Goal: Use online tool/utility: Use online tool/utility

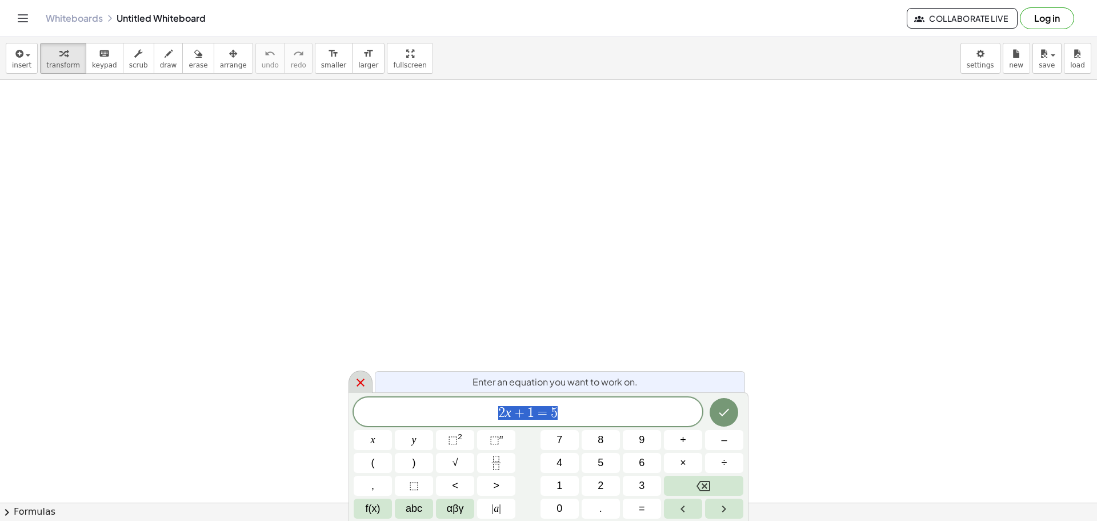
click at [357, 383] on icon at bounding box center [361, 382] width 14 height 14
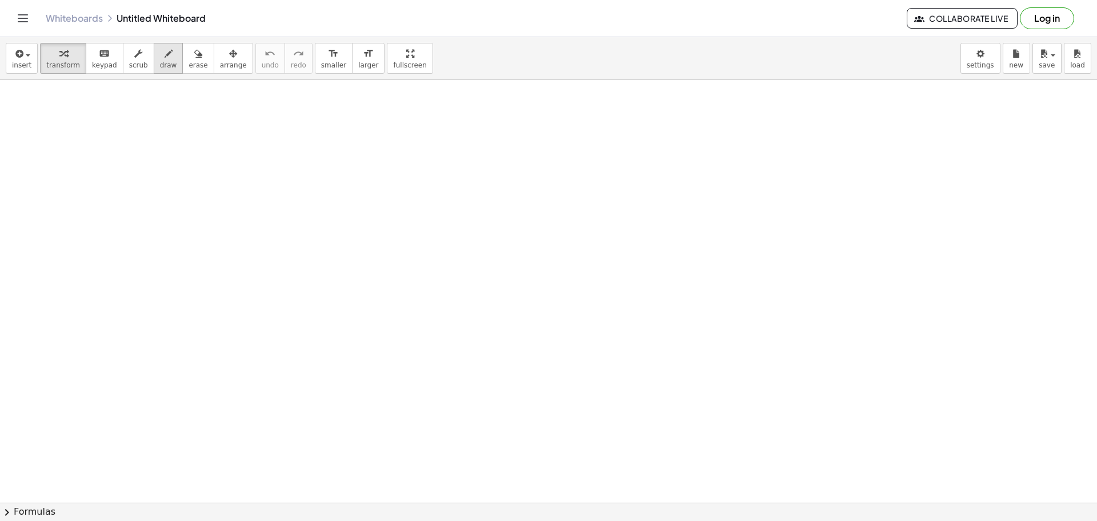
click at [165, 57] on icon "button" at bounding box center [169, 54] width 8 height 14
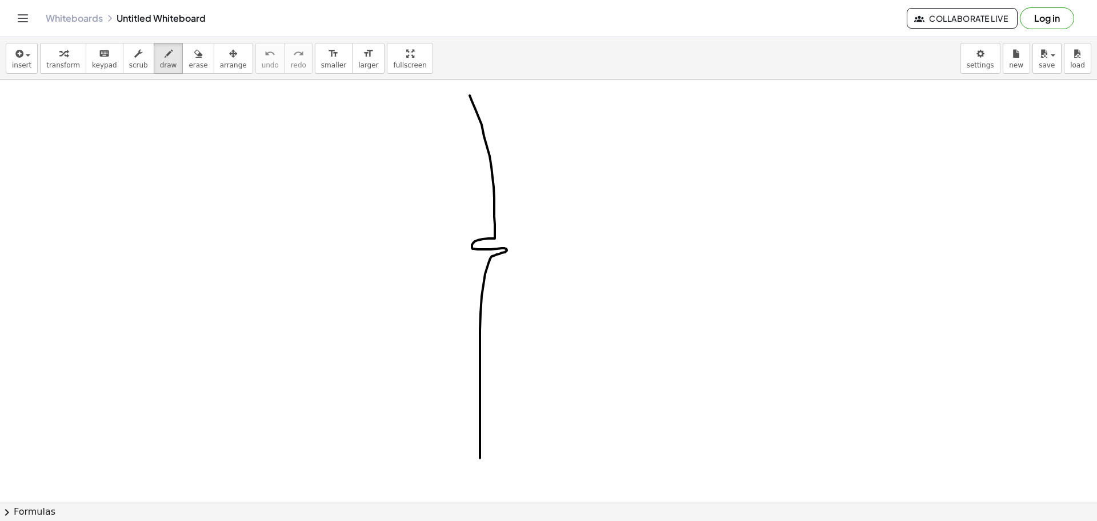
drag, startPoint x: 470, startPoint y: 95, endPoint x: 482, endPoint y: 450, distance: 355.0
drag, startPoint x: 40, startPoint y: 111, endPoint x: 38, endPoint y: 142, distance: 30.9
drag, startPoint x: 67, startPoint y: 126, endPoint x: 90, endPoint y: 126, distance: 22.3
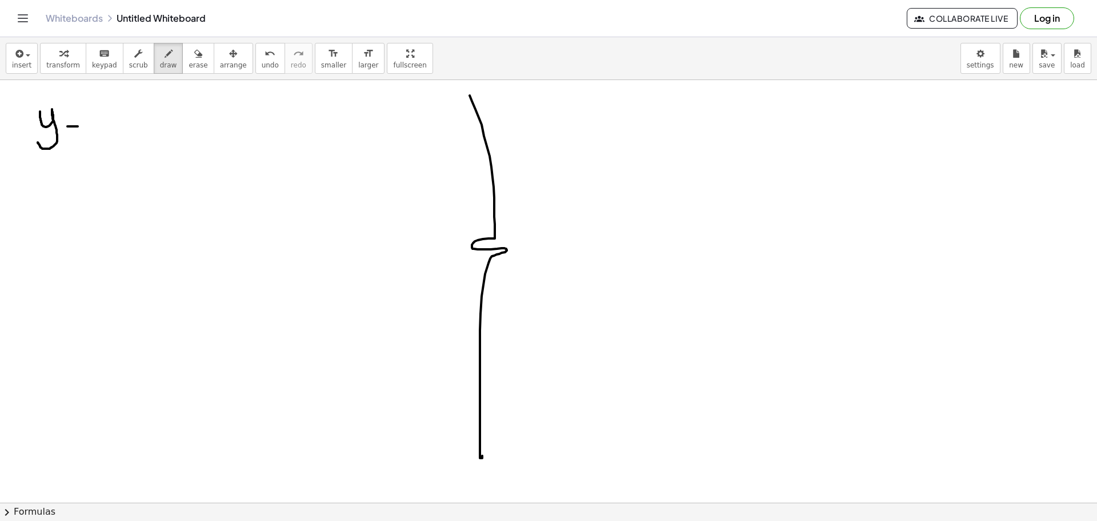
drag, startPoint x: 69, startPoint y: 135, endPoint x: 90, endPoint y: 137, distance: 21.2
drag, startPoint x: 127, startPoint y: 113, endPoint x: 127, endPoint y: 150, distance: 36.6
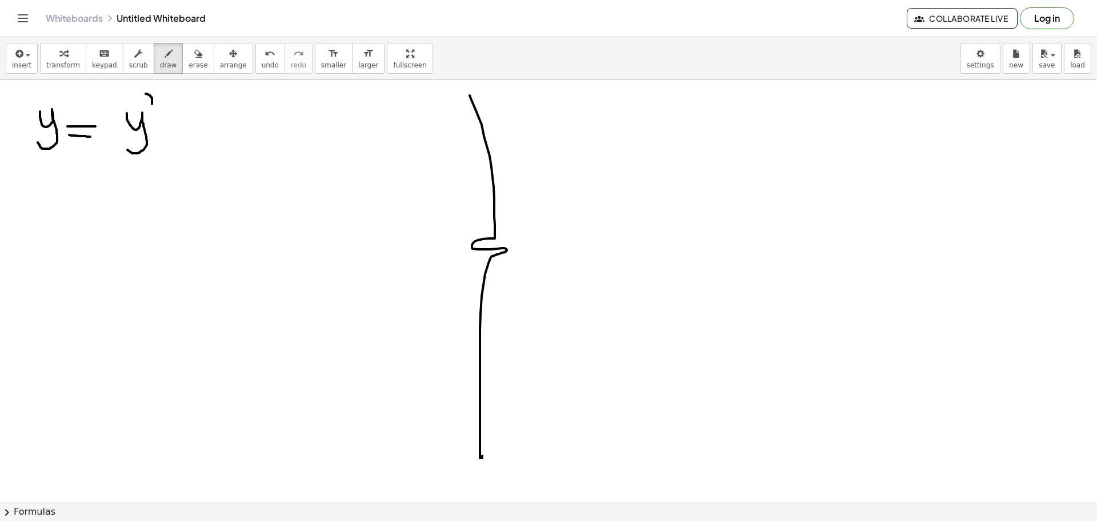
drag, startPoint x: 146, startPoint y: 94, endPoint x: 152, endPoint y: 105, distance: 12.5
drag, startPoint x: 158, startPoint y: 120, endPoint x: 170, endPoint y: 120, distance: 12.6
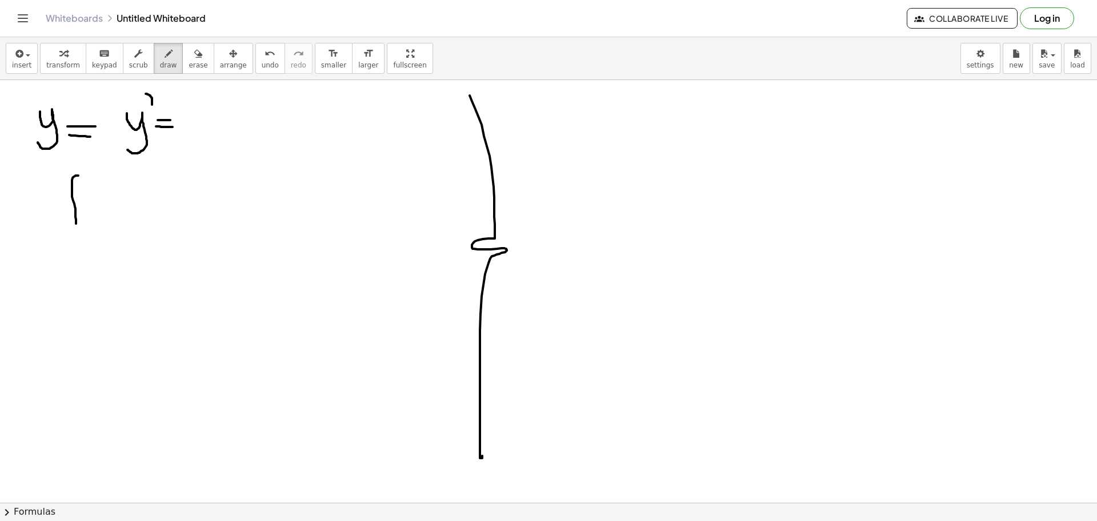
drag, startPoint x: 72, startPoint y: 180, endPoint x: 71, endPoint y: 220, distance: 40.0
drag, startPoint x: 63, startPoint y: 213, endPoint x: 81, endPoint y: 211, distance: 17.8
drag, startPoint x: 112, startPoint y: 202, endPoint x: 105, endPoint y: 216, distance: 15.8
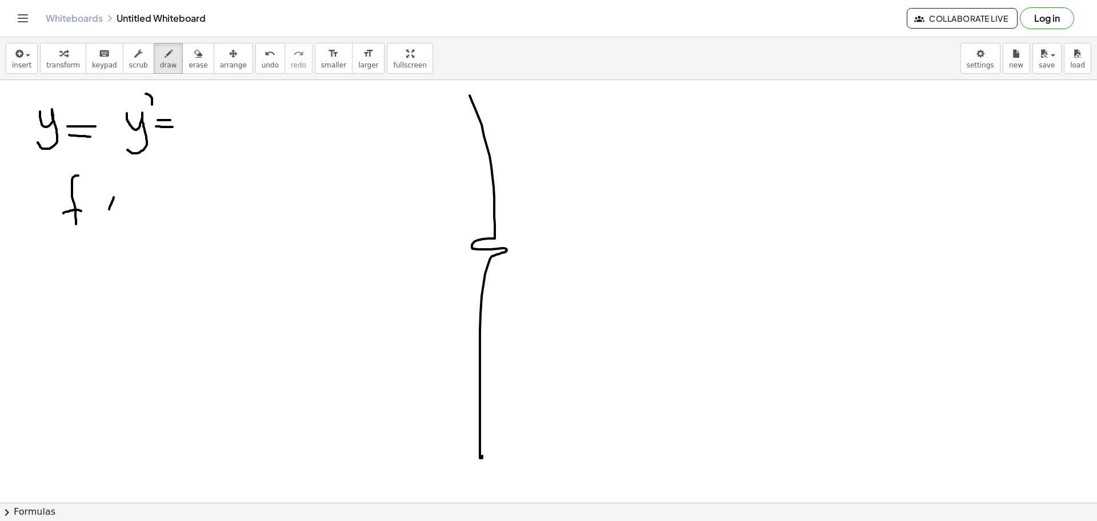
drag, startPoint x: 114, startPoint y: 207, endPoint x: 118, endPoint y: 213, distance: 6.5
drag, startPoint x: 128, startPoint y: 191, endPoint x: 138, endPoint y: 215, distance: 26.1
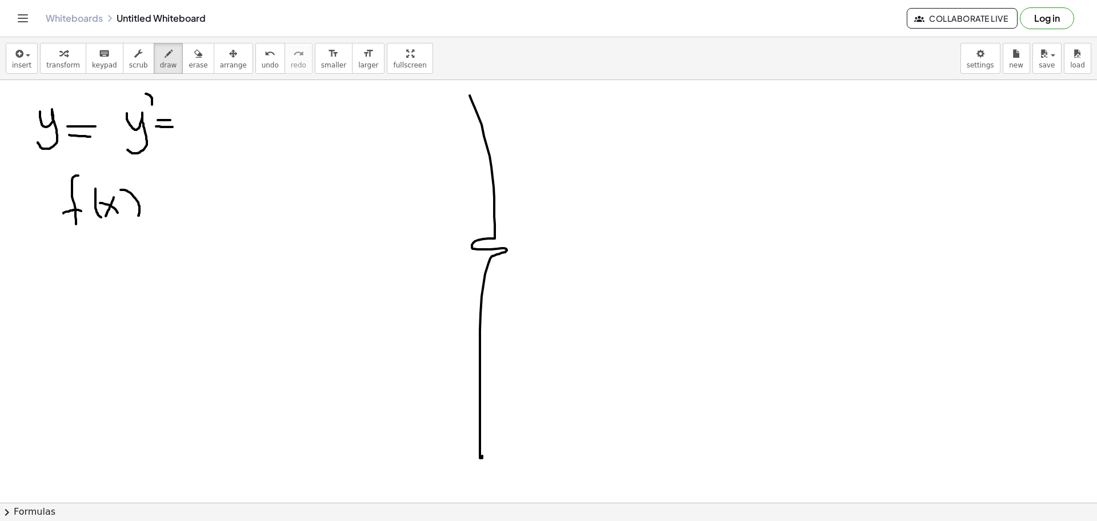
drag, startPoint x: 95, startPoint y: 201, endPoint x: 101, endPoint y: 217, distance: 17.0
drag, startPoint x: 153, startPoint y: 202, endPoint x: 167, endPoint y: 200, distance: 14.5
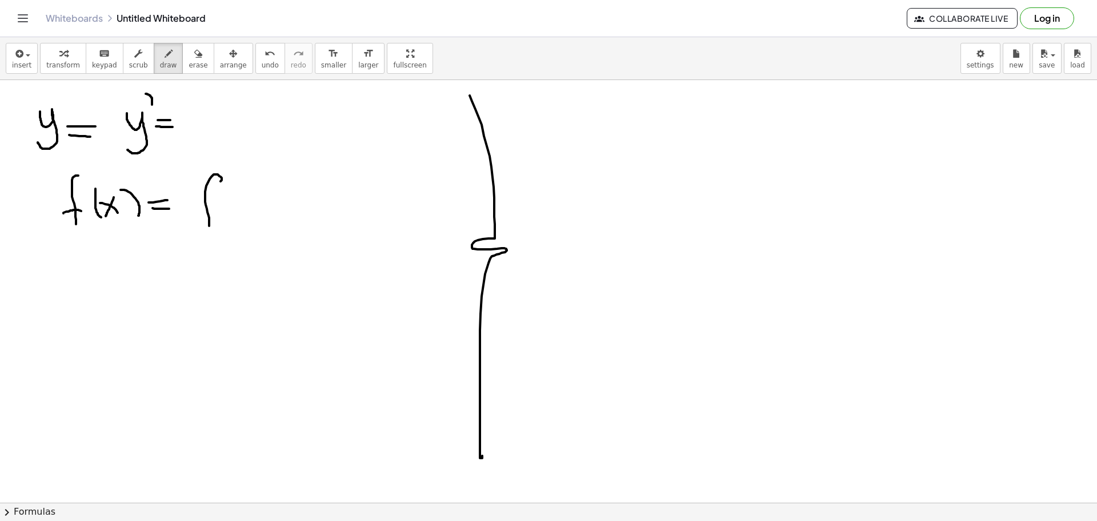
drag, startPoint x: 222, startPoint y: 180, endPoint x: 209, endPoint y: 229, distance: 50.2
drag, startPoint x: 205, startPoint y: 203, endPoint x: 211, endPoint y: 203, distance: 6.3
drag, startPoint x: 225, startPoint y: 165, endPoint x: 232, endPoint y: 173, distance: 10.9
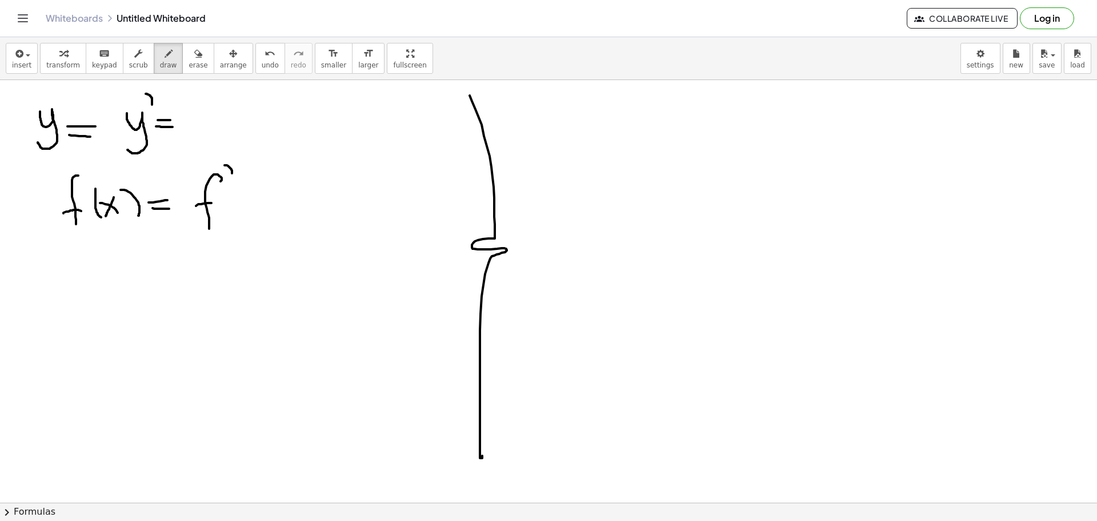
drag, startPoint x: 246, startPoint y: 196, endPoint x: 240, endPoint y: 198, distance: 6.7
drag, startPoint x: 238, startPoint y: 193, endPoint x: 250, endPoint y: 203, distance: 15.4
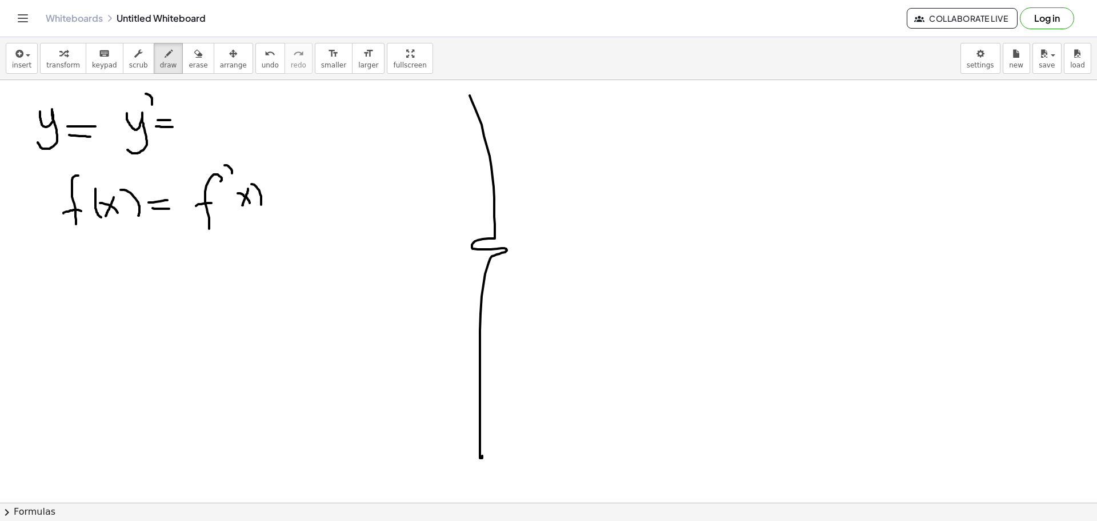
drag, startPoint x: 251, startPoint y: 184, endPoint x: 261, endPoint y: 205, distance: 22.7
drag, startPoint x: 233, startPoint y: 187, endPoint x: 237, endPoint y: 209, distance: 22.5
drag, startPoint x: 226, startPoint y: 153, endPoint x: 229, endPoint y: 147, distance: 5.9
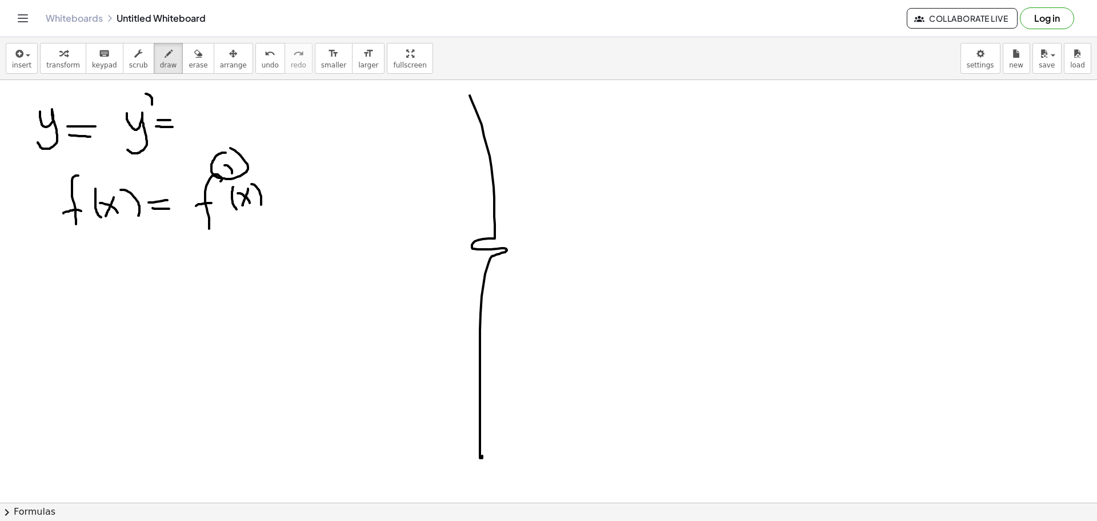
click at [165, 55] on icon "button" at bounding box center [169, 54] width 8 height 14
drag, startPoint x: 89, startPoint y: 255, endPoint x: 78, endPoint y: 302, distance: 47.5
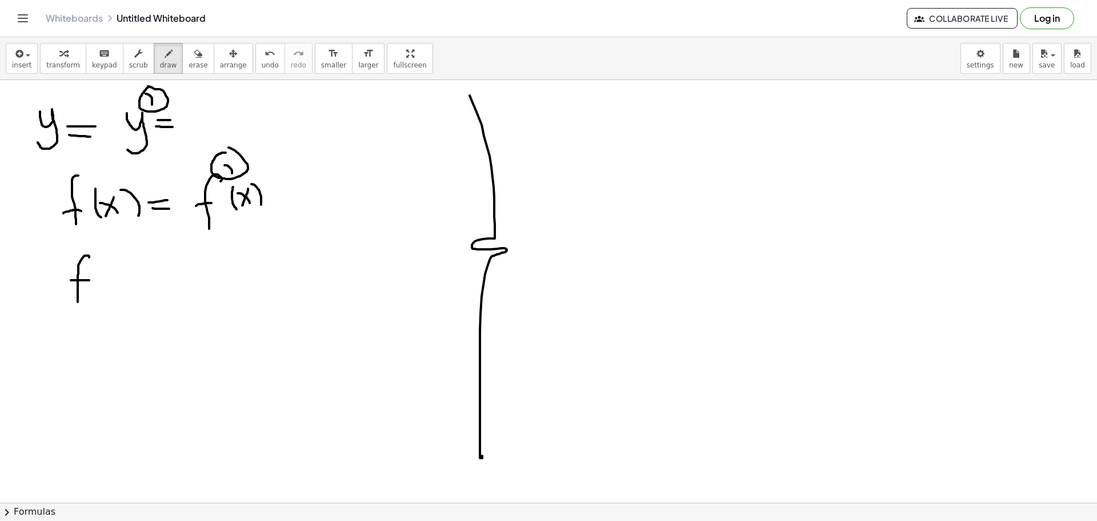
drag, startPoint x: 71, startPoint y: 280, endPoint x: 89, endPoint y: 280, distance: 18.3
drag, startPoint x: 126, startPoint y: 273, endPoint x: 116, endPoint y: 292, distance: 21.7
drag, startPoint x: 111, startPoint y: 277, endPoint x: 126, endPoint y: 289, distance: 19.5
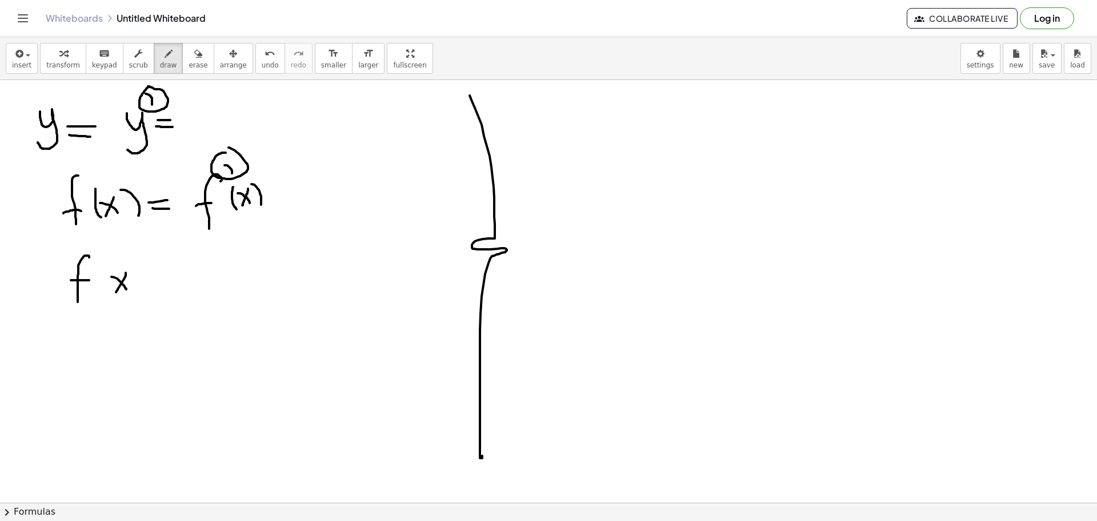
drag, startPoint x: 135, startPoint y: 267, endPoint x: 139, endPoint y: 294, distance: 26.5
drag, startPoint x: 112, startPoint y: 265, endPoint x: 105, endPoint y: 292, distance: 27.7
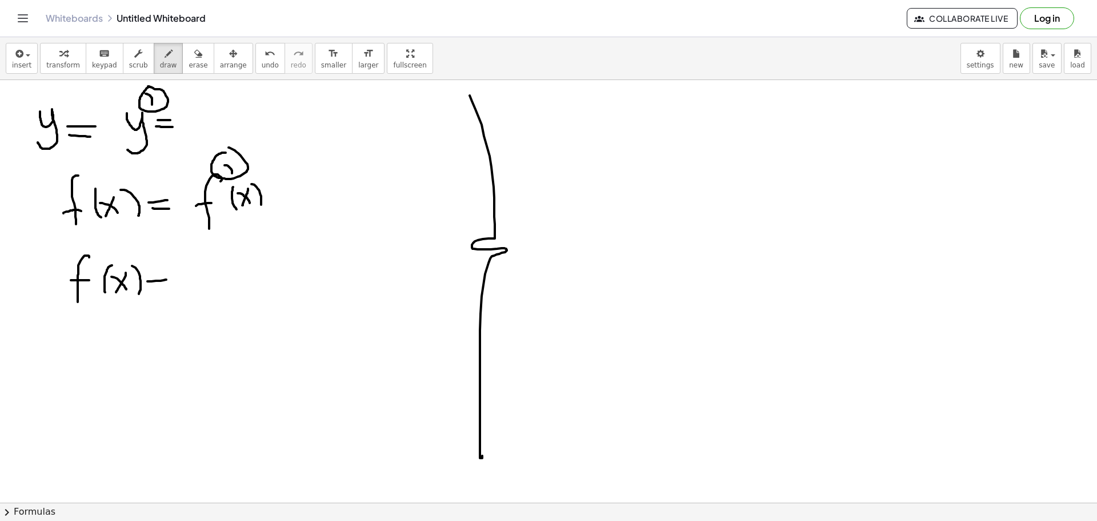
drag, startPoint x: 147, startPoint y: 281, endPoint x: 166, endPoint y: 279, distance: 18.9
drag, startPoint x: 151, startPoint y: 284, endPoint x: 165, endPoint y: 285, distance: 13.2
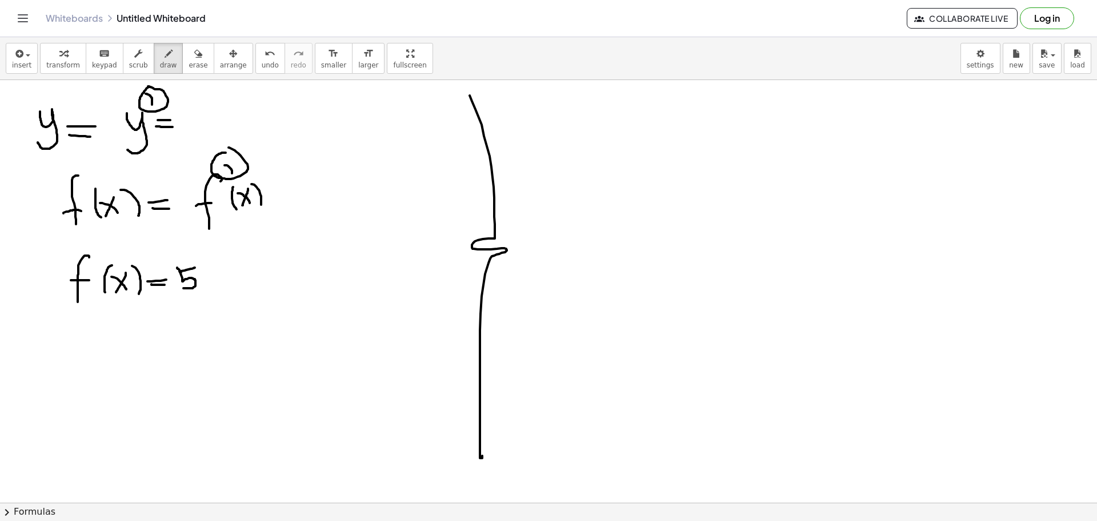
drag, startPoint x: 177, startPoint y: 267, endPoint x: 180, endPoint y: 287, distance: 20.2
drag, startPoint x: 265, startPoint y: 250, endPoint x: 245, endPoint y: 293, distance: 48.1
drag, startPoint x: 235, startPoint y: 276, endPoint x: 250, endPoint y: 271, distance: 15.2
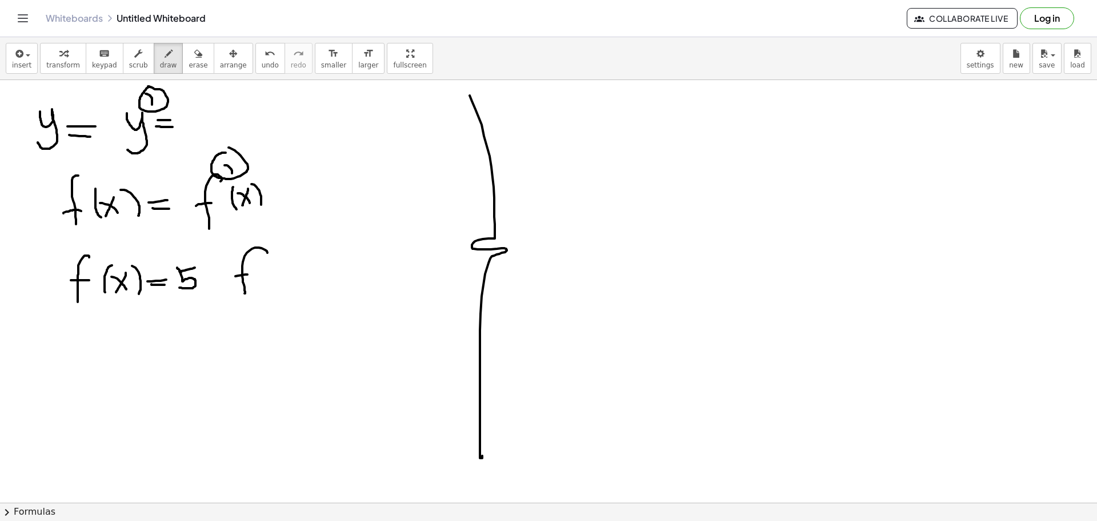
drag, startPoint x: 271, startPoint y: 238, endPoint x: 277, endPoint y: 251, distance: 15.1
drag, startPoint x: 295, startPoint y: 262, endPoint x: 282, endPoint y: 288, distance: 28.9
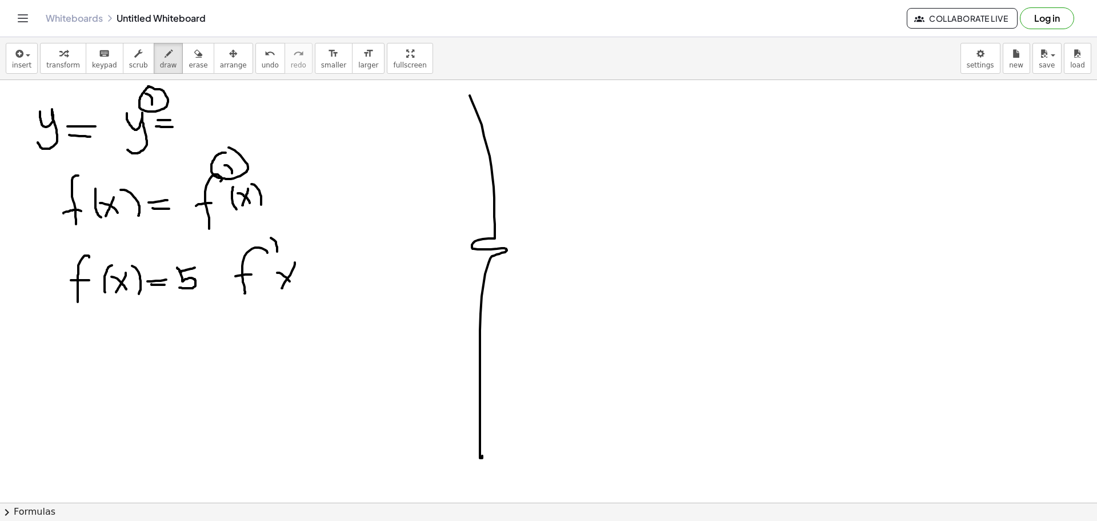
drag, startPoint x: 277, startPoint y: 273, endPoint x: 293, endPoint y: 285, distance: 20.0
drag, startPoint x: 298, startPoint y: 259, endPoint x: 306, endPoint y: 286, distance: 28.6
drag, startPoint x: 274, startPoint y: 263, endPoint x: 284, endPoint y: 290, distance: 29.3
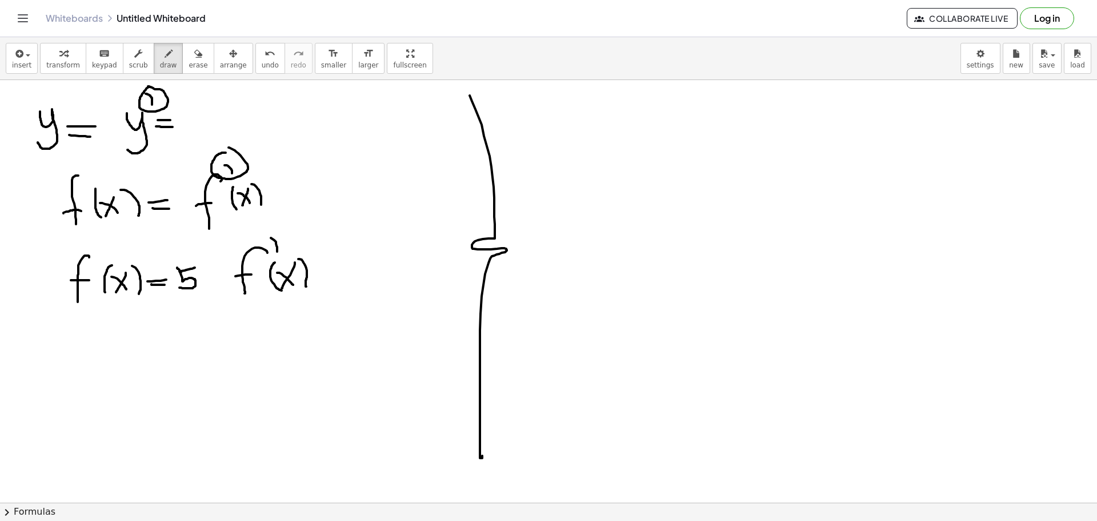
drag, startPoint x: 313, startPoint y: 269, endPoint x: 321, endPoint y: 267, distance: 8.2
drag, startPoint x: 313, startPoint y: 273, endPoint x: 321, endPoint y: 274, distance: 8.6
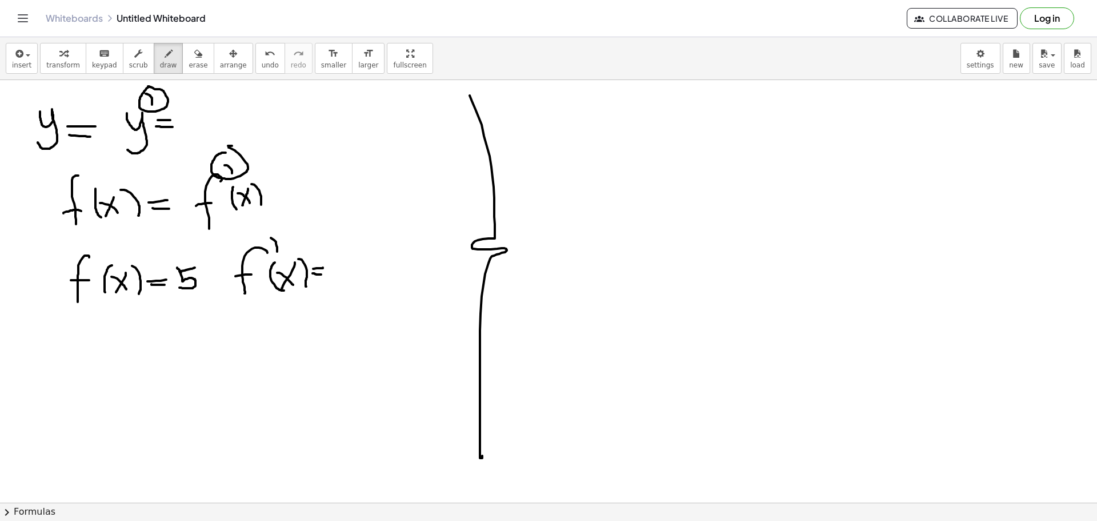
drag, startPoint x: 232, startPoint y: 146, endPoint x: 226, endPoint y: 146, distance: 5.7
drag, startPoint x: 223, startPoint y: 146, endPoint x: 223, endPoint y: 159, distance: 13.1
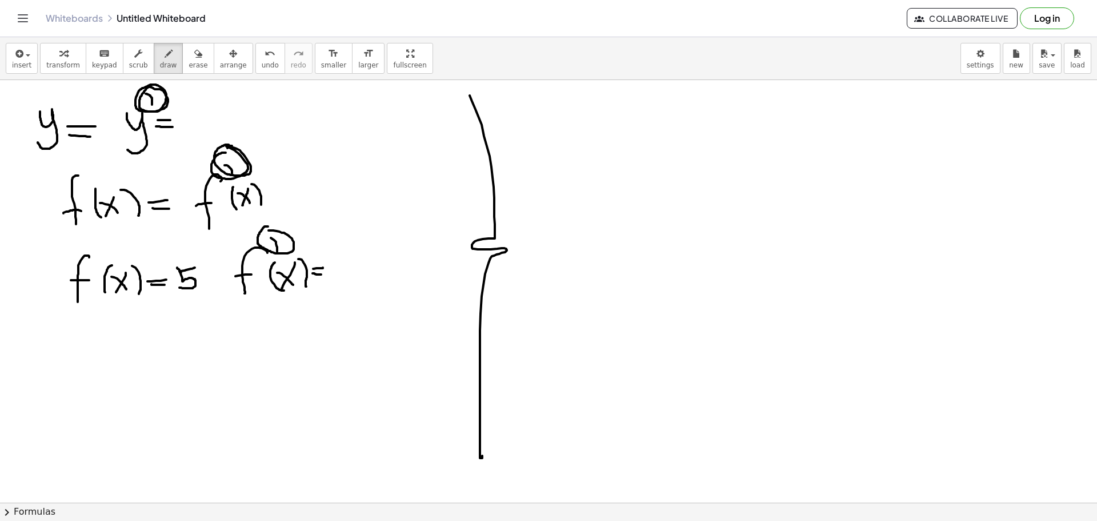
drag, startPoint x: 244, startPoint y: 246, endPoint x: 172, endPoint y: 247, distance: 72.0
drag, startPoint x: 121, startPoint y: 303, endPoint x: 123, endPoint y: 326, distance: 23.5
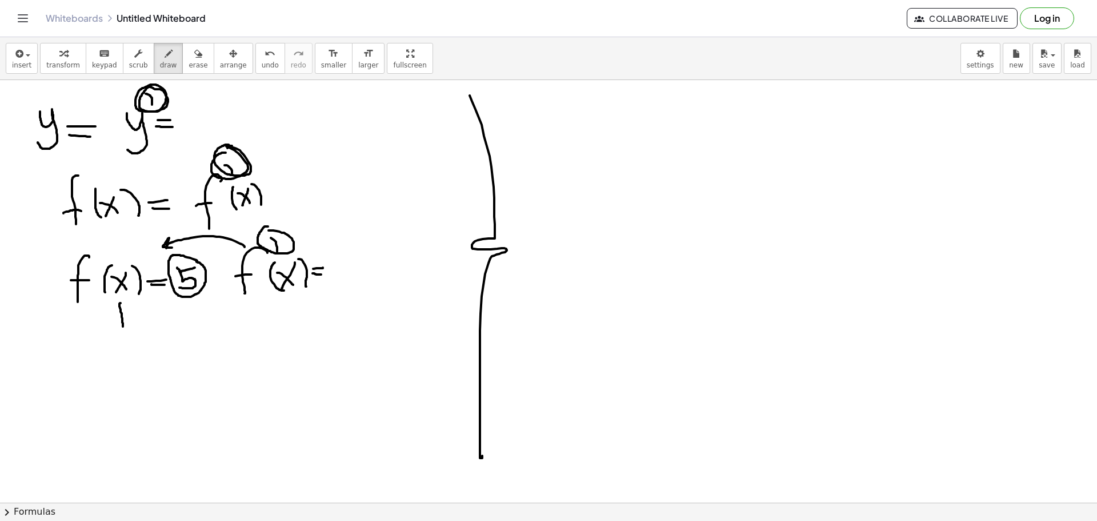
drag, startPoint x: 120, startPoint y: 301, endPoint x: 131, endPoint y: 302, distance: 11.5
drag, startPoint x: 291, startPoint y: 314, endPoint x: 287, endPoint y: 299, distance: 15.2
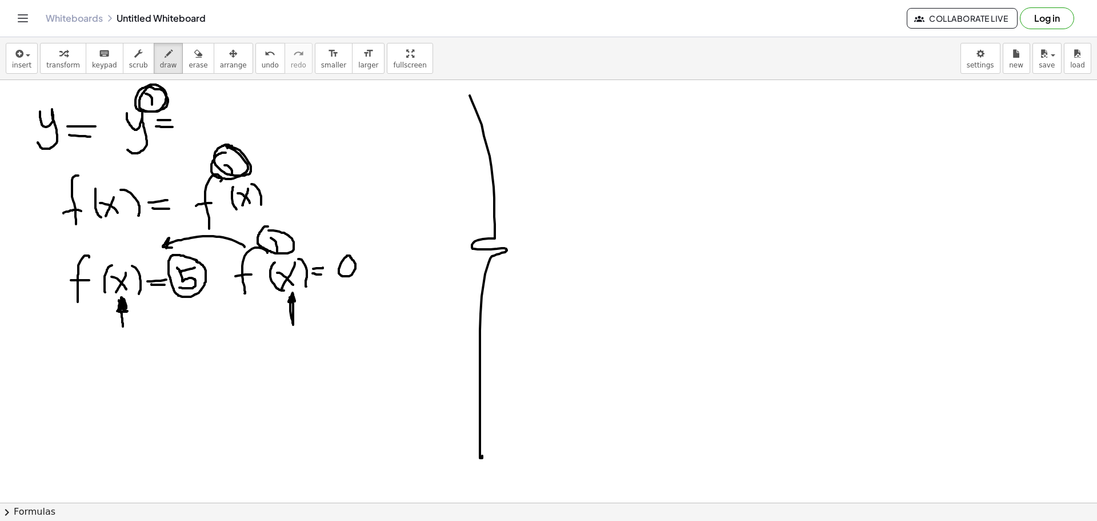
drag, startPoint x: 353, startPoint y: 257, endPoint x: 342, endPoint y: 275, distance: 20.8
drag, startPoint x: 79, startPoint y: 347, endPoint x: 105, endPoint y: 369, distance: 33.3
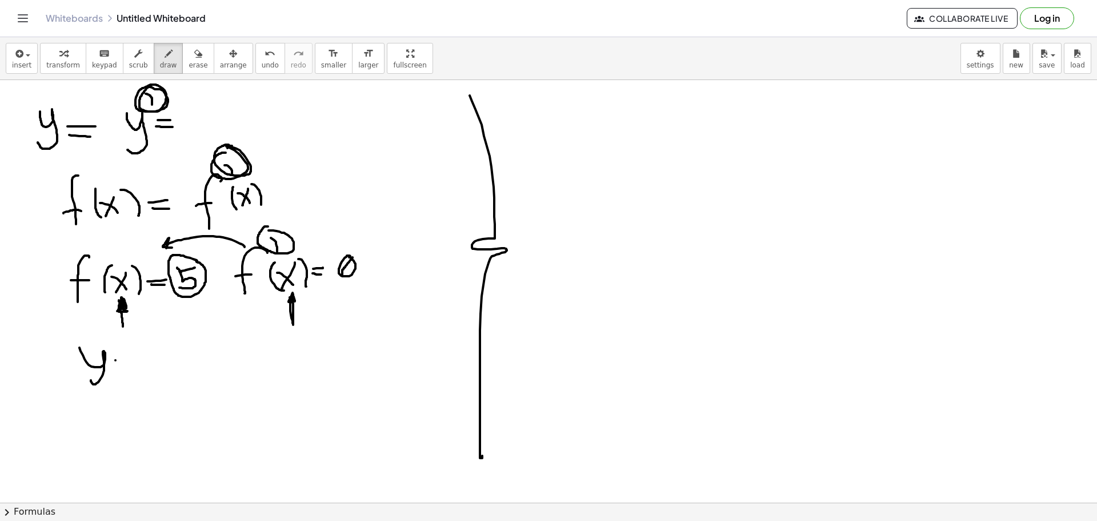
drag, startPoint x: 115, startPoint y: 360, endPoint x: 134, endPoint y: 357, distance: 18.6
drag, startPoint x: 119, startPoint y: 366, endPoint x: 135, endPoint y: 365, distance: 16.0
drag, startPoint x: 149, startPoint y: 350, endPoint x: 154, endPoint y: 363, distance: 13.6
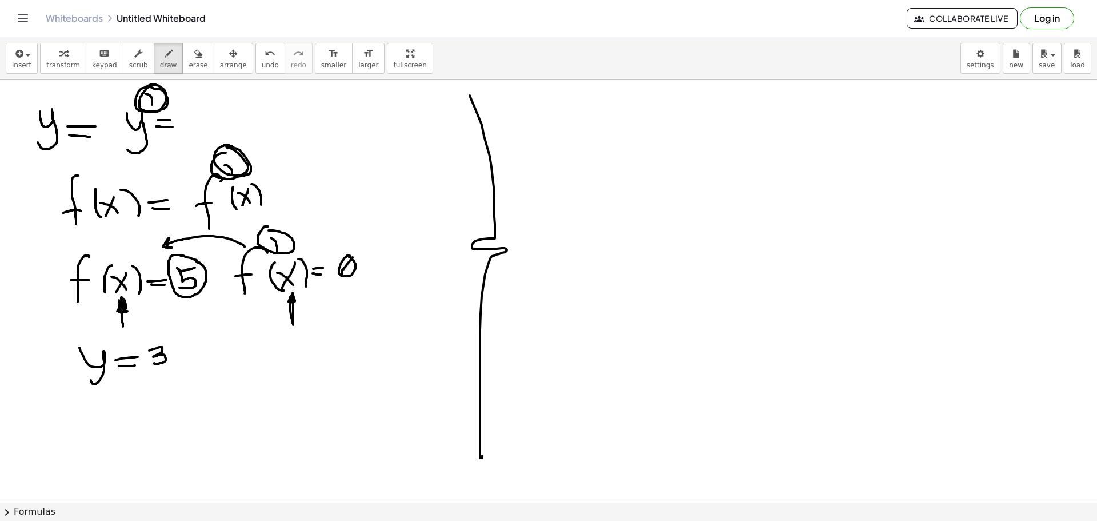
drag, startPoint x: 146, startPoint y: 369, endPoint x: 168, endPoint y: 370, distance: 22.3
drag, startPoint x: 157, startPoint y: 375, endPoint x: 174, endPoint y: 391, distance: 22.6
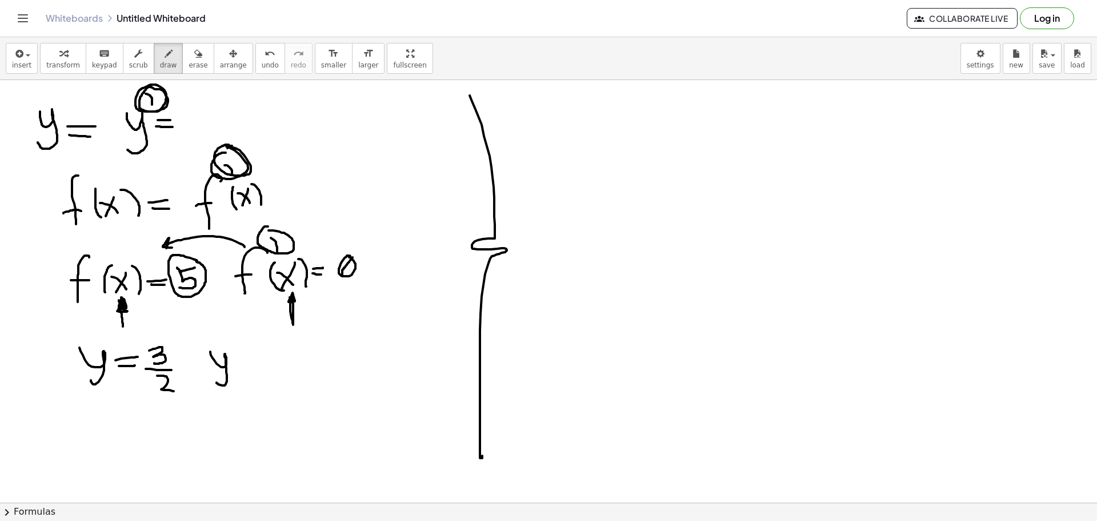
drag, startPoint x: 210, startPoint y: 351, endPoint x: 225, endPoint y: 367, distance: 21.0
drag, startPoint x: 228, startPoint y: 342, endPoint x: 237, endPoint y: 352, distance: 13.8
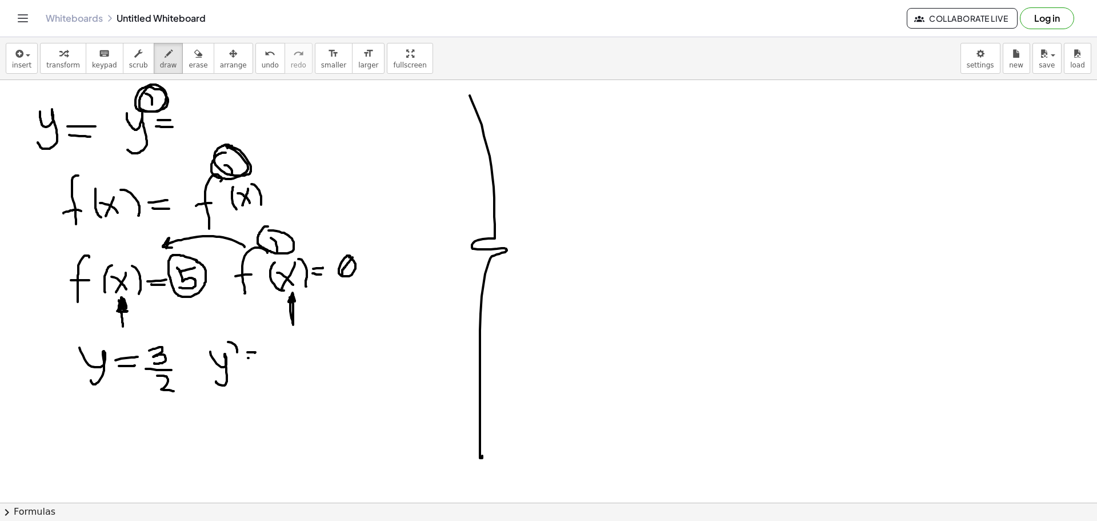
drag, startPoint x: 249, startPoint y: 358, endPoint x: 254, endPoint y: 359, distance: 5.8
drag, startPoint x: 286, startPoint y: 347, endPoint x: 278, endPoint y: 357, distance: 12.5
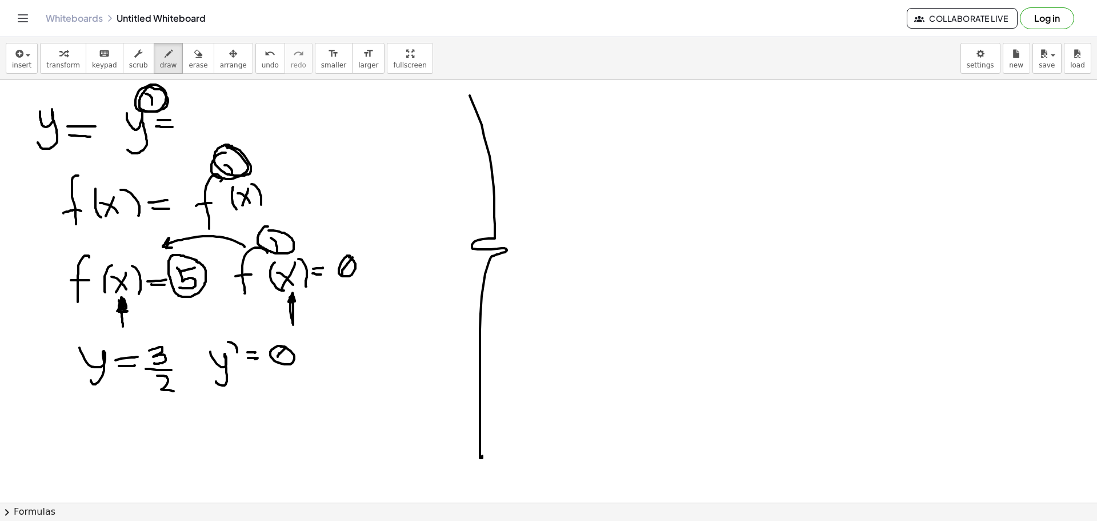
drag, startPoint x: 273, startPoint y: 359, endPoint x: 286, endPoint y: 354, distance: 14.6
drag, startPoint x: 285, startPoint y: 350, endPoint x: 275, endPoint y: 357, distance: 12.4
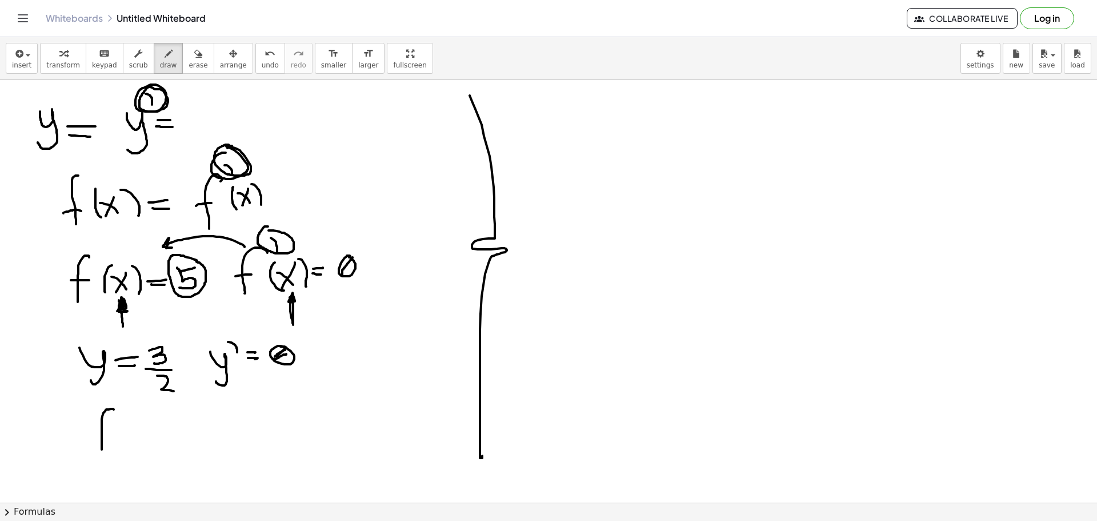
drag, startPoint x: 111, startPoint y: 409, endPoint x: 102, endPoint y: 449, distance: 41.6
drag, startPoint x: 101, startPoint y: 433, endPoint x: 113, endPoint y: 433, distance: 11.4
drag, startPoint x: 145, startPoint y: 426, endPoint x: 133, endPoint y: 442, distance: 19.5
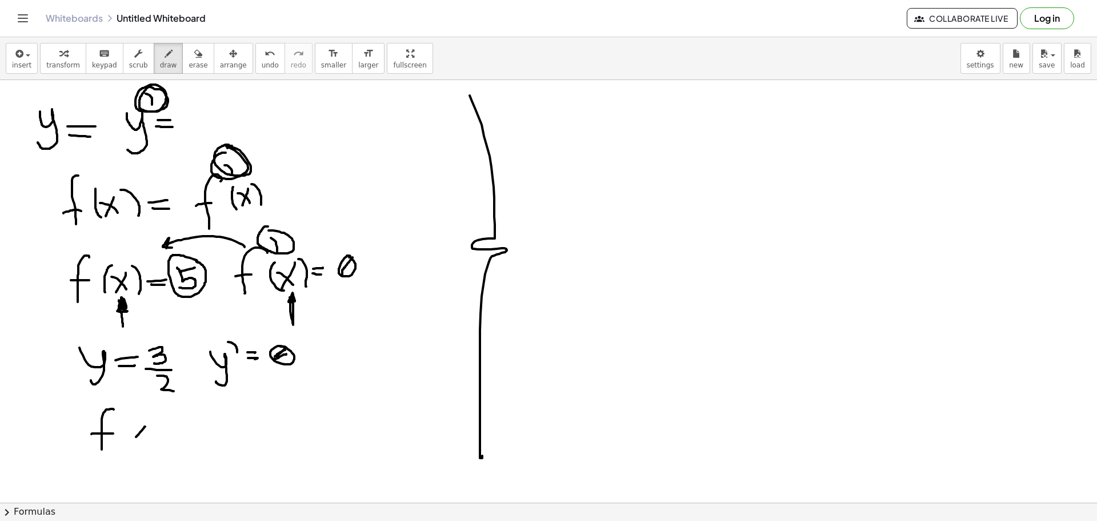
drag, startPoint x: 156, startPoint y: 419, endPoint x: 158, endPoint y: 440, distance: 21.2
drag, startPoint x: 126, startPoint y: 420, endPoint x: 129, endPoint y: 442, distance: 21.9
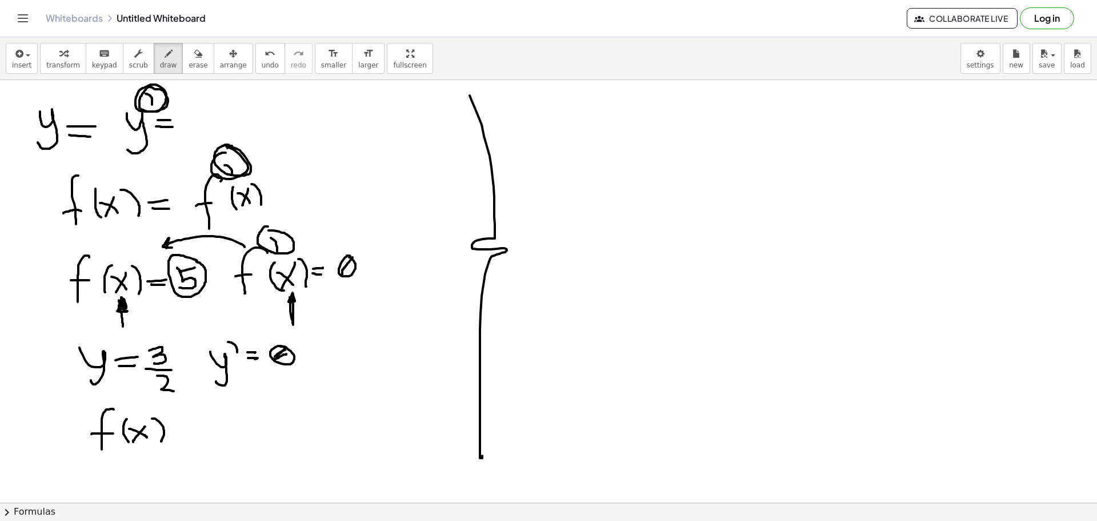
drag, startPoint x: 178, startPoint y: 428, endPoint x: 192, endPoint y: 427, distance: 13.8
drag, startPoint x: 229, startPoint y: 410, endPoint x: 213, endPoint y: 422, distance: 19.5
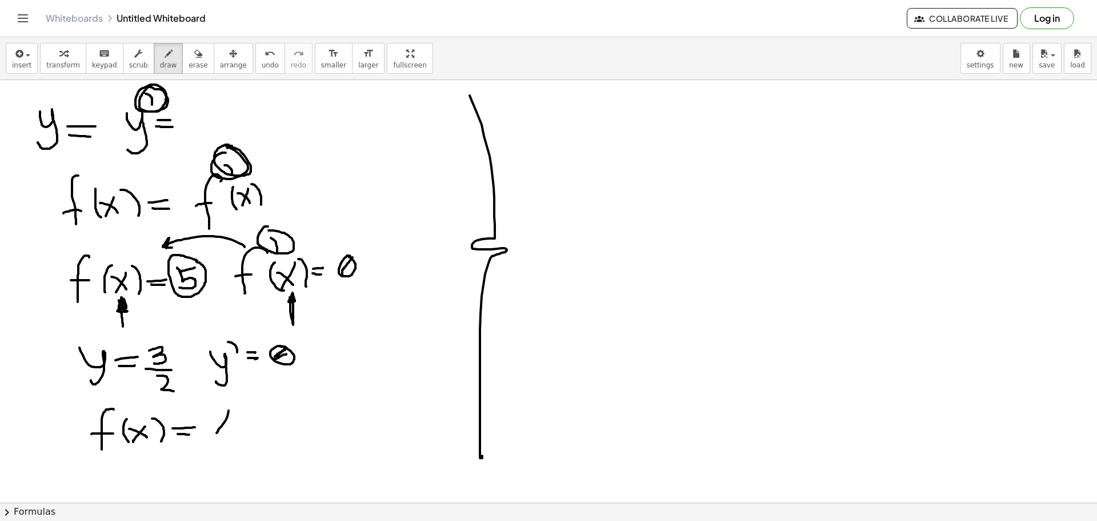
drag, startPoint x: 212, startPoint y: 415, endPoint x: 235, endPoint y: 430, distance: 27.6
drag, startPoint x: 236, startPoint y: 399, endPoint x: 250, endPoint y: 411, distance: 18.7
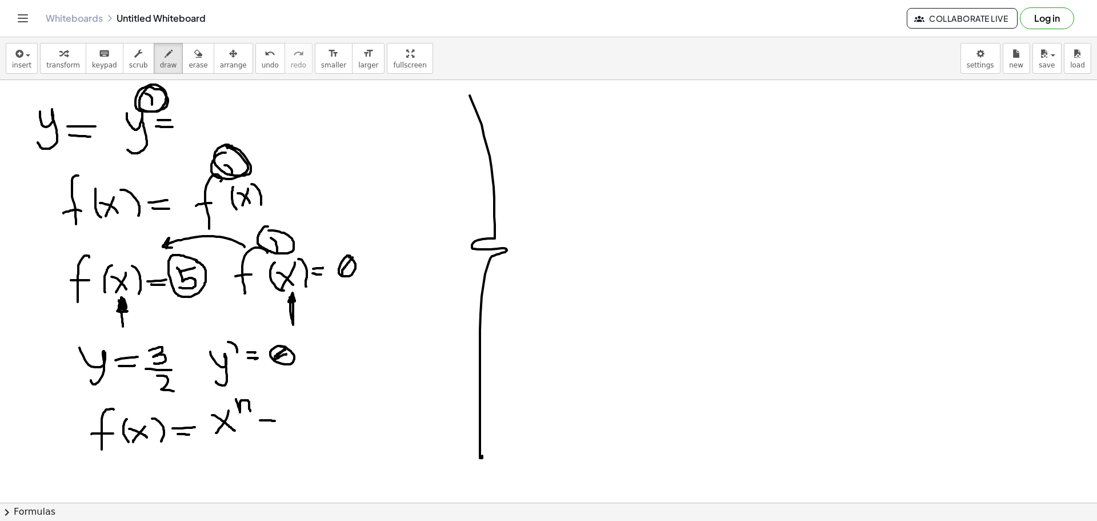
drag, startPoint x: 260, startPoint y: 420, endPoint x: 275, endPoint y: 421, distance: 14.9
drag, startPoint x: 258, startPoint y: 425, endPoint x: 278, endPoint y: 425, distance: 20.0
drag, startPoint x: 306, startPoint y: 395, endPoint x: 294, endPoint y: 417, distance: 25.3
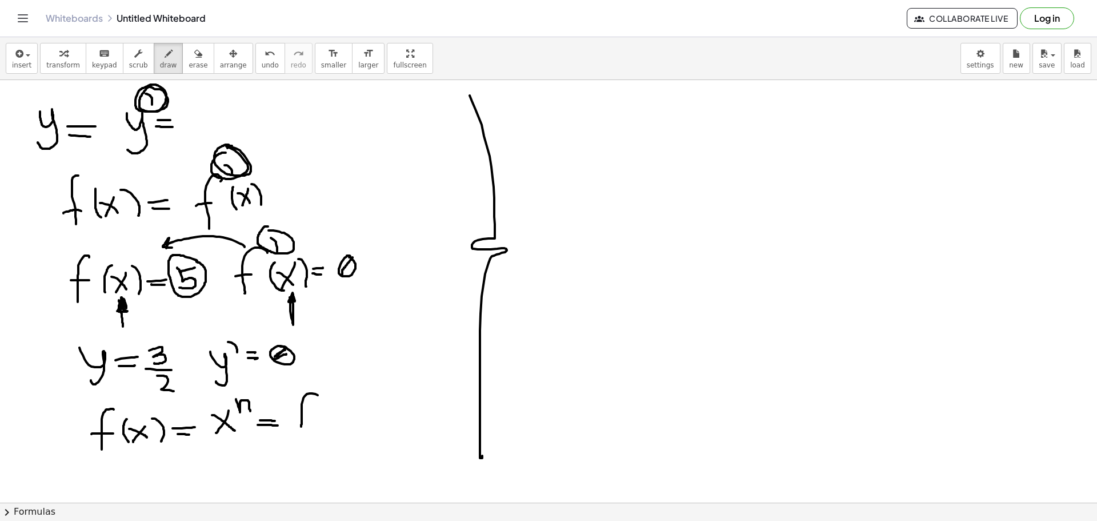
drag, startPoint x: 325, startPoint y: 389, endPoint x: 323, endPoint y: 397, distance: 7.5
drag, startPoint x: 335, startPoint y: 408, endPoint x: 326, endPoint y: 423, distance: 17.4
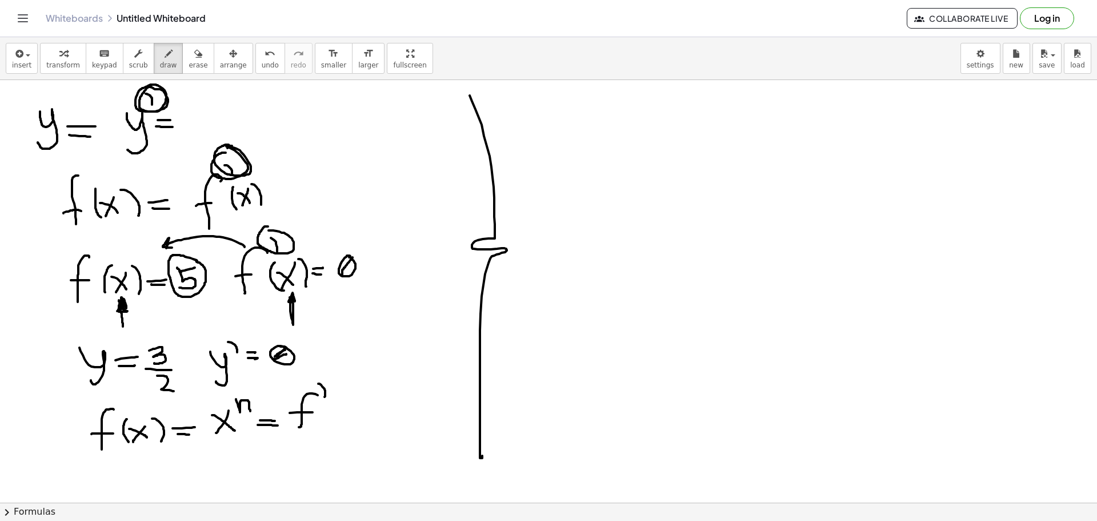
drag, startPoint x: 338, startPoint y: 404, endPoint x: 340, endPoint y: 418, distance: 14.5
drag, startPoint x: 317, startPoint y: 418, endPoint x: 321, endPoint y: 426, distance: 9.2
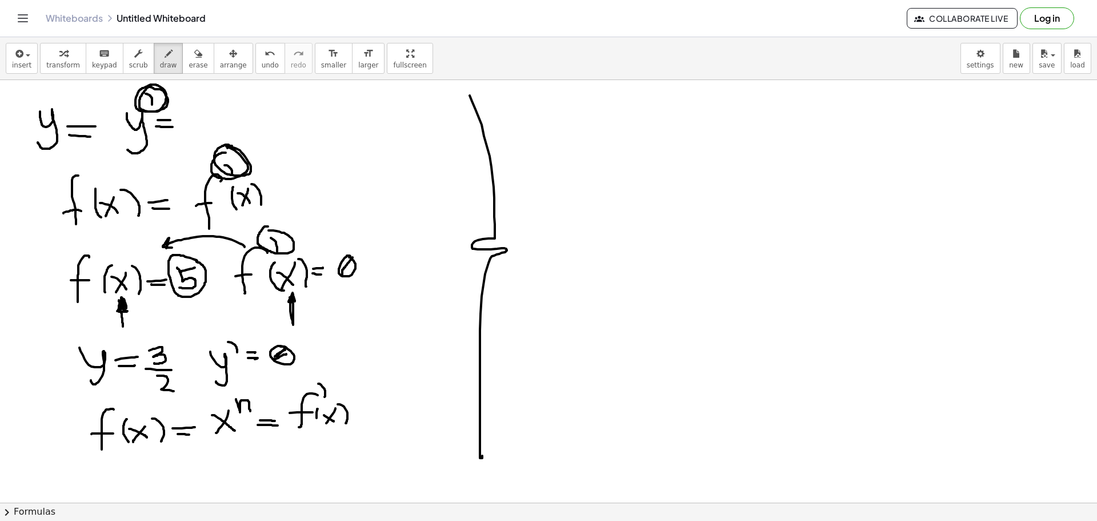
drag, startPoint x: 372, startPoint y: 405, endPoint x: 390, endPoint y: 419, distance: 23.1
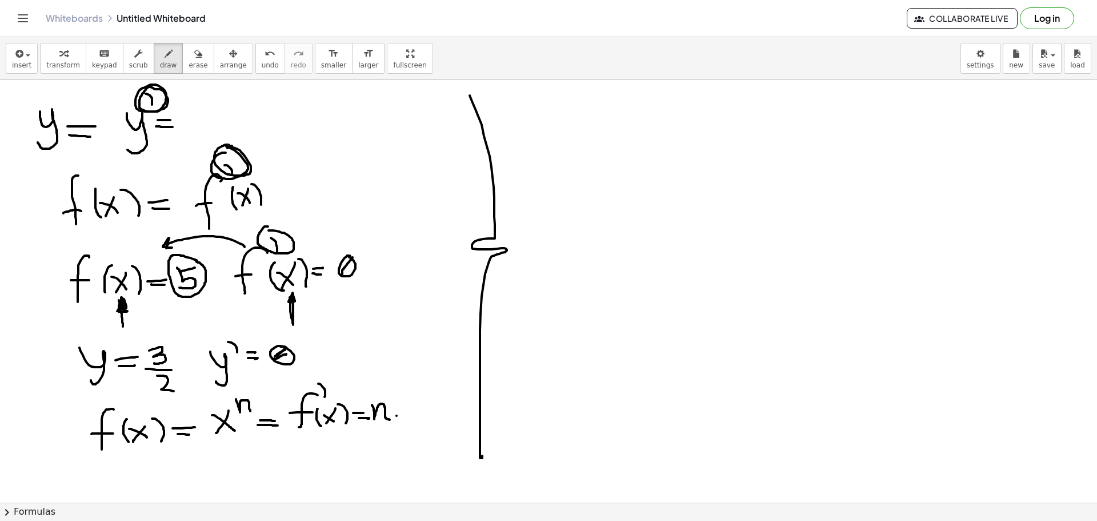
drag, startPoint x: 421, startPoint y: 395, endPoint x: 407, endPoint y: 413, distance: 22.8
drag
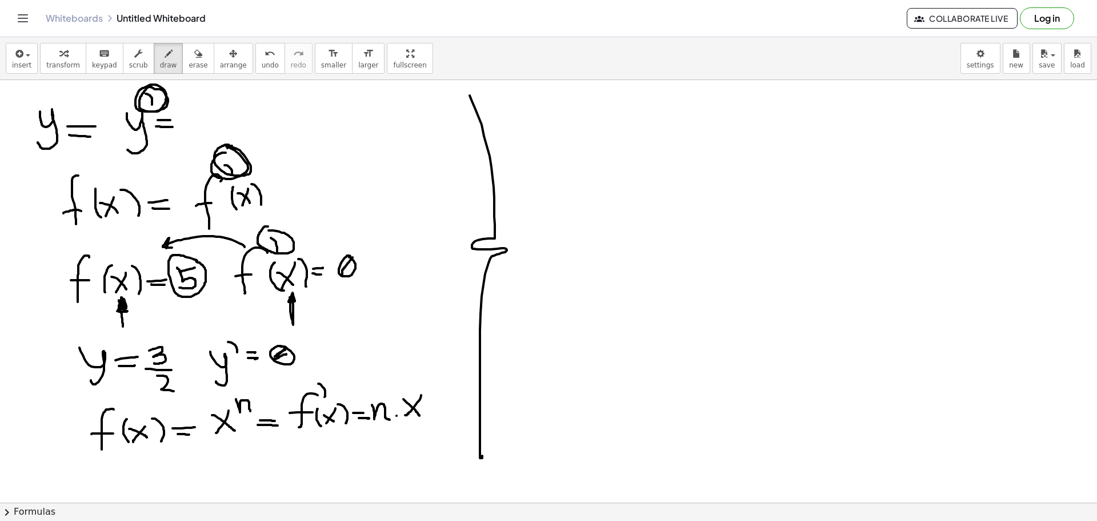
drag, startPoint x: 426, startPoint y: 384, endPoint x: 434, endPoint y: 394, distance: 13.0
drag, startPoint x: 438, startPoint y: 389, endPoint x: 443, endPoint y: 389, distance: 5.7
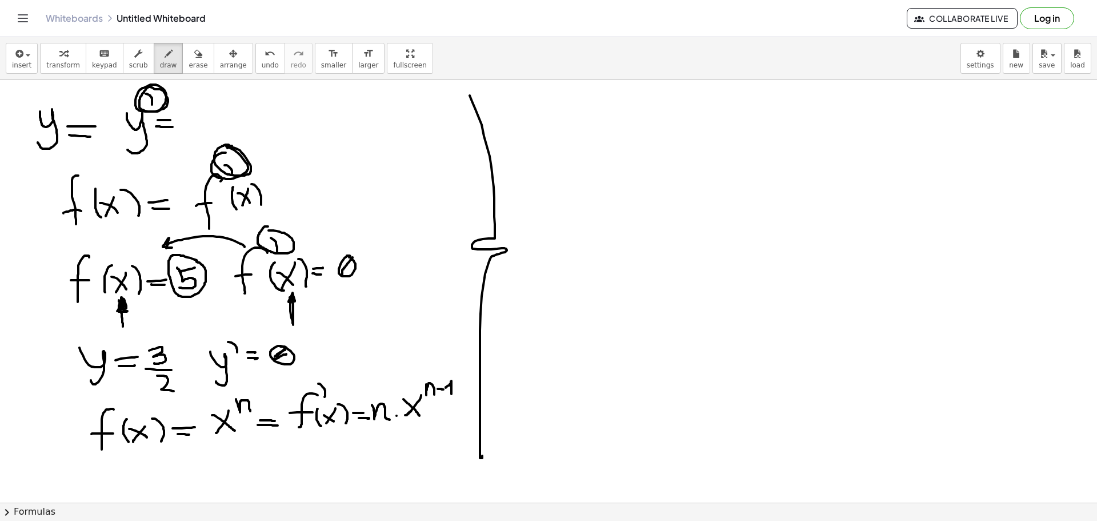
drag, startPoint x: 446, startPoint y: 387, endPoint x: 451, endPoint y: 394, distance: 8.5
drag, startPoint x: 183, startPoint y: 451, endPoint x: 175, endPoint y: 478, distance: 28.0
drag, startPoint x: 167, startPoint y: 466, endPoint x: 181, endPoint y: 466, distance: 13.2
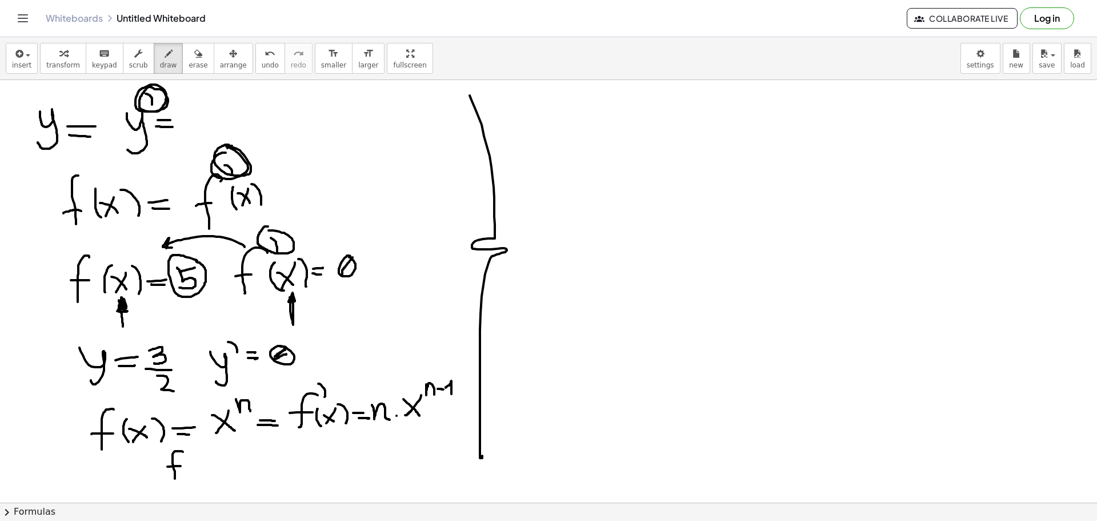
drag, startPoint x: 205, startPoint y: 459, endPoint x: 193, endPoint y: 471, distance: 17.4
drag, startPoint x: 203, startPoint y: 465, endPoint x: 211, endPoint y: 459, distance: 9.8
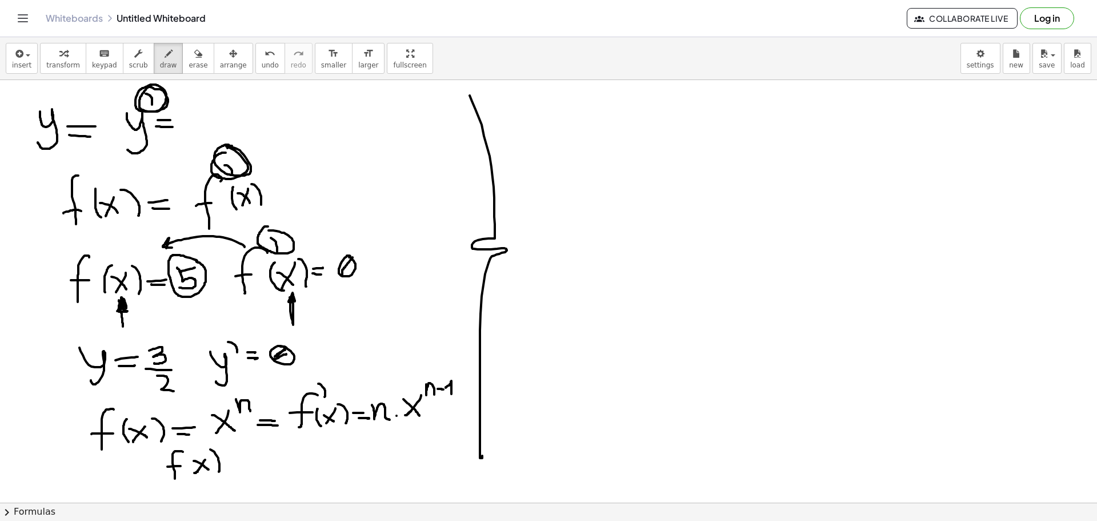
drag, startPoint x: 214, startPoint y: 451, endPoint x: 217, endPoint y: 470, distance: 18.4
drag, startPoint x: 190, startPoint y: 453, endPoint x: 190, endPoint y: 473, distance: 20.0
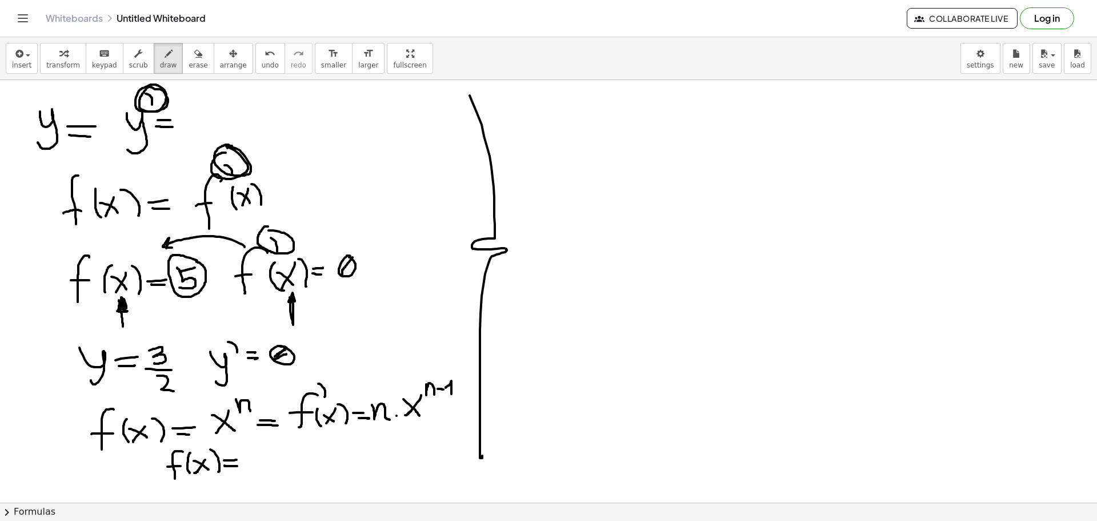
drag, startPoint x: 225, startPoint y: 465, endPoint x: 237, endPoint y: 466, distance: 12.6
drag, startPoint x: 264, startPoint y: 449, endPoint x: 253, endPoint y: 470, distance: 24.5
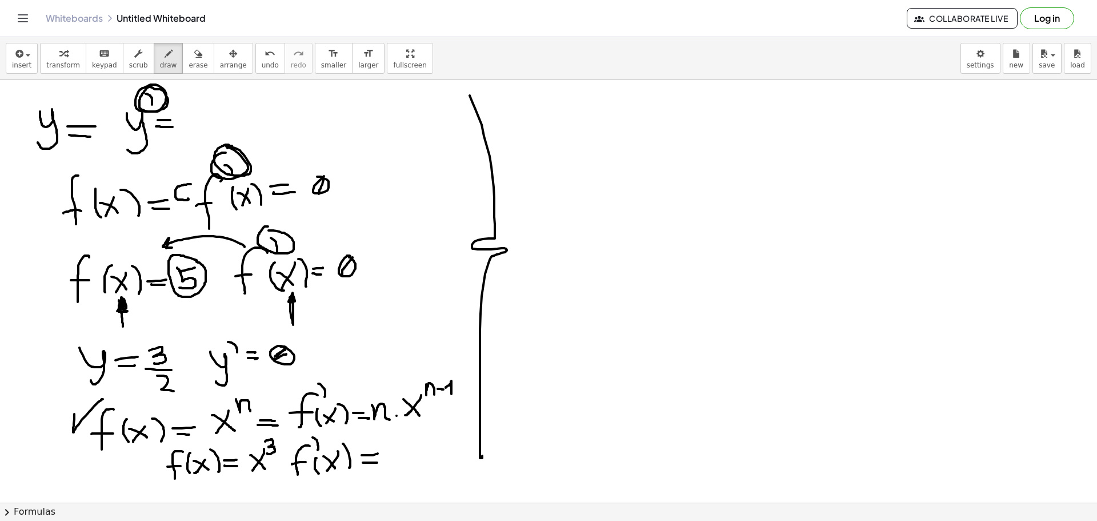
drag, startPoint x: 318, startPoint y: 455, endPoint x: 312, endPoint y: 458, distance: 6.4
drag, startPoint x: 316, startPoint y: 453, endPoint x: 315, endPoint y: 461, distance: 8.1
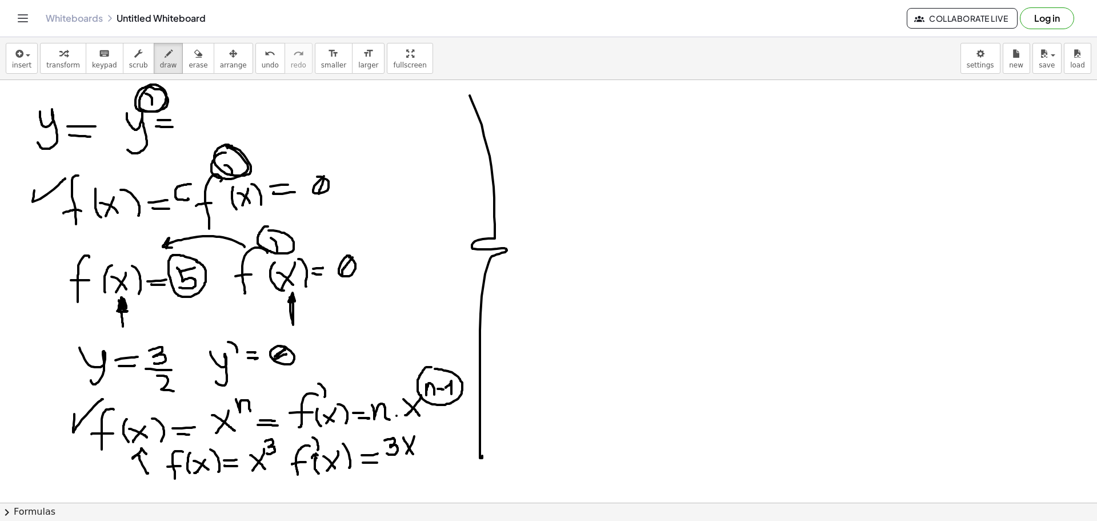
drag, startPoint x: 417, startPoint y: 428, endPoint x: 430, endPoint y: 429, distance: 13.2
drag, startPoint x: 185, startPoint y: 54, endPoint x: 190, endPoint y: 63, distance: 10.7
click at [189, 54] on div "button" at bounding box center [198, 53] width 19 height 14
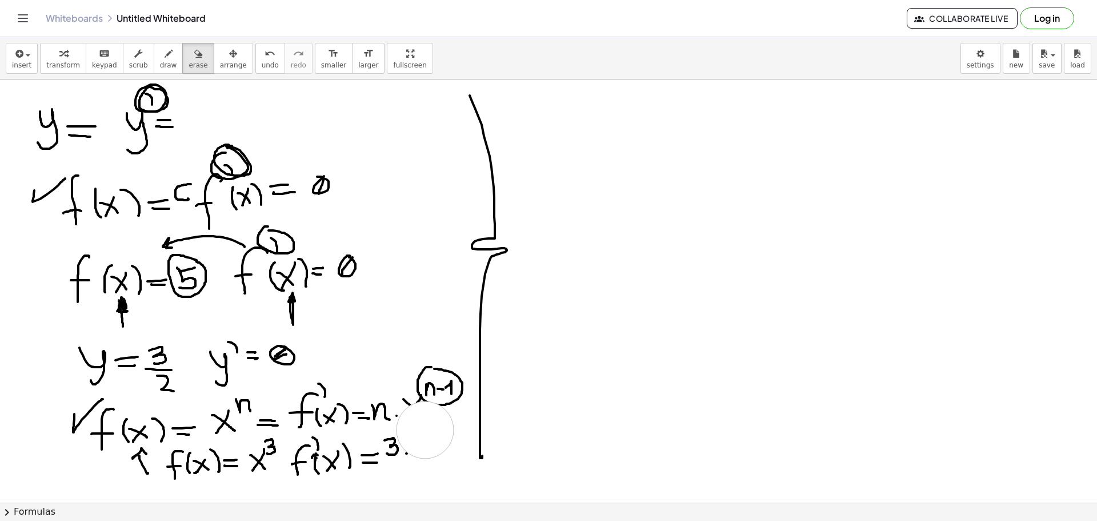
click at [160, 57] on div "button" at bounding box center [168, 53] width 17 height 14
drag, startPoint x: 411, startPoint y: 439, endPoint x: 409, endPoint y: 455, distance: 15.7
drag, startPoint x: 409, startPoint y: 442, endPoint x: 419, endPoint y: 456, distance: 17.1
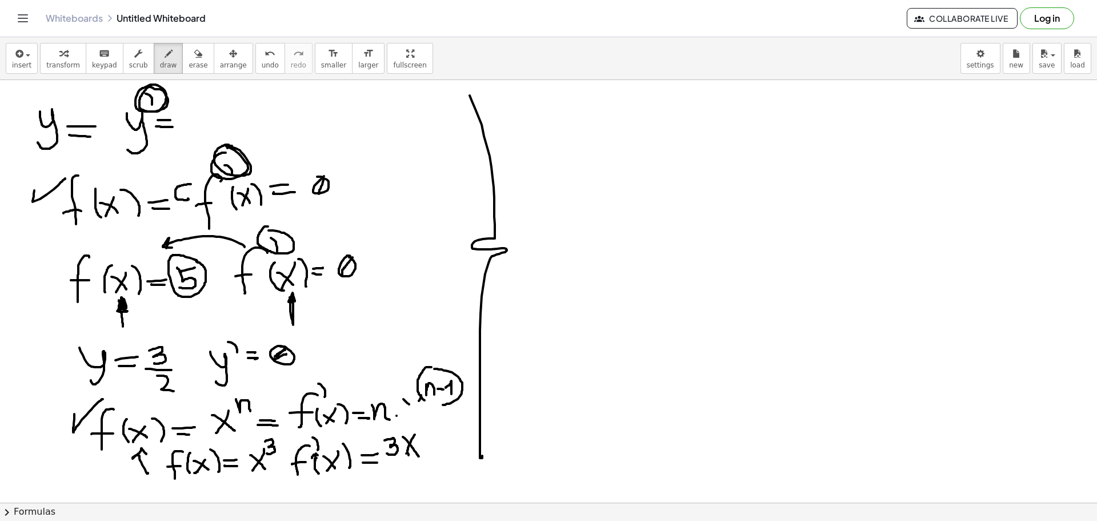
drag, startPoint x: 417, startPoint y: 397, endPoint x: 406, endPoint y: 417, distance: 22.0
drag, startPoint x: 406, startPoint y: 401, endPoint x: 426, endPoint y: 417, distance: 25.2
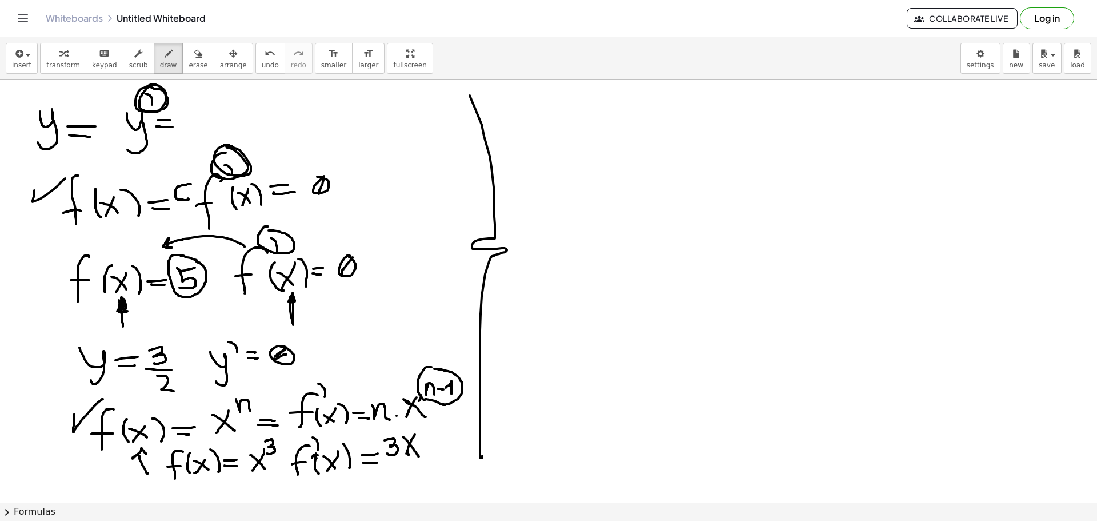
drag, startPoint x: 425, startPoint y: 399, endPoint x: 445, endPoint y: 403, distance: 20.5
drag, startPoint x: 433, startPoint y: 367, endPoint x: 441, endPoint y: 370, distance: 8.2
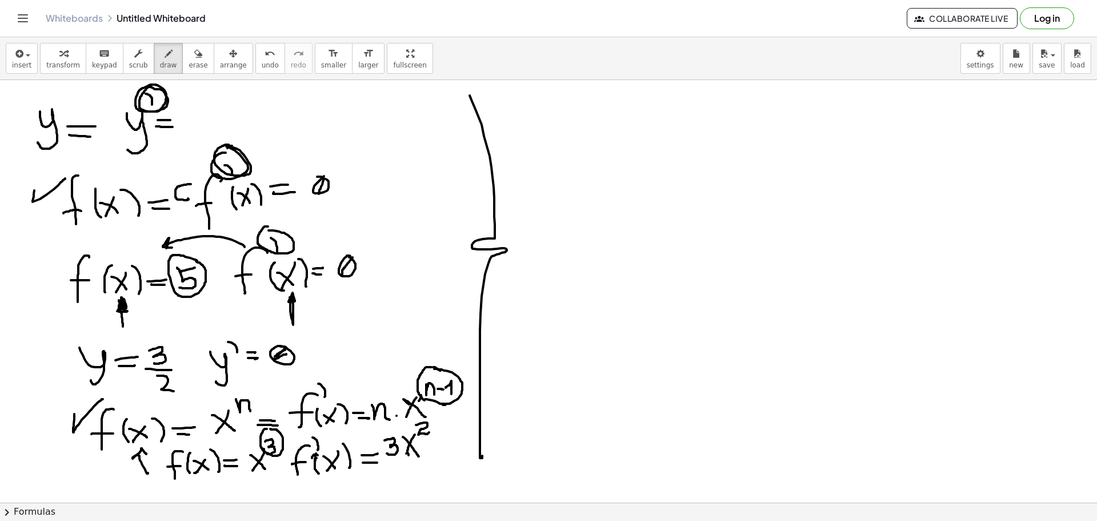
drag, startPoint x: 416, startPoint y: 425, endPoint x: 430, endPoint y: 430, distance: 15.4
drag, startPoint x: 529, startPoint y: 103, endPoint x: 522, endPoint y: 140, distance: 37.8
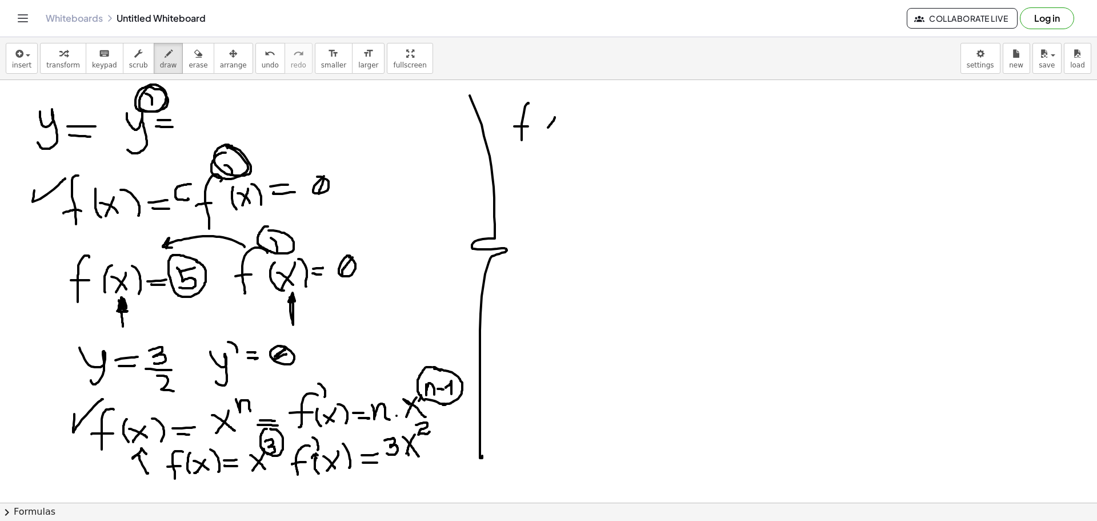
drag, startPoint x: 554, startPoint y: 119, endPoint x: 547, endPoint y: 130, distance: 13.2
drag, startPoint x: 546, startPoint y: 118, endPoint x: 557, endPoint y: 129, distance: 15.8
drag, startPoint x: 559, startPoint y: 109, endPoint x: 564, endPoint y: 134, distance: 25.7
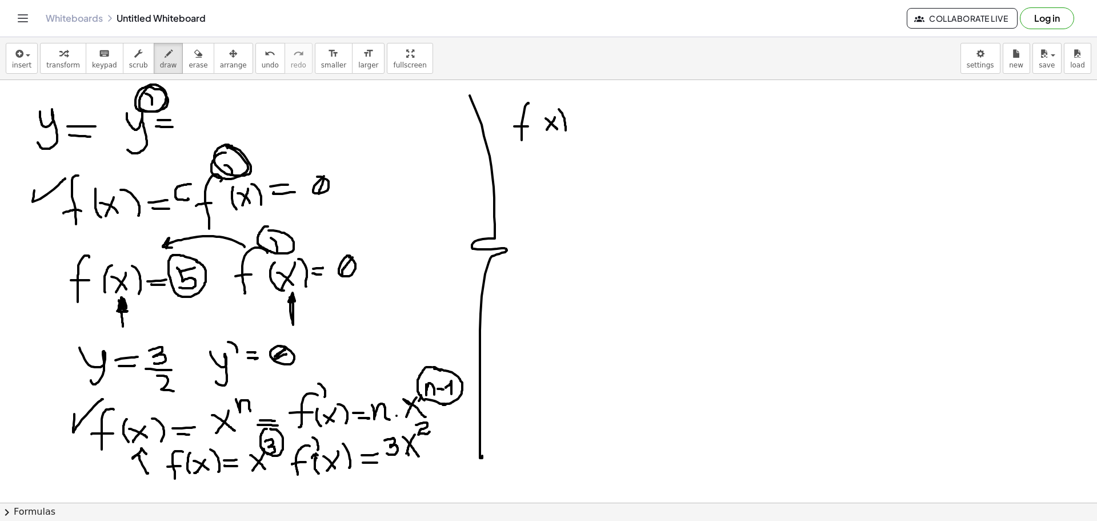
drag, startPoint x: 535, startPoint y: 112, endPoint x: 537, endPoint y: 131, distance: 18.9
drag, startPoint x: 575, startPoint y: 121, endPoint x: 590, endPoint y: 121, distance: 15.4
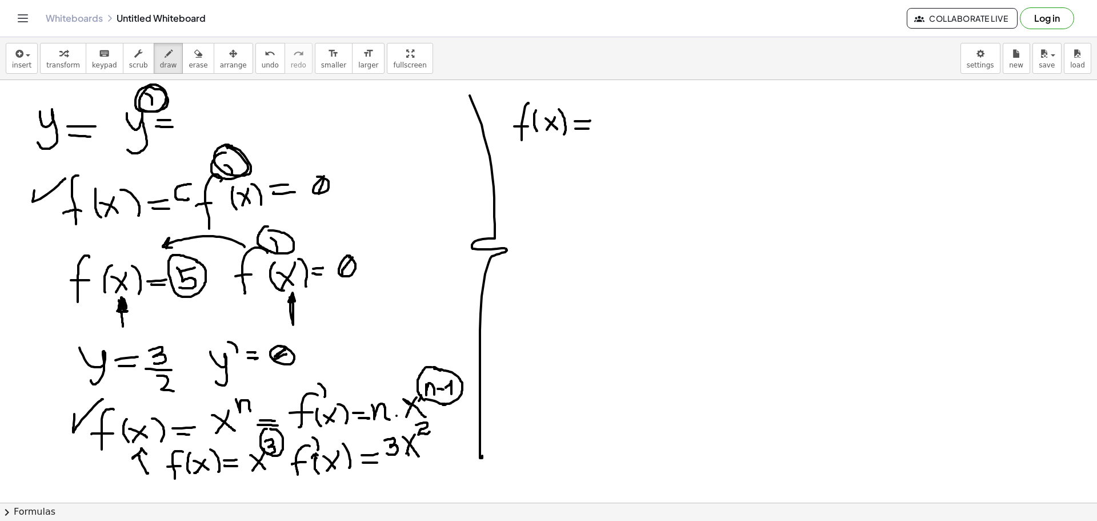
drag, startPoint x: 578, startPoint y: 129, endPoint x: 590, endPoint y: 129, distance: 12.6
drag, startPoint x: 609, startPoint y: 118, endPoint x: 627, endPoint y: 125, distance: 19.0
drag, startPoint x: 648, startPoint y: 114, endPoint x: 638, endPoint y: 122, distance: 13.4
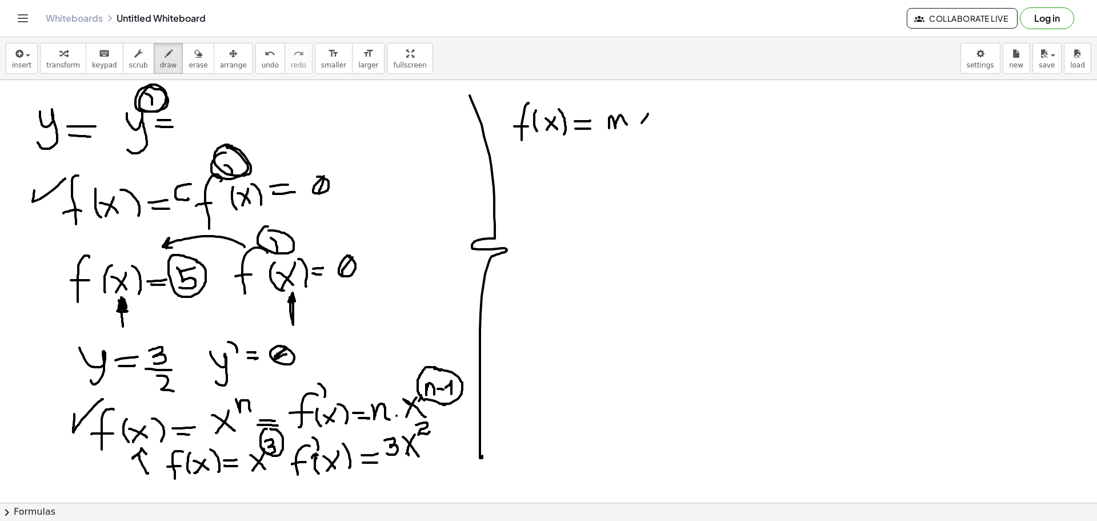
drag, startPoint x: 638, startPoint y: 117, endPoint x: 646, endPoint y: 125, distance: 11.7
drag, startPoint x: 653, startPoint y: 109, endPoint x: 658, endPoint y: 131, distance: 23.3
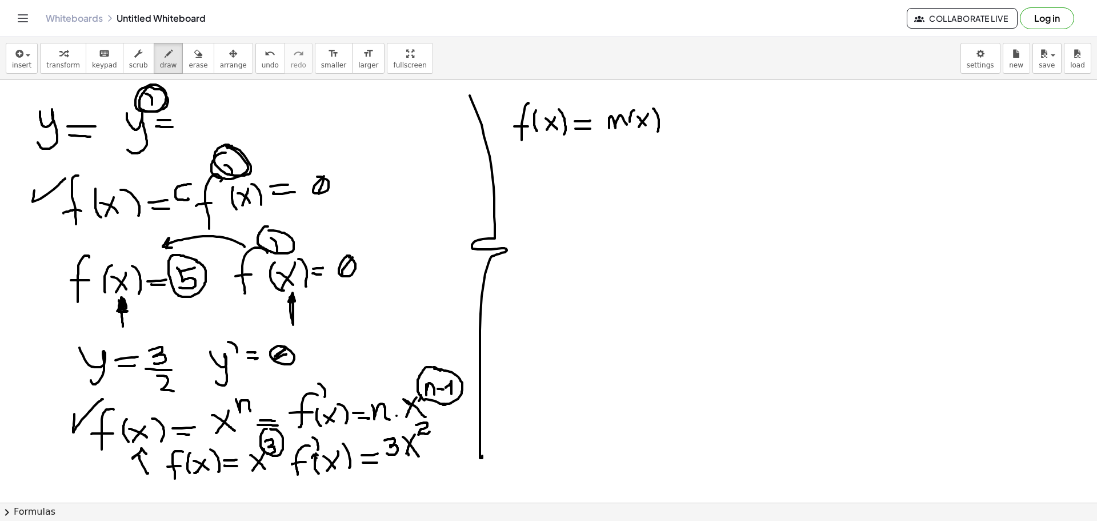
drag, startPoint x: 633, startPoint y: 110, endPoint x: 631, endPoint y: 130, distance: 20.1
drag, startPoint x: 675, startPoint y: 114, endPoint x: 675, endPoint y: 129, distance: 14.3
drag, startPoint x: 666, startPoint y: 120, endPoint x: 678, endPoint y: 121, distance: 12.1
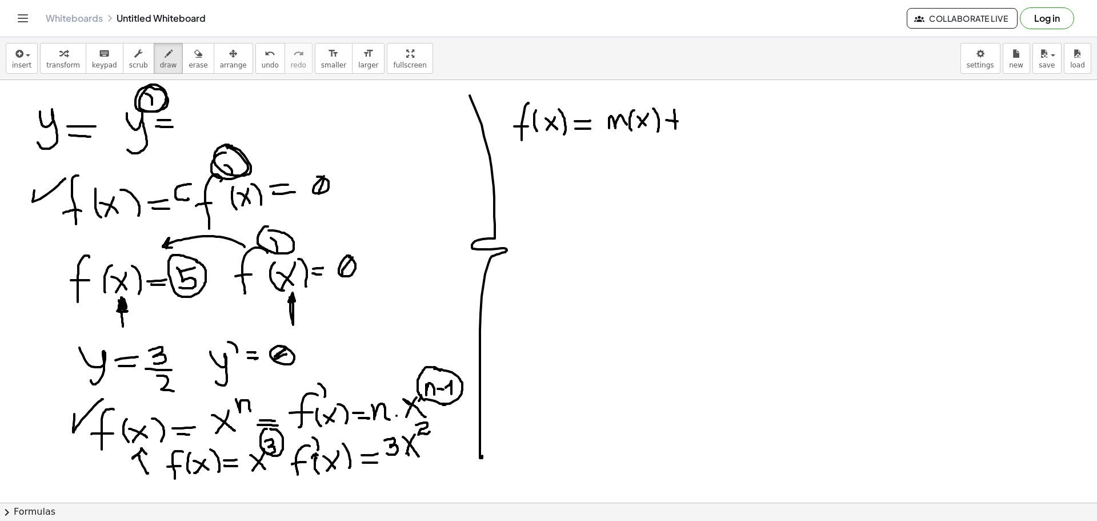
drag, startPoint x: 687, startPoint y: 112, endPoint x: 699, endPoint y: 125, distance: 17.0
drag, startPoint x: 707, startPoint y: 117, endPoint x: 709, endPoint y: 127, distance: 10.5
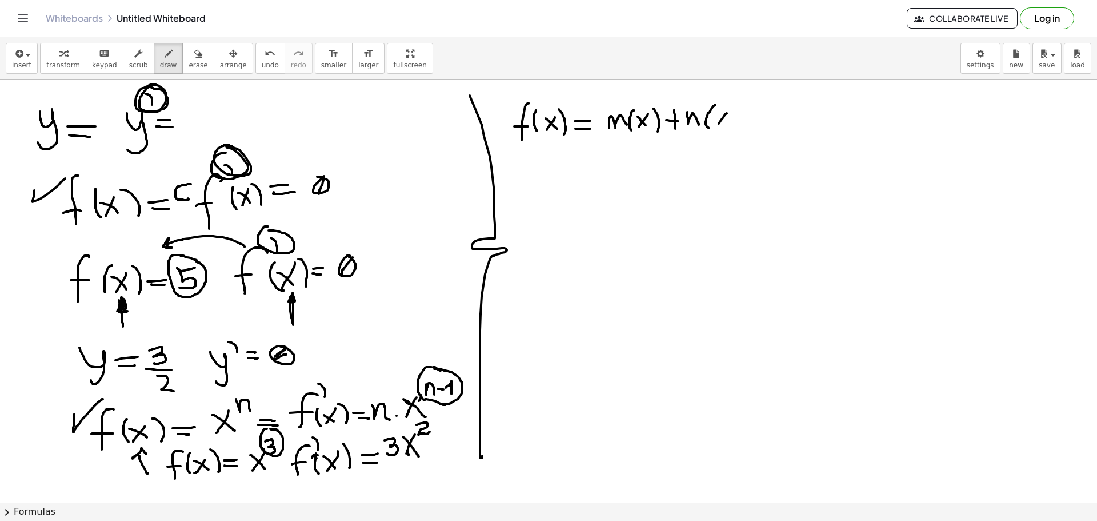
drag, startPoint x: 727, startPoint y: 113, endPoint x: 716, endPoint y: 120, distance: 12.8
drag, startPoint x: 716, startPoint y: 117, endPoint x: 726, endPoint y: 125, distance: 12.6
drag, startPoint x: 728, startPoint y: 103, endPoint x: 734, endPoint y: 125, distance: 22.6
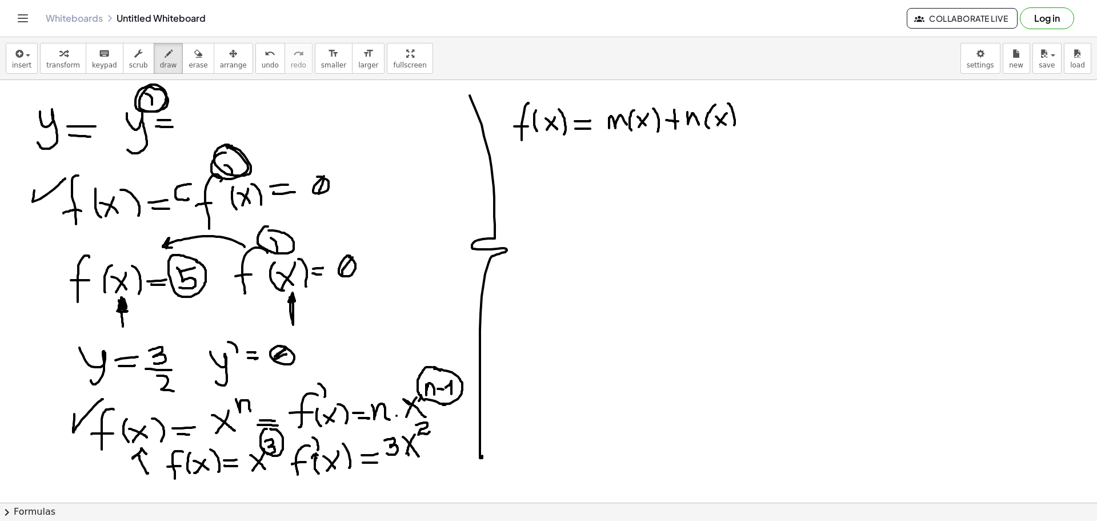
drag, startPoint x: 536, startPoint y: 156, endPoint x: 519, endPoint y: 197, distance: 44.0
drag, startPoint x: 506, startPoint y: 179, endPoint x: 528, endPoint y: 177, distance: 22.4
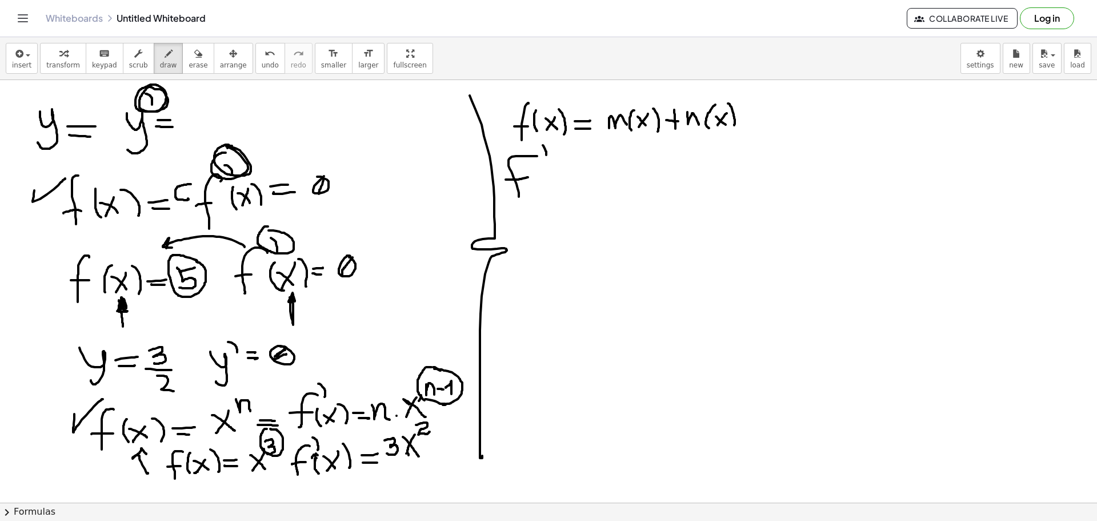
drag, startPoint x: 546, startPoint y: 151, endPoint x: 548, endPoint y: 157, distance: 6.7
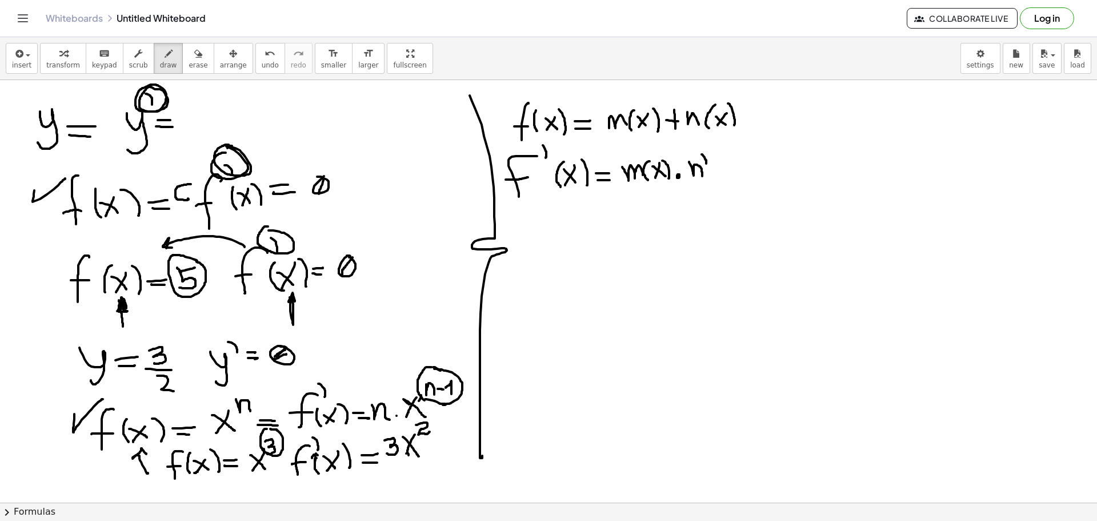
click at [194, 58] on icon "button" at bounding box center [198, 54] width 8 height 14
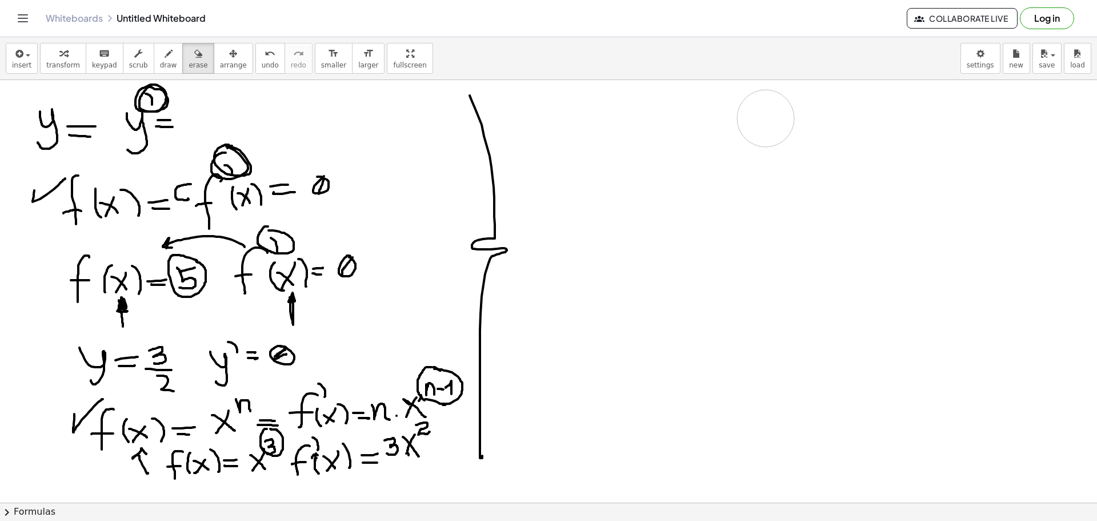
click at [160, 55] on div "button" at bounding box center [168, 53] width 17 height 14
drag, startPoint x: 532, startPoint y: 109, endPoint x: 530, endPoint y: 149, distance: 40.6
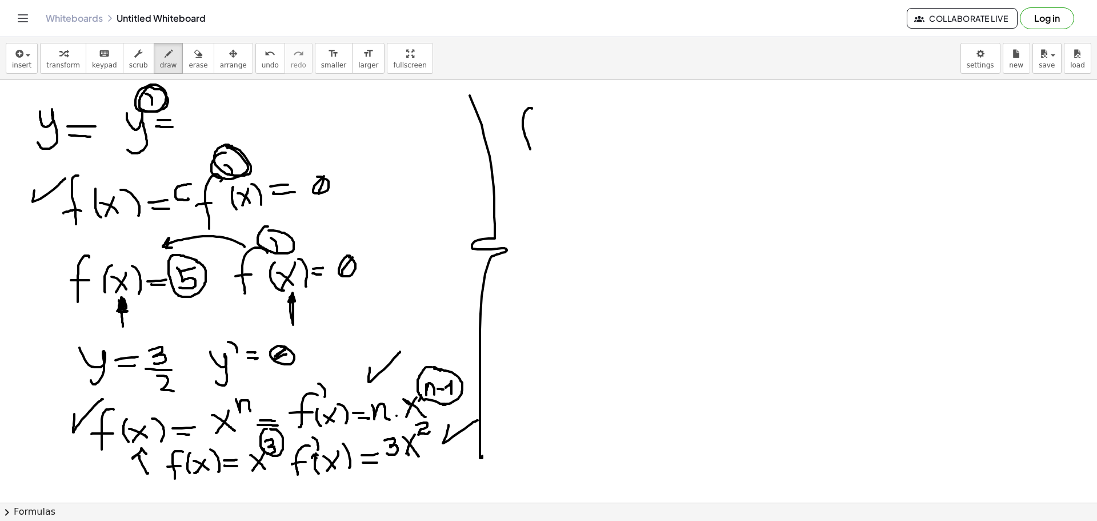
drag, startPoint x: 519, startPoint y: 131, endPoint x: 537, endPoint y: 130, distance: 18.4
drag, startPoint x: 573, startPoint y: 123, endPoint x: 564, endPoint y: 137, distance: 16.7
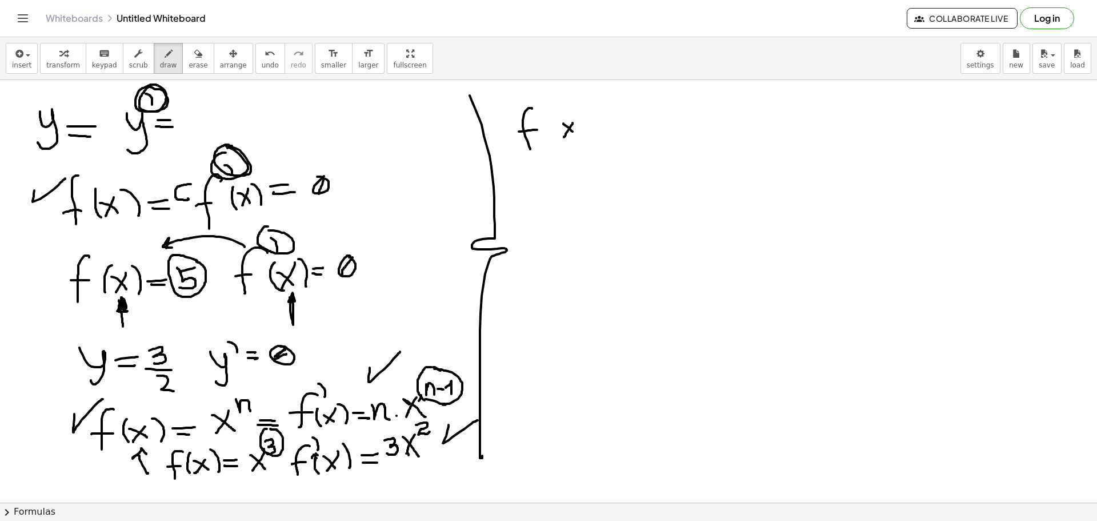
drag, startPoint x: 563, startPoint y: 123, endPoint x: 574, endPoint y: 130, distance: 12.1
drag, startPoint x: 579, startPoint y: 114, endPoint x: 583, endPoint y: 142, distance: 28.3
drag, startPoint x: 551, startPoint y: 114, endPoint x: 551, endPoint y: 138, distance: 24.0
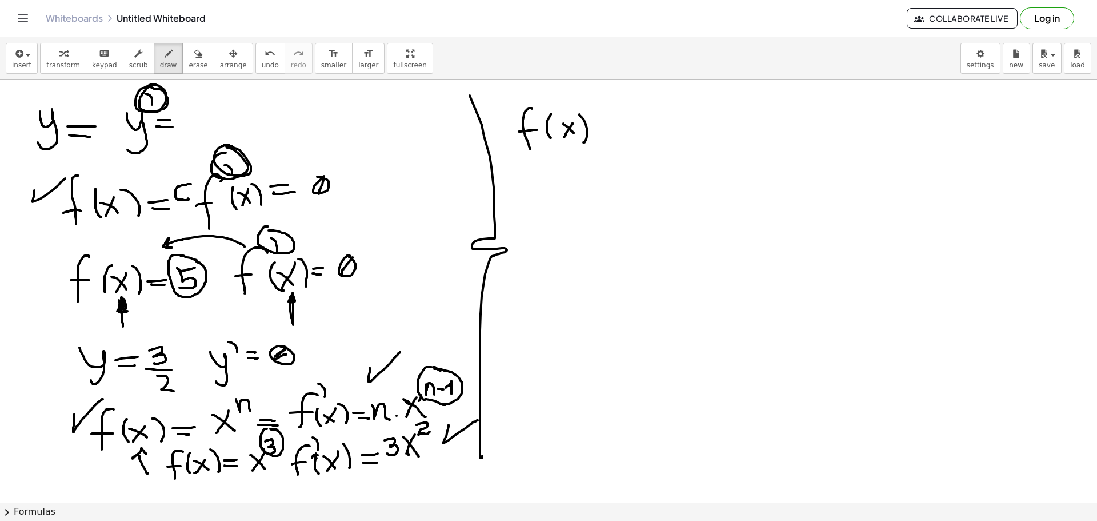
drag, startPoint x: 595, startPoint y: 127, endPoint x: 611, endPoint y: 127, distance: 16.0
drag, startPoint x: 638, startPoint y: 129, endPoint x: 655, endPoint y: 130, distance: 17.7
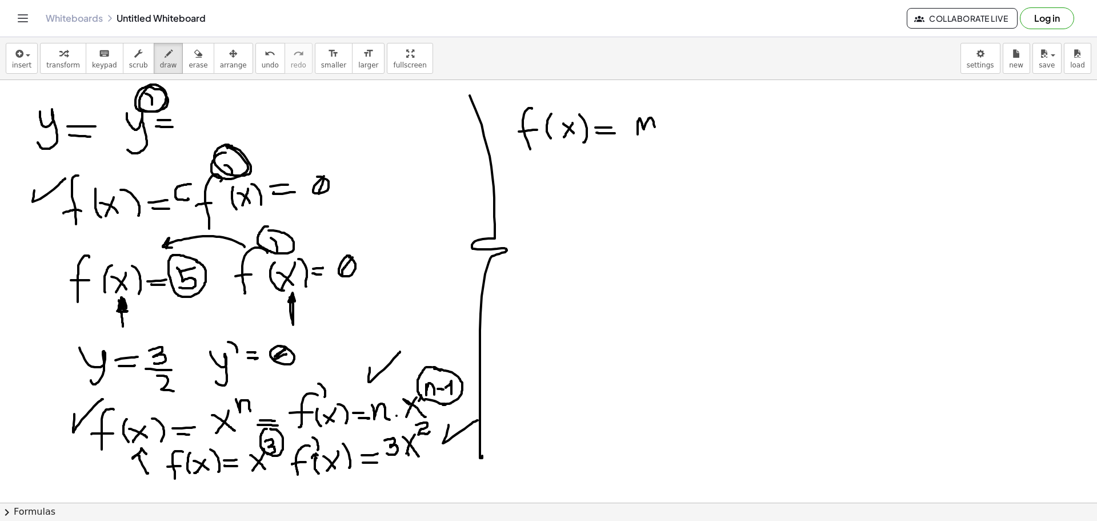
drag, startPoint x: 679, startPoint y: 114, endPoint x: 670, endPoint y: 128, distance: 16.5
drag, startPoint x: 668, startPoint y: 116, endPoint x: 677, endPoint y: 127, distance: 14.3
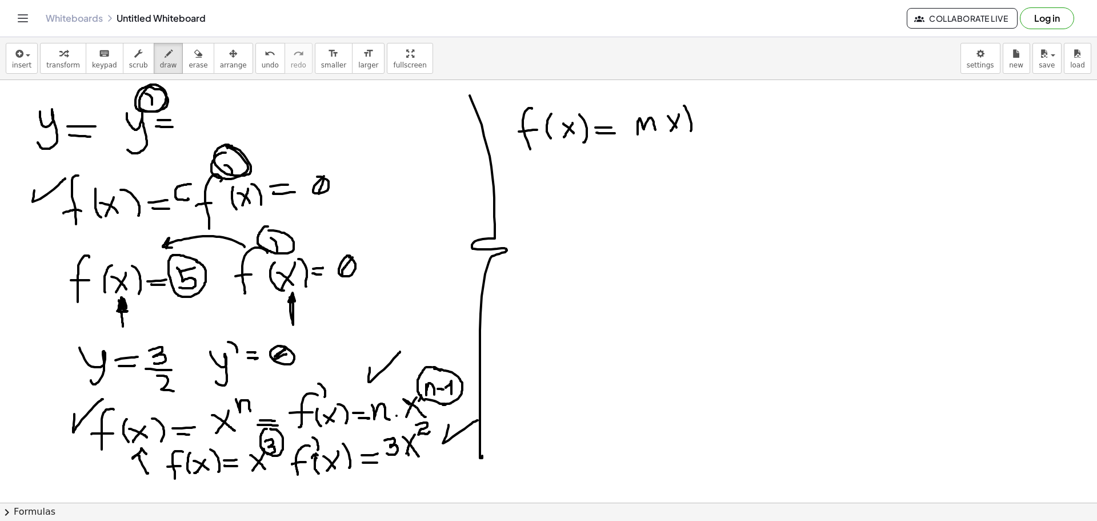
drag, startPoint x: 684, startPoint y: 106, endPoint x: 687, endPoint y: 131, distance: 25.4
drag, startPoint x: 665, startPoint y: 112, endPoint x: 668, endPoint y: 127, distance: 15.1
drag, startPoint x: 713, startPoint y: 111, endPoint x: 713, endPoint y: 130, distance: 18.3
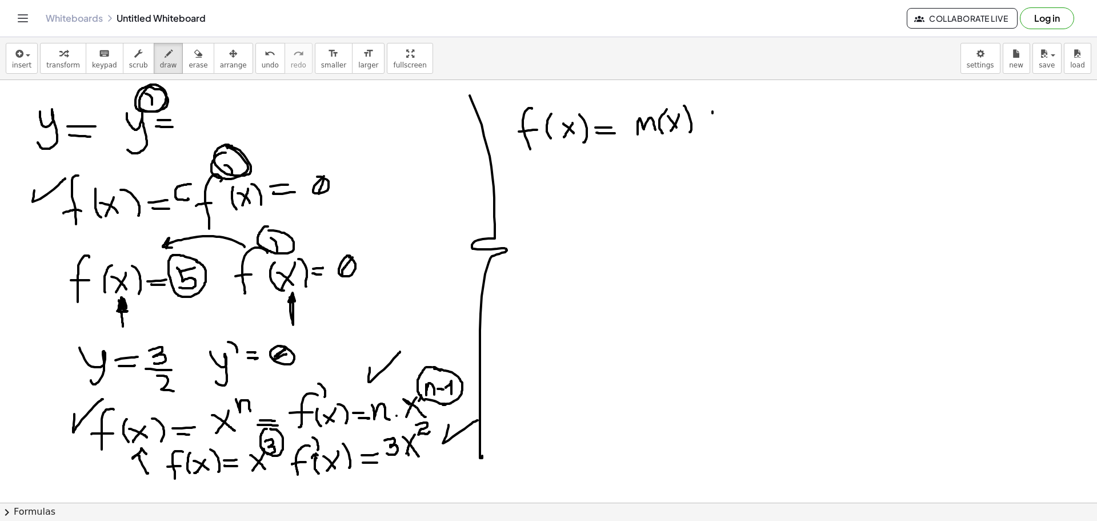
drag, startPoint x: 706, startPoint y: 121, endPoint x: 717, endPoint y: 121, distance: 10.3
drag, startPoint x: 725, startPoint y: 114, endPoint x: 742, endPoint y: 123, distance: 20.2
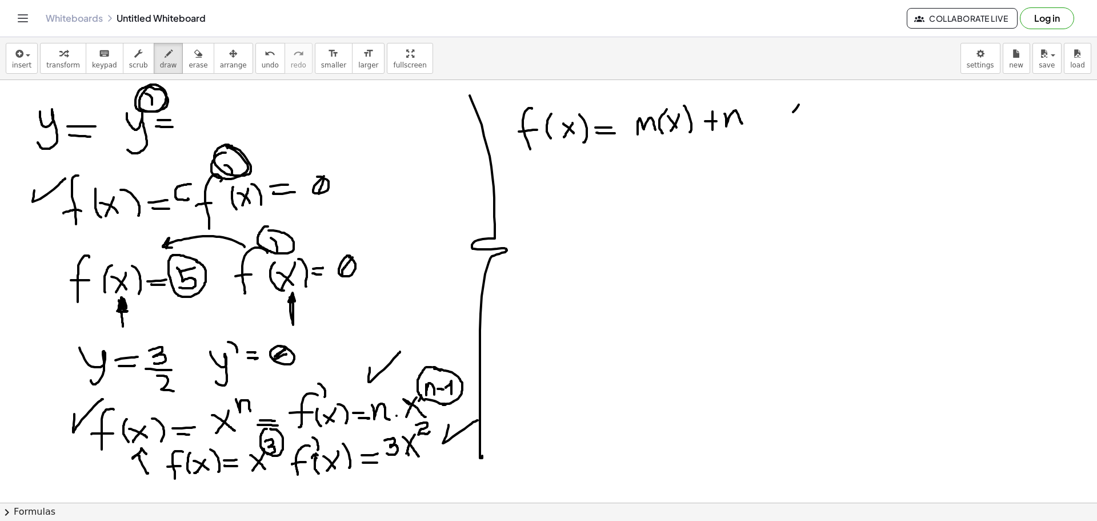
drag, startPoint x: 799, startPoint y: 105, endPoint x: 776, endPoint y: 122, distance: 28.9
drag, startPoint x: 774, startPoint y: 111, endPoint x: 789, endPoint y: 122, distance: 19.2
drag, startPoint x: 803, startPoint y: 93, endPoint x: 800, endPoint y: 125, distance: 31.6
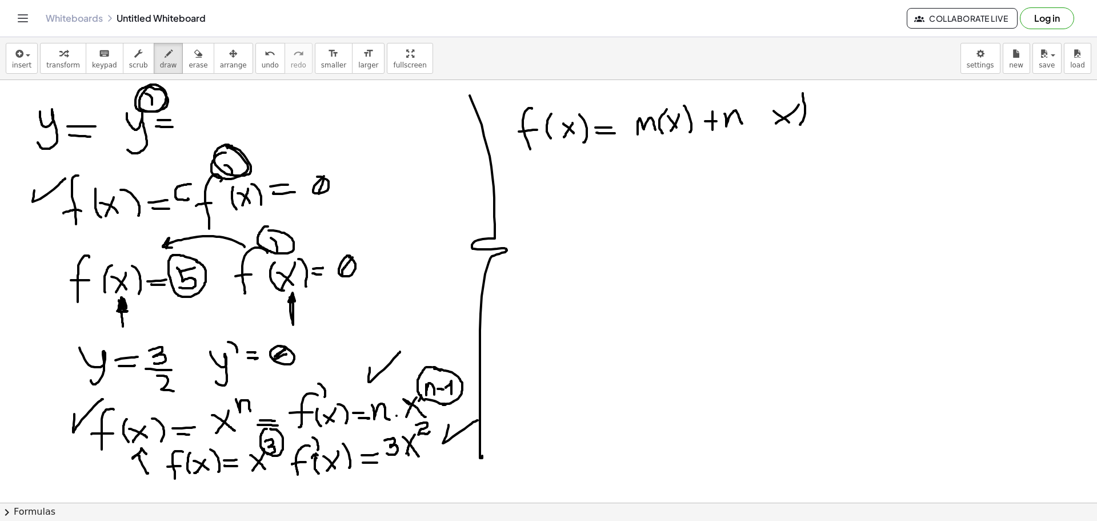
drag, startPoint x: 769, startPoint y: 102, endPoint x: 773, endPoint y: 126, distance: 25.0
drag, startPoint x: 559, startPoint y: 170, endPoint x: 558, endPoint y: 206, distance: 35.4
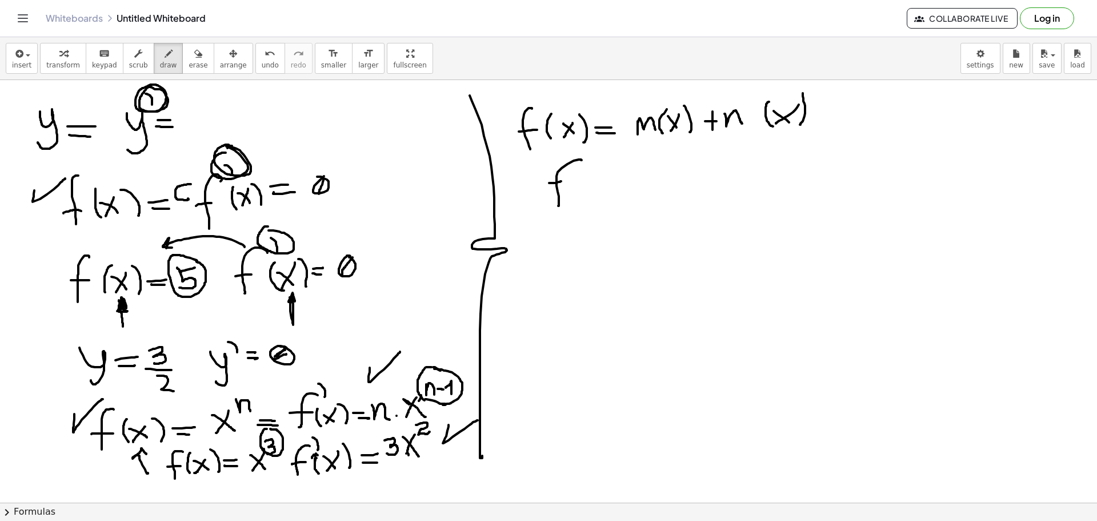
drag, startPoint x: 549, startPoint y: 183, endPoint x: 587, endPoint y: 161, distance: 44.0
drag, startPoint x: 592, startPoint y: 151, endPoint x: 593, endPoint y: 168, distance: 16.6
drag, startPoint x: 617, startPoint y: 186, endPoint x: 609, endPoint y: 199, distance: 15.4
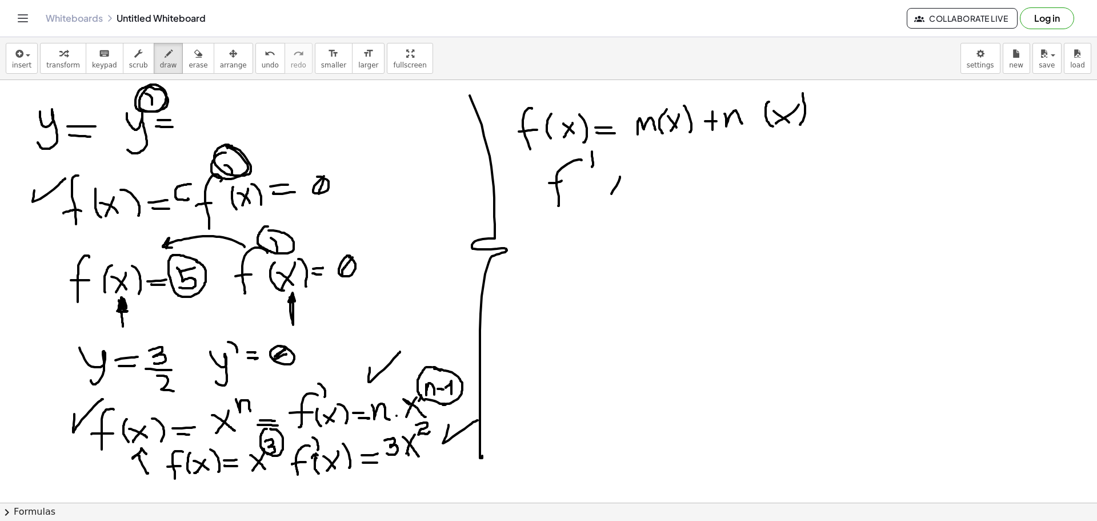
drag, startPoint x: 614, startPoint y: 188, endPoint x: 625, endPoint y: 194, distance: 12.1
drag, startPoint x: 633, startPoint y: 189, endPoint x: 632, endPoint y: 196, distance: 7.5
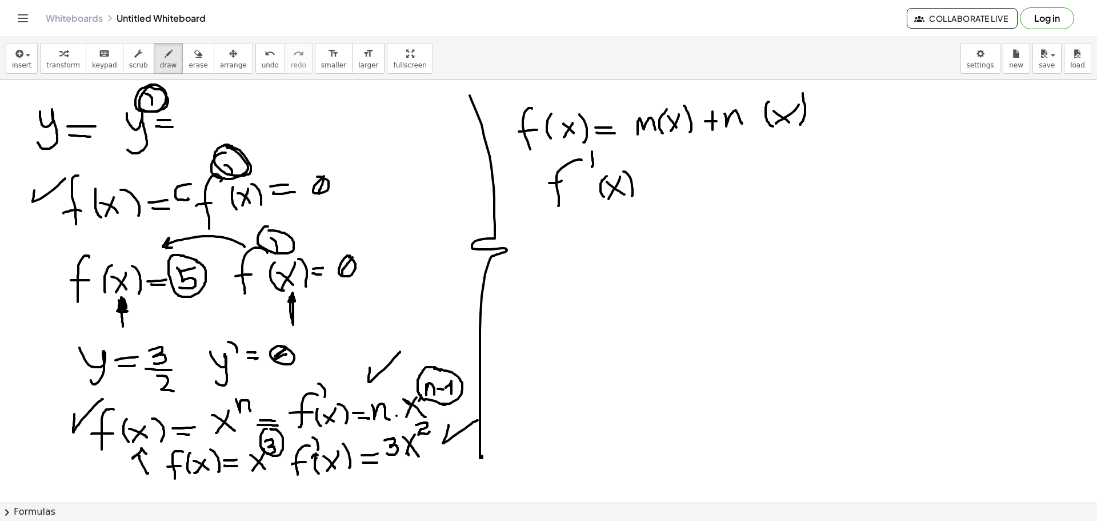
drag, startPoint x: 607, startPoint y: 176, endPoint x: 605, endPoint y: 198, distance: 21.8
drag, startPoint x: 641, startPoint y: 182, endPoint x: 658, endPoint y: 182, distance: 17.1
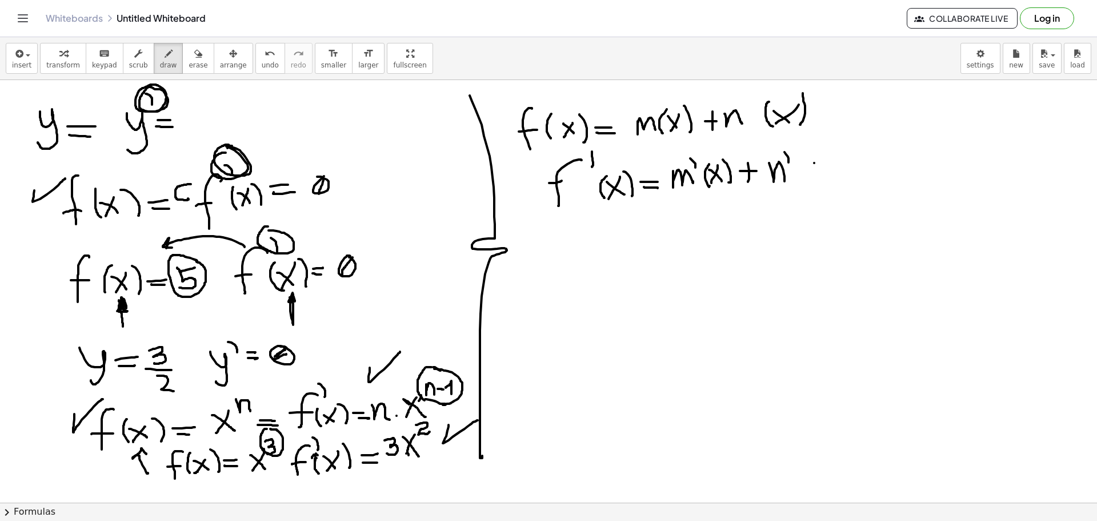
click at [165, 57] on icon "button" at bounding box center [169, 54] width 8 height 14
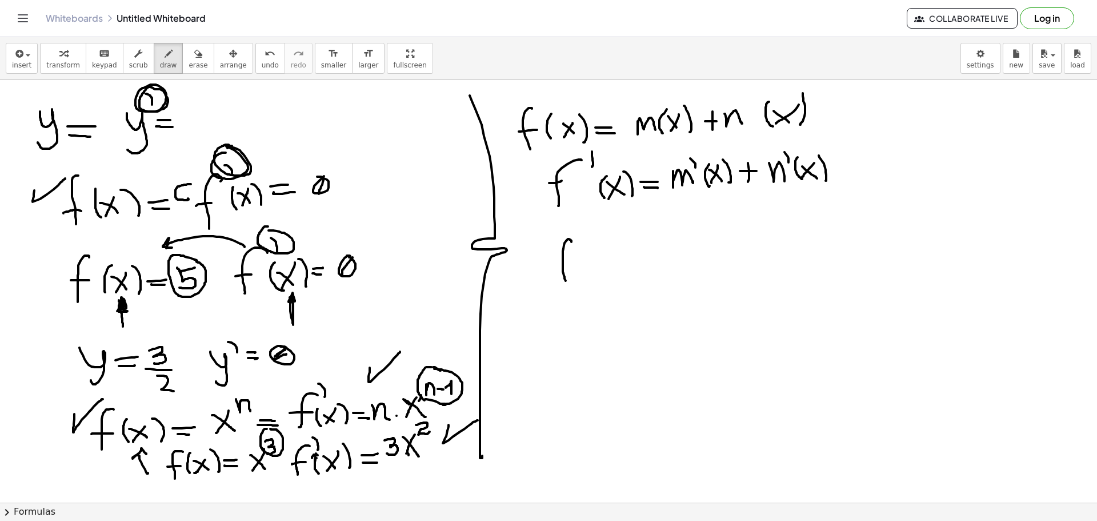
drag, startPoint x: 570, startPoint y: 239, endPoint x: 567, endPoint y: 285, distance: 45.2
drag, startPoint x: 558, startPoint y: 264, endPoint x: 570, endPoint y: 264, distance: 12.6
drag, startPoint x: 609, startPoint y: 256, endPoint x: 599, endPoint y: 273, distance: 19.7
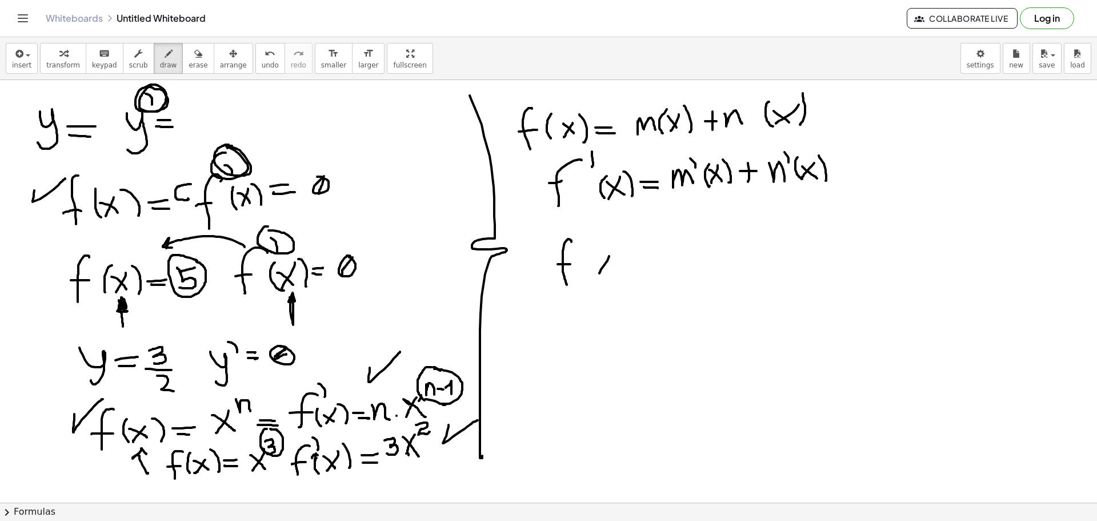
drag, startPoint x: 598, startPoint y: 258, endPoint x: 615, endPoint y: 271, distance: 21.6
drag, startPoint x: 627, startPoint y: 263, endPoint x: 619, endPoint y: 262, distance: 8.6
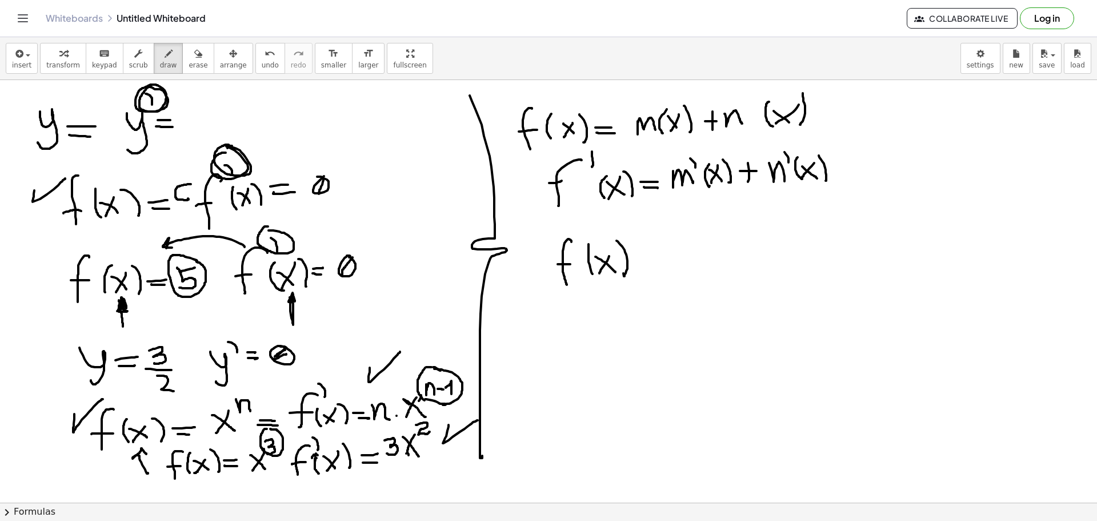
drag, startPoint x: 589, startPoint y: 253, endPoint x: 597, endPoint y: 272, distance: 20.5
drag, startPoint x: 635, startPoint y: 260, endPoint x: 646, endPoint y: 259, distance: 11.4
drag, startPoint x: 637, startPoint y: 267, endPoint x: 649, endPoint y: 265, distance: 12.2
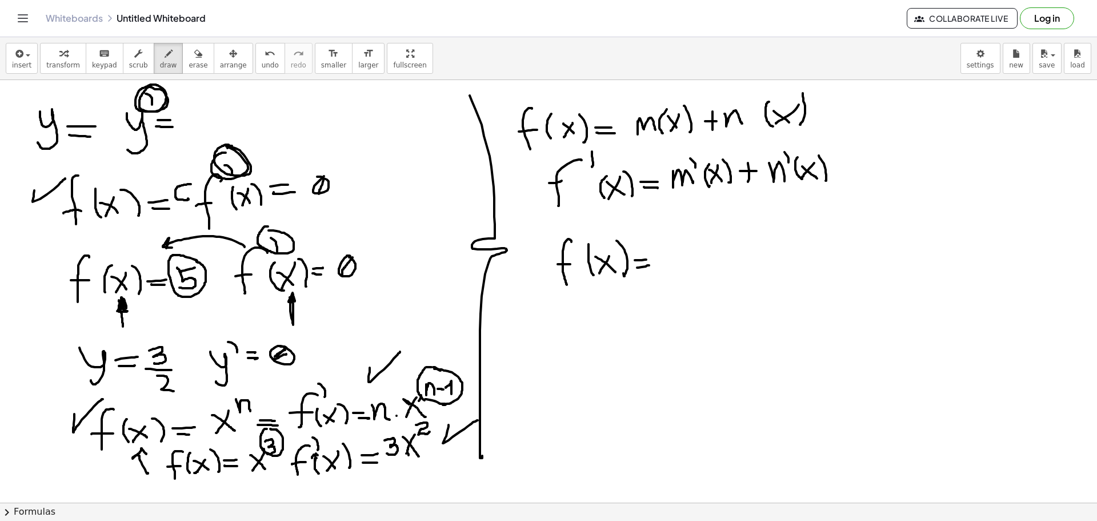
drag, startPoint x: 666, startPoint y: 266, endPoint x: 690, endPoint y: 265, distance: 24.0
drag, startPoint x: 714, startPoint y: 244, endPoint x: 707, endPoint y: 263, distance: 20.3
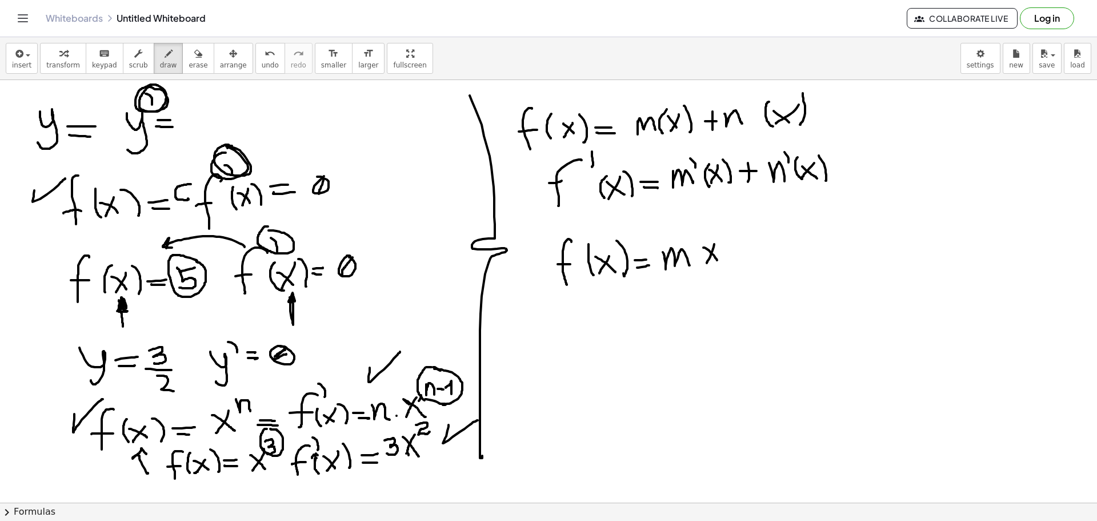
drag, startPoint x: 703, startPoint y: 247, endPoint x: 718, endPoint y: 259, distance: 18.3
drag, startPoint x: 719, startPoint y: 238, endPoint x: 723, endPoint y: 261, distance: 22.6
drag, startPoint x: 700, startPoint y: 256, endPoint x: 704, endPoint y: 266, distance: 11.0
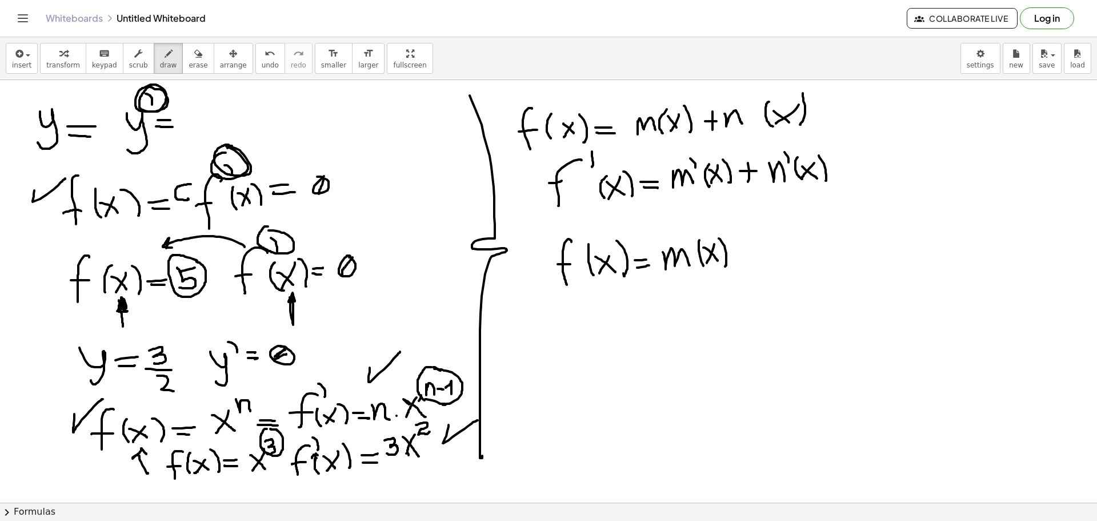
drag, startPoint x: 759, startPoint y: 254, endPoint x: 771, endPoint y: 261, distance: 13.0
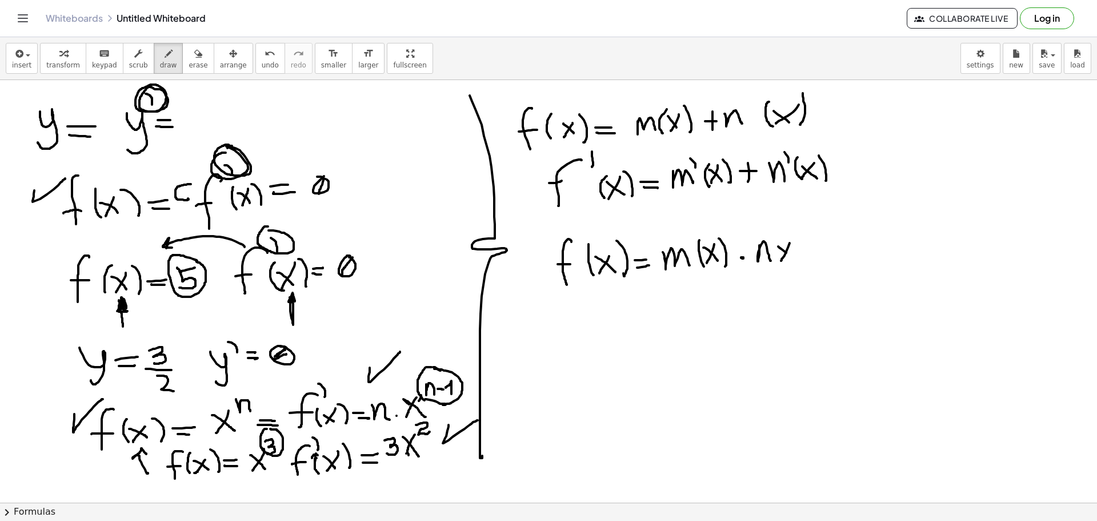
drag, startPoint x: 778, startPoint y: 246, endPoint x: 791, endPoint y: 250, distance: 13.6
drag, startPoint x: 797, startPoint y: 235, endPoint x: 801, endPoint y: 264, distance: 28.8
drag, startPoint x: 773, startPoint y: 250, endPoint x: 778, endPoint y: 263, distance: 14.6
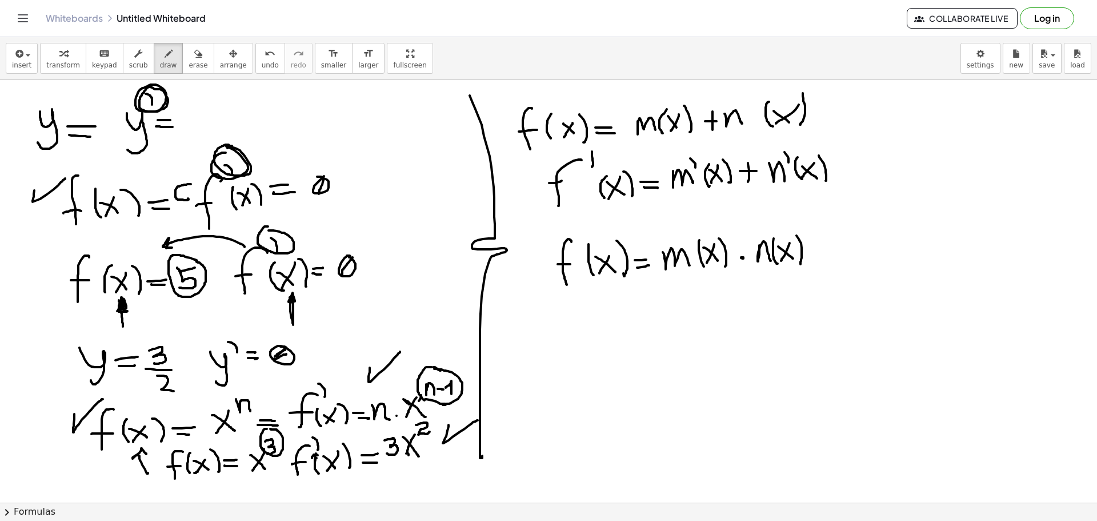
drag, startPoint x: 602, startPoint y: 296, endPoint x: 594, endPoint y: 333, distance: 37.9
drag, startPoint x: 588, startPoint y: 324, endPoint x: 605, endPoint y: 322, distance: 17.2
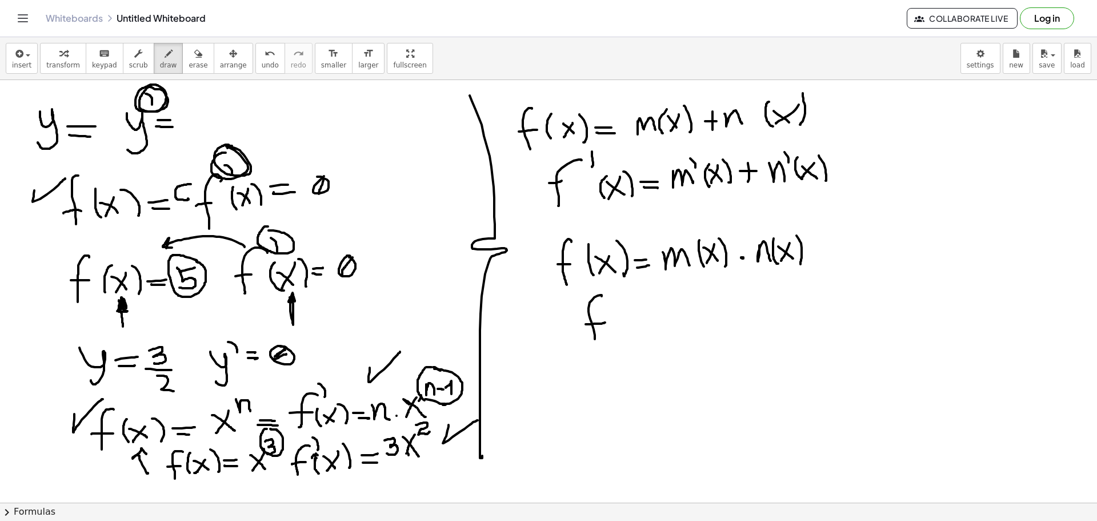
drag, startPoint x: 609, startPoint y: 282, endPoint x: 621, endPoint y: 294, distance: 17.4
drag, startPoint x: 645, startPoint y: 317, endPoint x: 653, endPoint y: 326, distance: 12.1
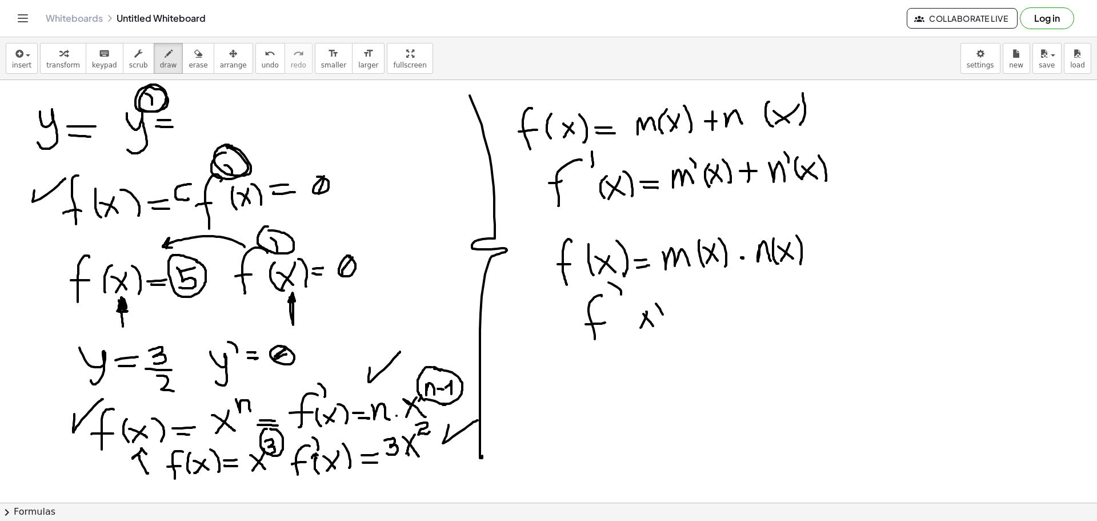
drag, startPoint x: 663, startPoint y: 314, endPoint x: 664, endPoint y: 329, distance: 14.9
drag, startPoint x: 632, startPoint y: 310, endPoint x: 638, endPoint y: 318, distance: 9.4
drag, startPoint x: 641, startPoint y: 310, endPoint x: 648, endPoint y: 316, distance: 9.4
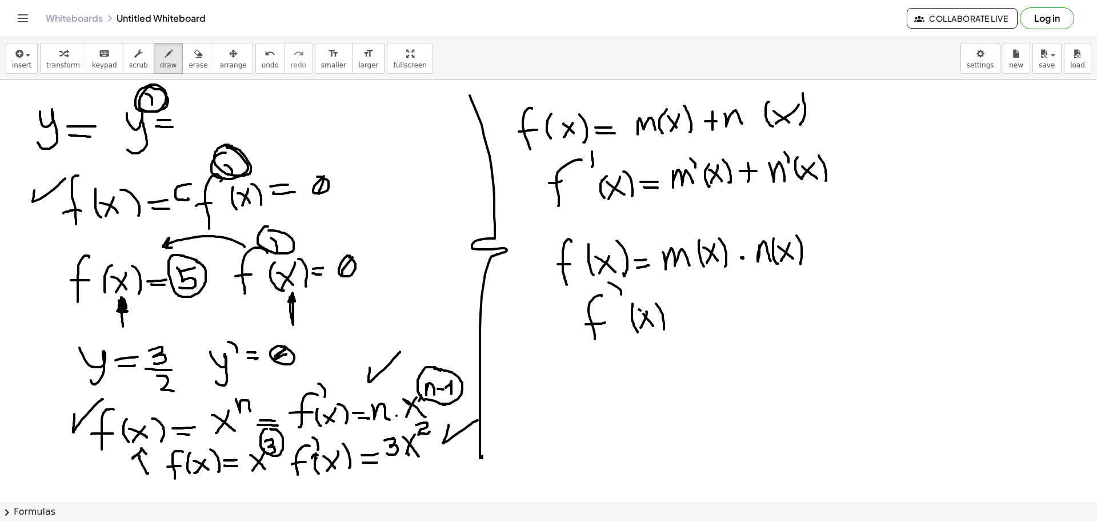
drag, startPoint x: 677, startPoint y: 310, endPoint x: 686, endPoint y: 310, distance: 8.6
drag, startPoint x: 678, startPoint y: 319, endPoint x: 686, endPoint y: 315, distance: 8.4
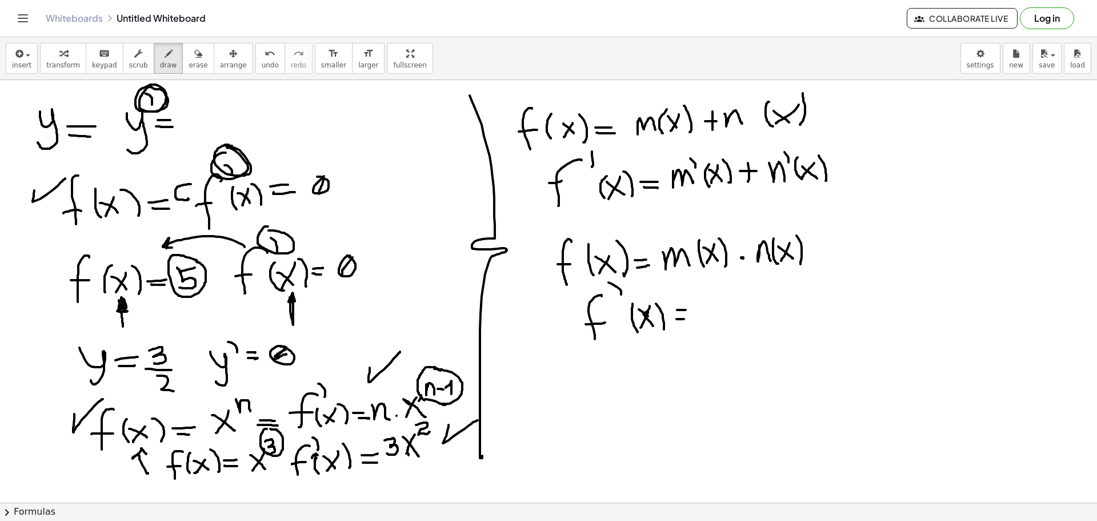
drag, startPoint x: 707, startPoint y: 299, endPoint x: 724, endPoint y: 314, distance: 21.9
drag, startPoint x: 747, startPoint y: 295, endPoint x: 743, endPoint y: 318, distance: 22.6
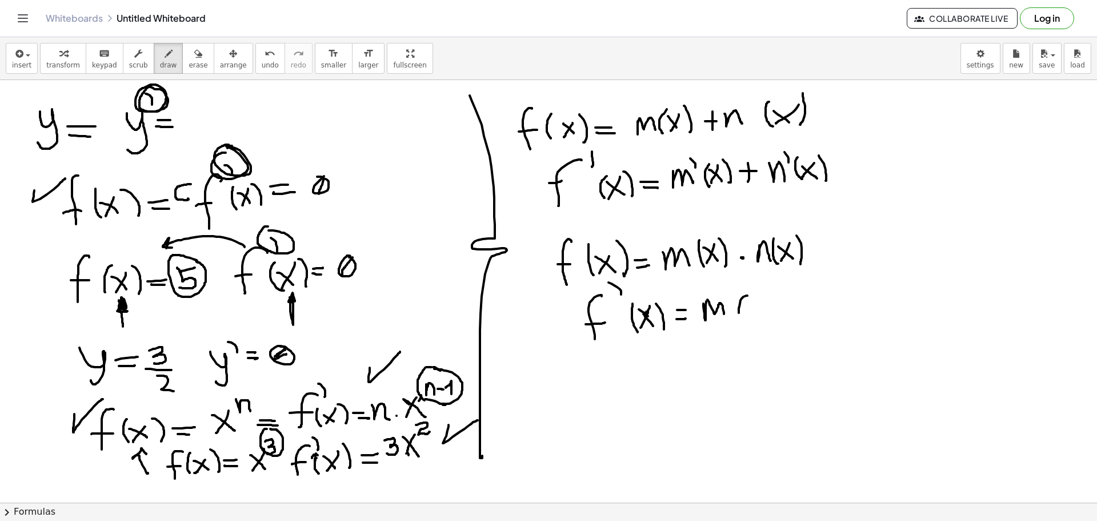
drag, startPoint x: 760, startPoint y: 299, endPoint x: 751, endPoint y: 309, distance: 13.0
drag, startPoint x: 766, startPoint y: 296, endPoint x: 766, endPoint y: 320, distance: 24.0
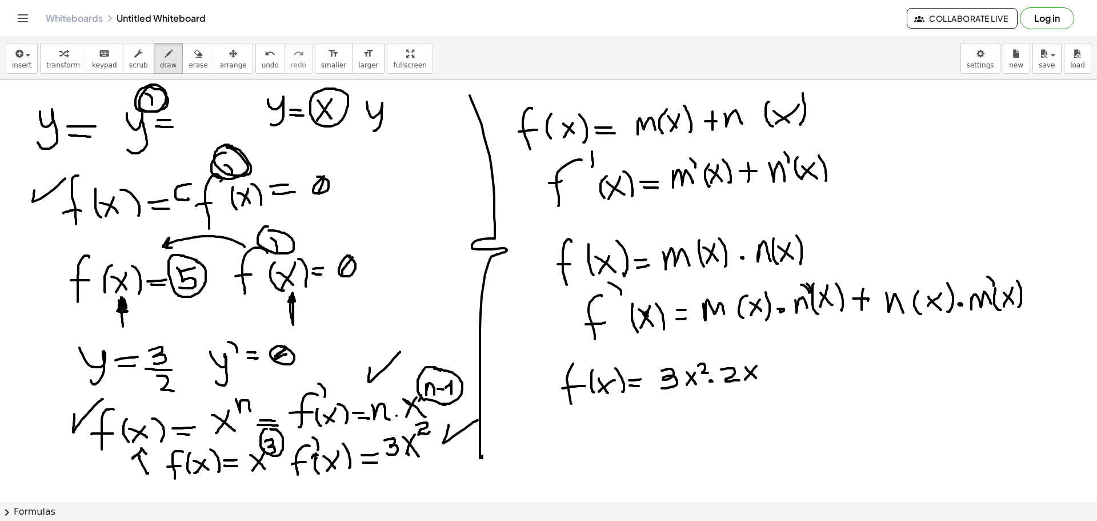
drag, startPoint x: 367, startPoint y: 102, endPoint x: 370, endPoint y: 129, distance: 27.1
drag, startPoint x: 386, startPoint y: 114, endPoint x: 397, endPoint y: 114, distance: 10.9
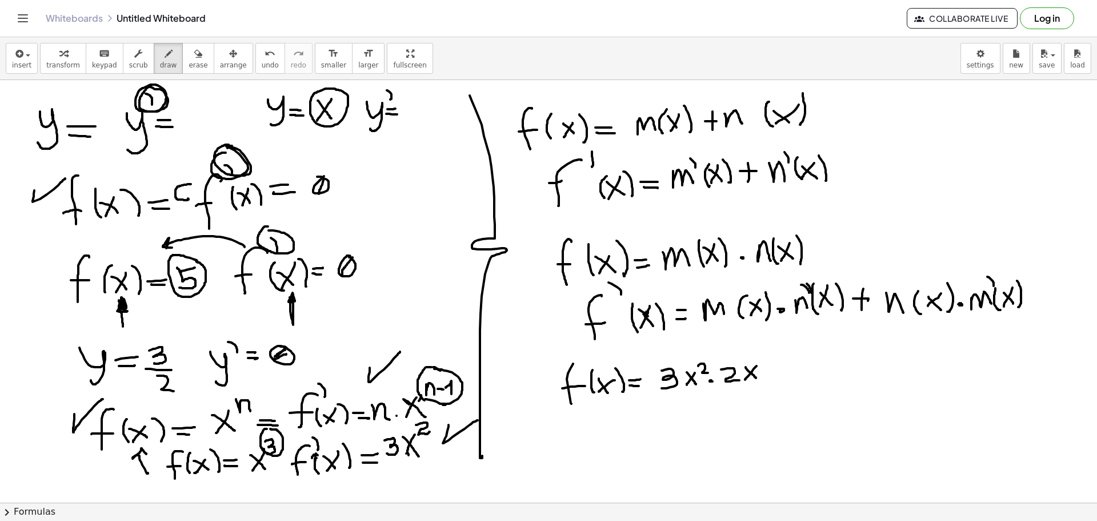
drag, startPoint x: 387, startPoint y: 90, endPoint x: 390, endPoint y: 100, distance: 10.3
drag, startPoint x: 405, startPoint y: 108, endPoint x: 415, endPoint y: 115, distance: 11.9
drag, startPoint x: 607, startPoint y: 405, endPoint x: 598, endPoint y: 443, distance: 39.2
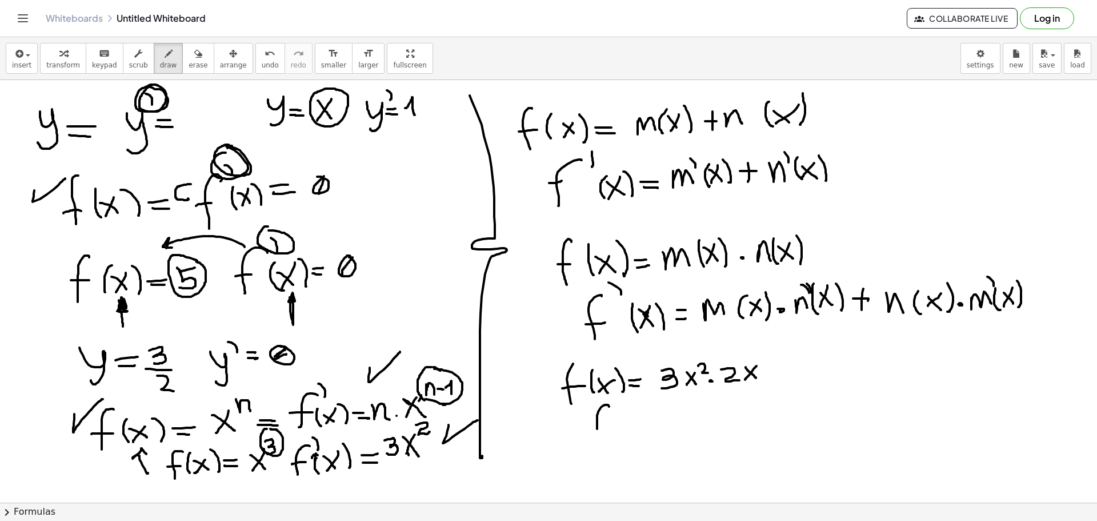
drag, startPoint x: 587, startPoint y: 425, endPoint x: 609, endPoint y: 425, distance: 21.7
drag, startPoint x: 618, startPoint y: 401, endPoint x: 625, endPoint y: 413, distance: 13.8
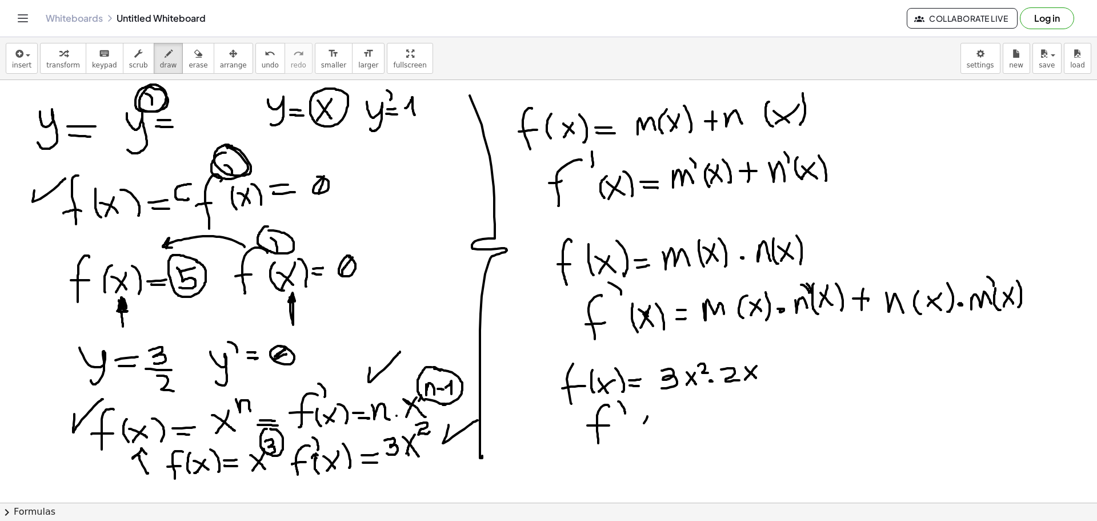
drag, startPoint x: 647, startPoint y: 416, endPoint x: 639, endPoint y: 431, distance: 17.6
drag, startPoint x: 650, startPoint y: 406, endPoint x: 654, endPoint y: 436, distance: 29.9
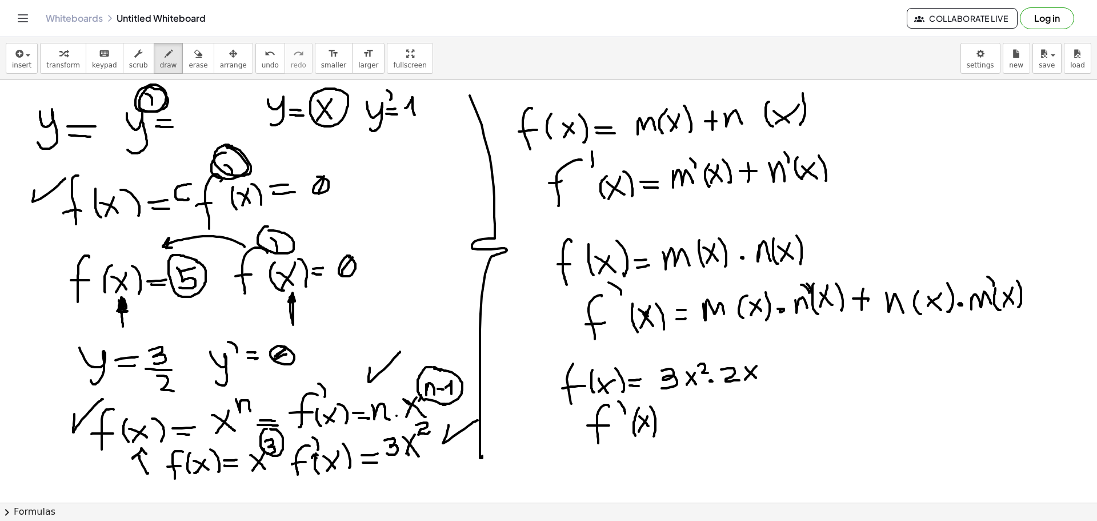
drag, startPoint x: 638, startPoint y: 410, endPoint x: 635, endPoint y: 435, distance: 25.8
drag, startPoint x: 667, startPoint y: 418, endPoint x: 678, endPoint y: 416, distance: 11.0
drag, startPoint x: 671, startPoint y: 427, endPoint x: 687, endPoint y: 426, distance: 16.6
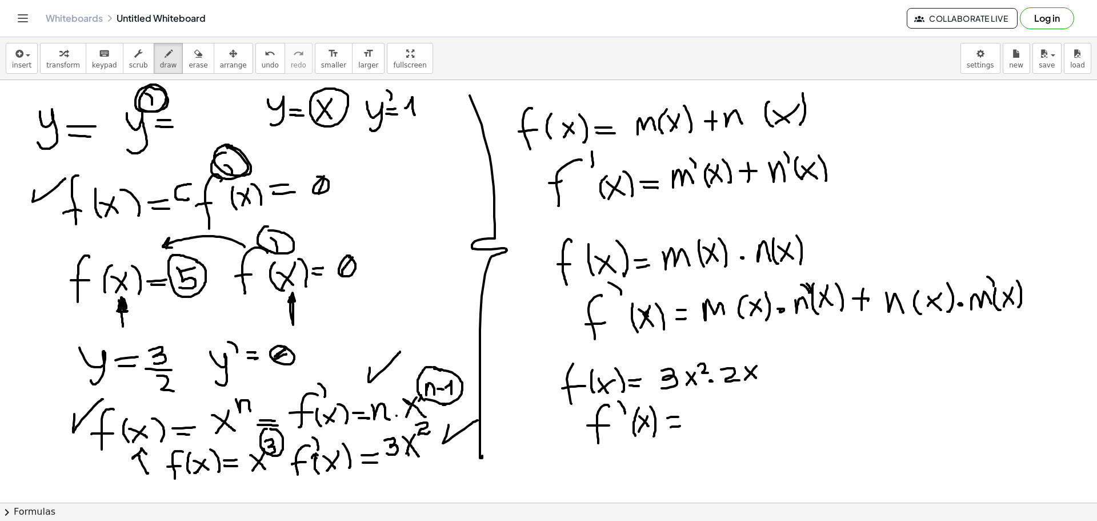
drag, startPoint x: 563, startPoint y: 427, endPoint x: 570, endPoint y: 332, distance: 95.7
drag, startPoint x: 715, startPoint y: 403, endPoint x: 703, endPoint y: 418, distance: 19.5
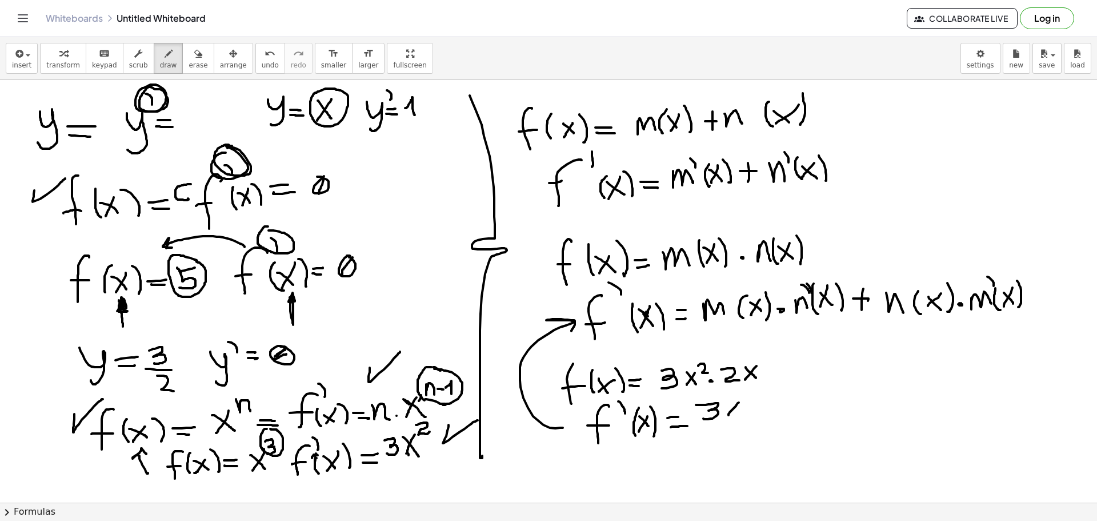
drag, startPoint x: 739, startPoint y: 402, endPoint x: 729, endPoint y: 415, distance: 16.7
drag, startPoint x: 726, startPoint y: 403, endPoint x: 739, endPoint y: 416, distance: 18.2
drag, startPoint x: 741, startPoint y: 394, endPoint x: 750, endPoint y: 402, distance: 11.3
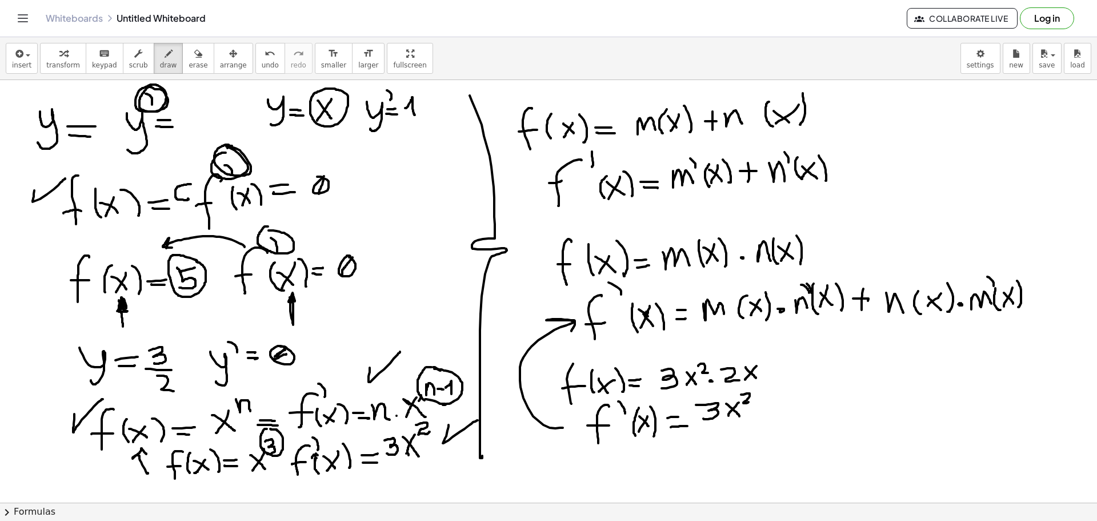
drag, startPoint x: 659, startPoint y: 353, endPoint x: 702, endPoint y: 353, distance: 42.9
drag, startPoint x: 660, startPoint y: 359, endPoint x: 683, endPoint y: 359, distance: 23.4
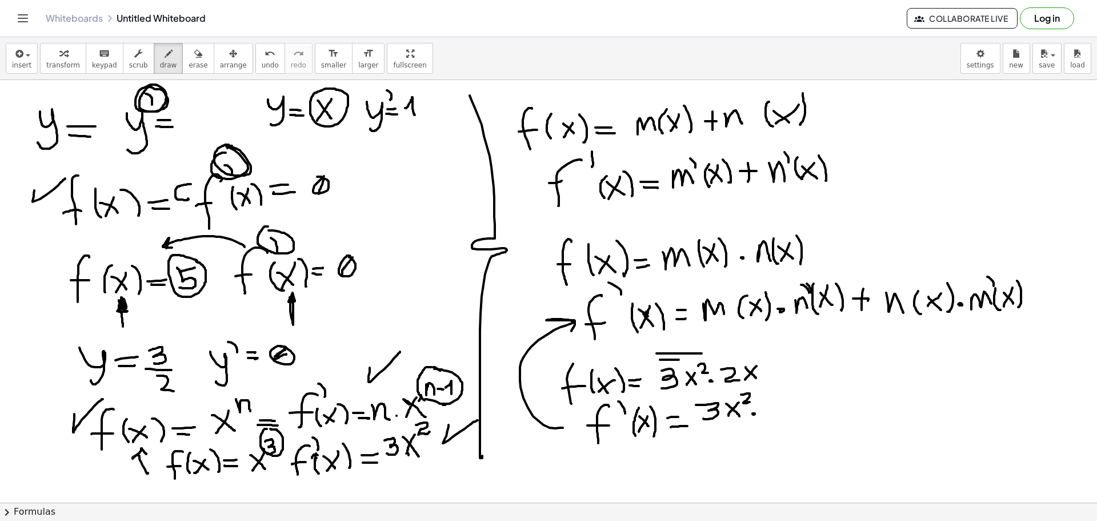
drag, startPoint x: 725, startPoint y: 351, endPoint x: 742, endPoint y: 350, distance: 16.6
drag, startPoint x: 731, startPoint y: 358, endPoint x: 748, endPoint y: 365, distance: 17.7
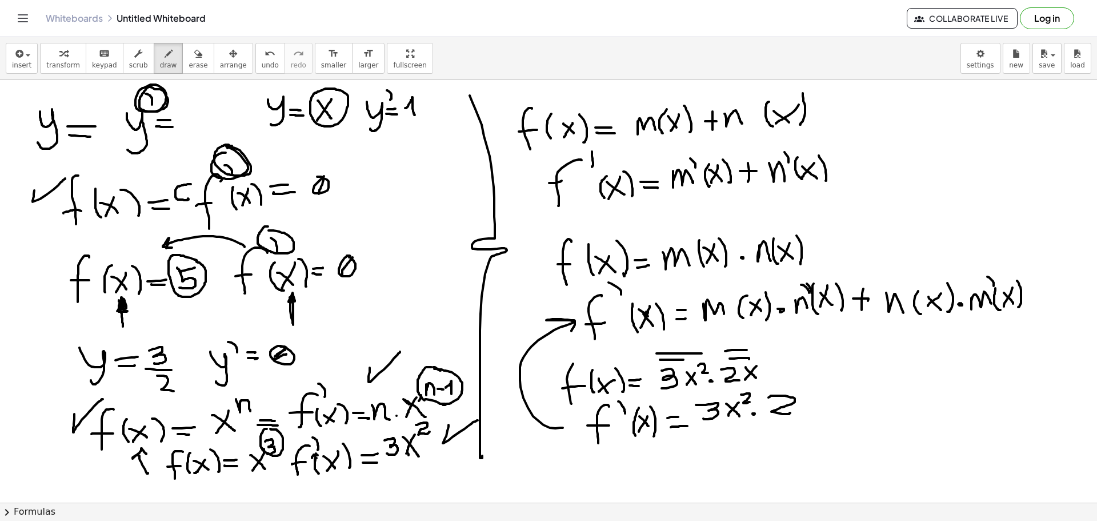
drag, startPoint x: 773, startPoint y: 395, endPoint x: 790, endPoint y: 413, distance: 24.2
drag, startPoint x: 817, startPoint y: 397, endPoint x: 816, endPoint y: 413, distance: 16.0
drag, startPoint x: 813, startPoint y: 401, endPoint x: 828, endPoint y: 401, distance: 14.9
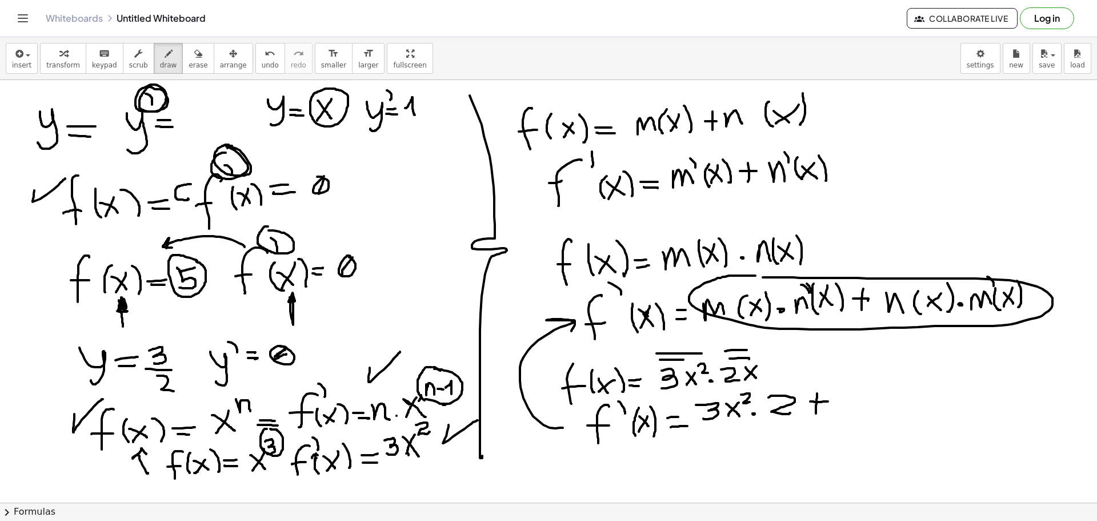
drag, startPoint x: 729, startPoint y: 275, endPoint x: 763, endPoint y: 277, distance: 33.8
drag, startPoint x: 721, startPoint y: 223, endPoint x: 722, endPoint y: 231, distance: 8.6
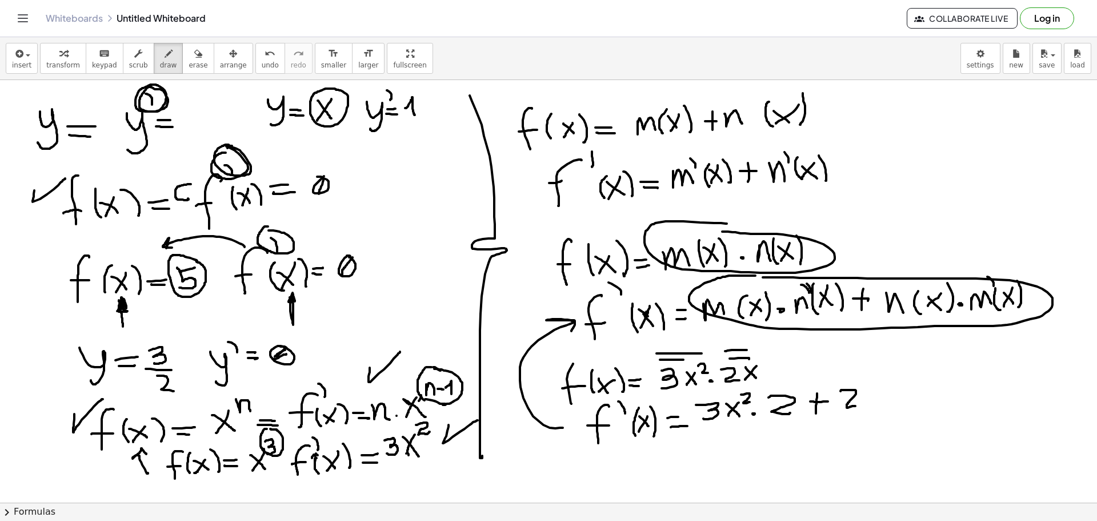
drag, startPoint x: 841, startPoint y: 391, endPoint x: 855, endPoint y: 406, distance: 21.0
drag, startPoint x: 870, startPoint y: 395, endPoint x: 866, endPoint y: 403, distance: 8.9
drag, startPoint x: 864, startPoint y: 389, endPoint x: 879, endPoint y: 405, distance: 21.8
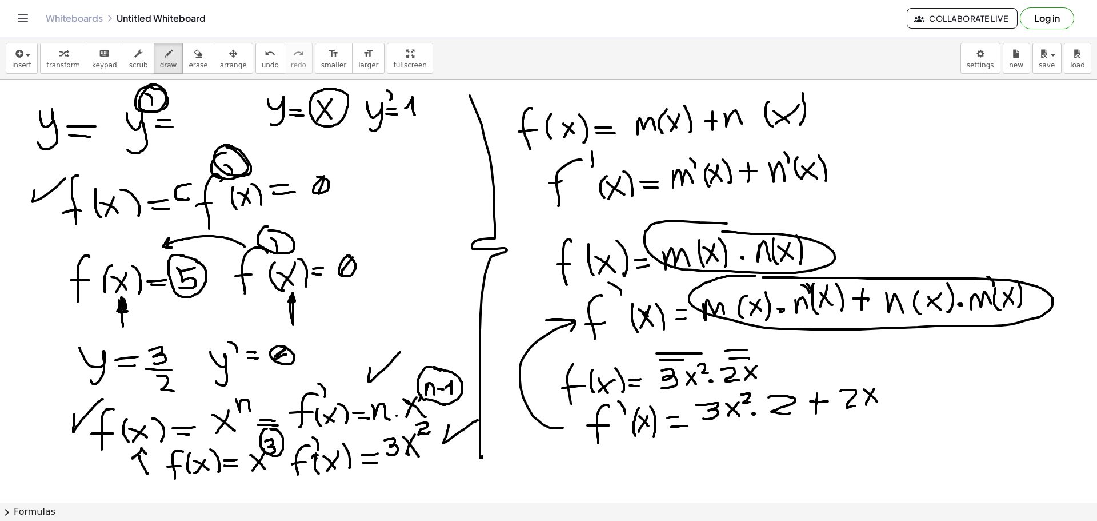
drag, startPoint x: 341, startPoint y: 345, endPoint x: 391, endPoint y: 323, distance: 54.5
drag, startPoint x: 909, startPoint y: 387, endPoint x: 912, endPoint y: 397, distance: 10.8
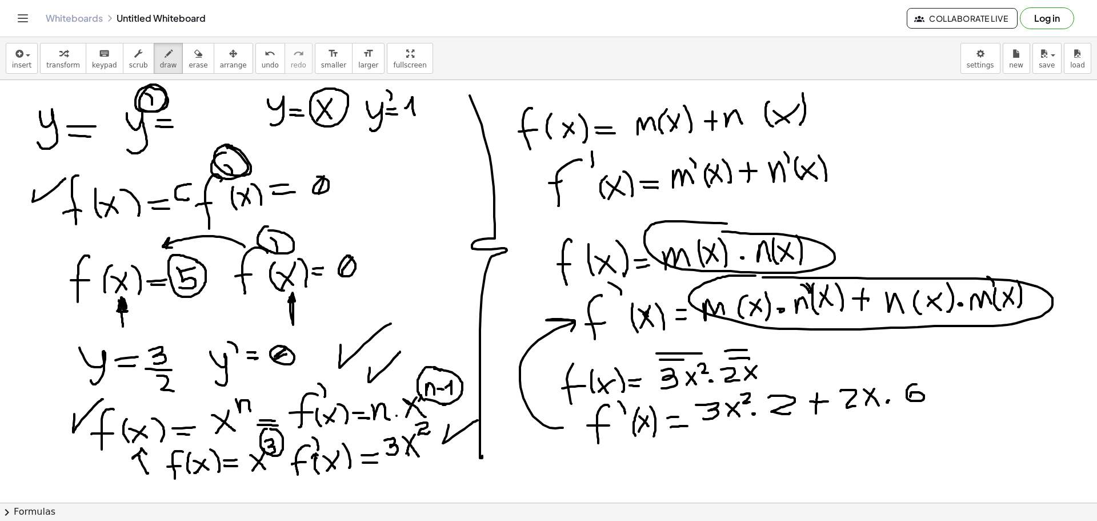
drag, startPoint x: 948, startPoint y: 381, endPoint x: 939, endPoint y: 398, distance: 19.4
drag, startPoint x: 939, startPoint y: 383, endPoint x: 947, endPoint y: 396, distance: 15.7
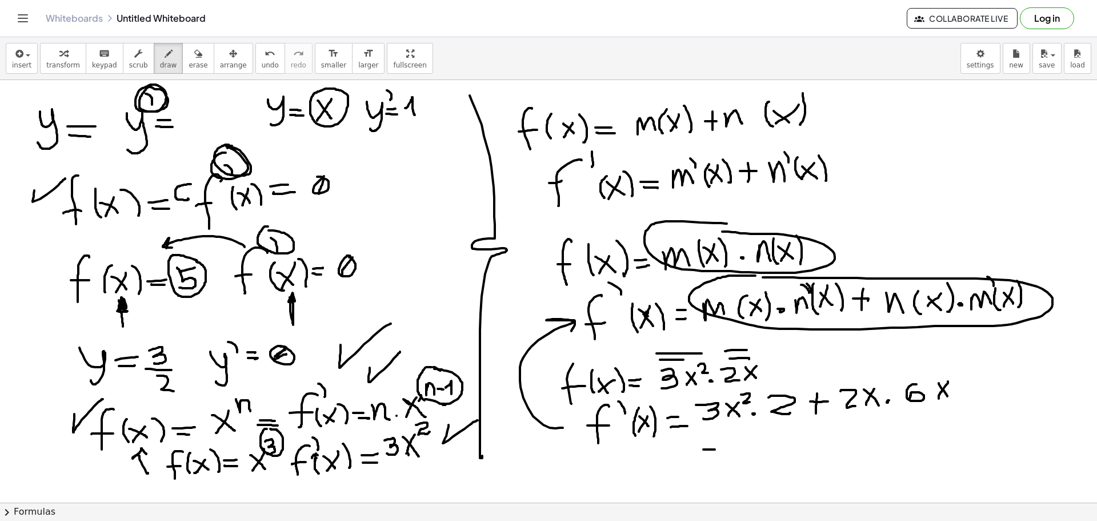
drag, startPoint x: 707, startPoint y: 454, endPoint x: 720, endPoint y: 455, distance: 13.2
drag, startPoint x: 743, startPoint y: 435, endPoint x: 740, endPoint y: 447, distance: 12.9
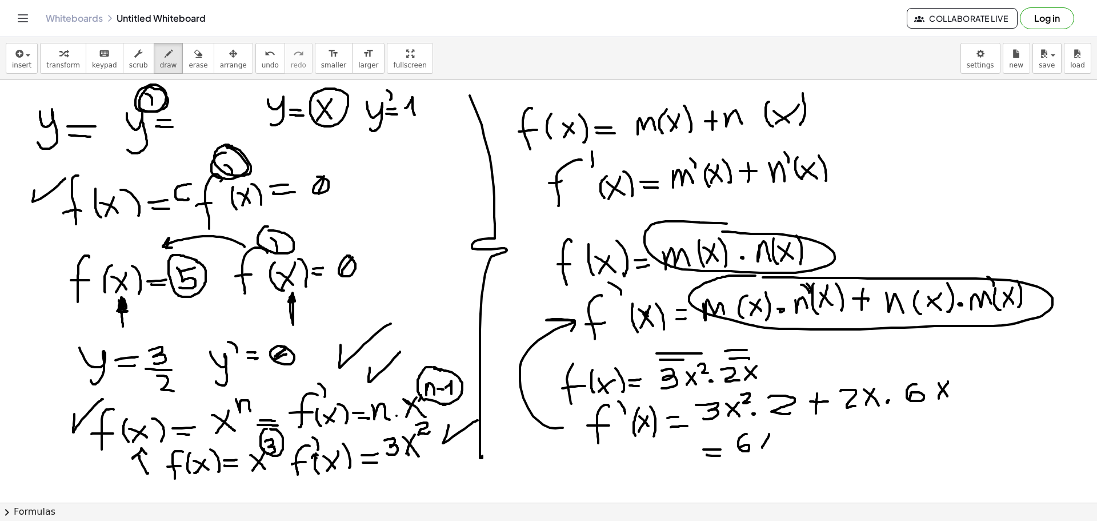
drag, startPoint x: 769, startPoint y: 434, endPoint x: 763, endPoint y: 447, distance: 14.6
drag, startPoint x: 761, startPoint y: 434, endPoint x: 776, endPoint y: 448, distance: 20.6
drag, startPoint x: 783, startPoint y: 427, endPoint x: 790, endPoint y: 436, distance: 11.0
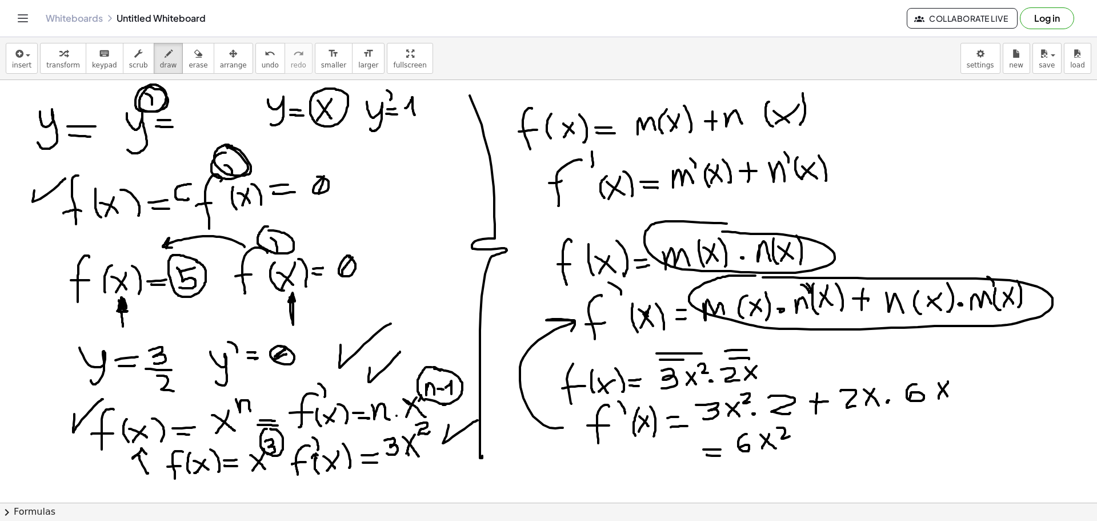
drag, startPoint x: 815, startPoint y: 426, endPoint x: 817, endPoint y: 444, distance: 17.9
drag, startPoint x: 807, startPoint y: 435, endPoint x: 820, endPoint y: 432, distance: 13.4
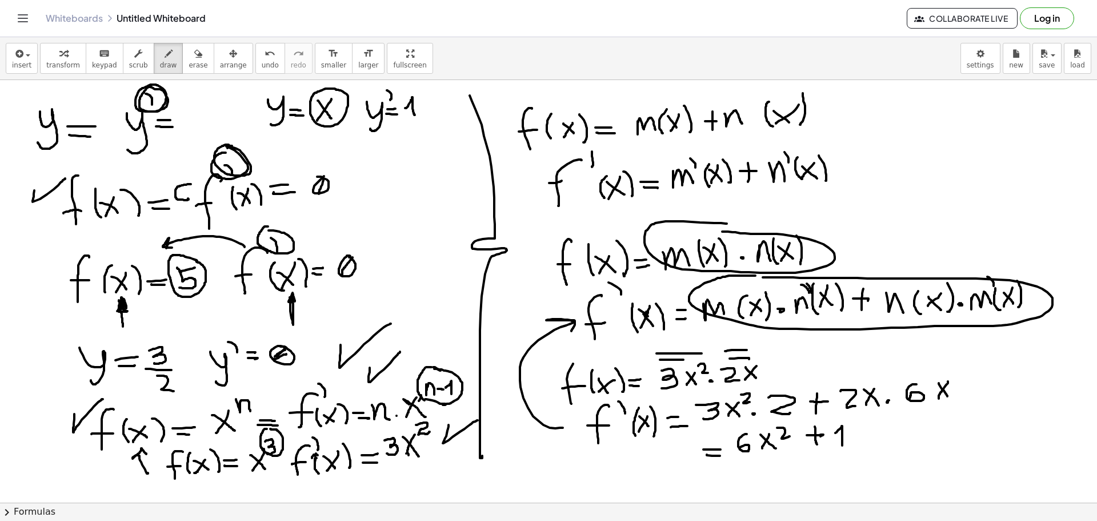
drag, startPoint x: 835, startPoint y: 433, endPoint x: 842, endPoint y: 443, distance: 12.1
drag, startPoint x: 845, startPoint y: 431, endPoint x: 865, endPoint y: 438, distance: 21.1
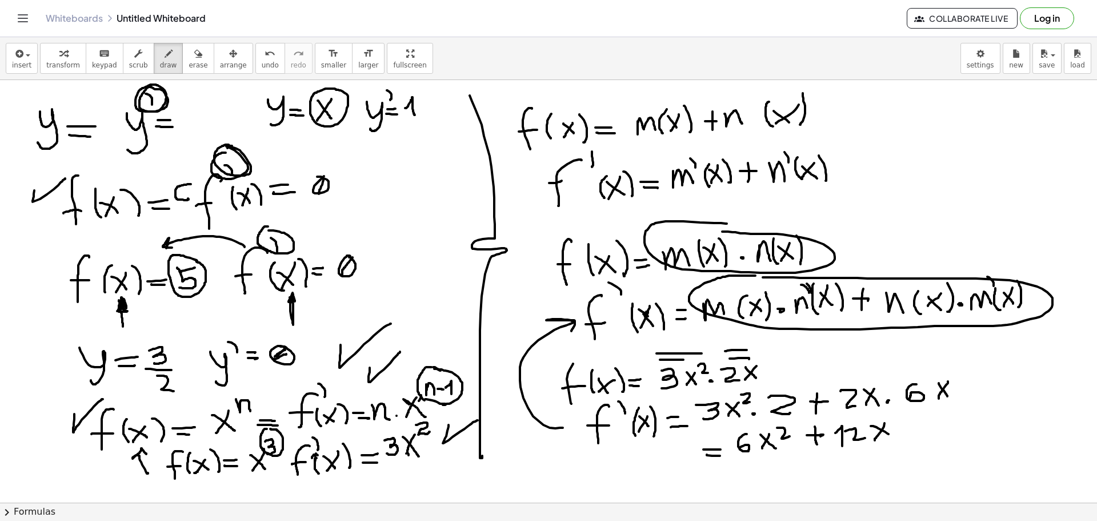
drag, startPoint x: 871, startPoint y: 426, endPoint x: 890, endPoint y: 435, distance: 21.2
drag, startPoint x: 890, startPoint y: 419, endPoint x: 900, endPoint y: 427, distance: 12.7
drag, startPoint x: 917, startPoint y: 433, endPoint x: 930, endPoint y: 431, distance: 13.2
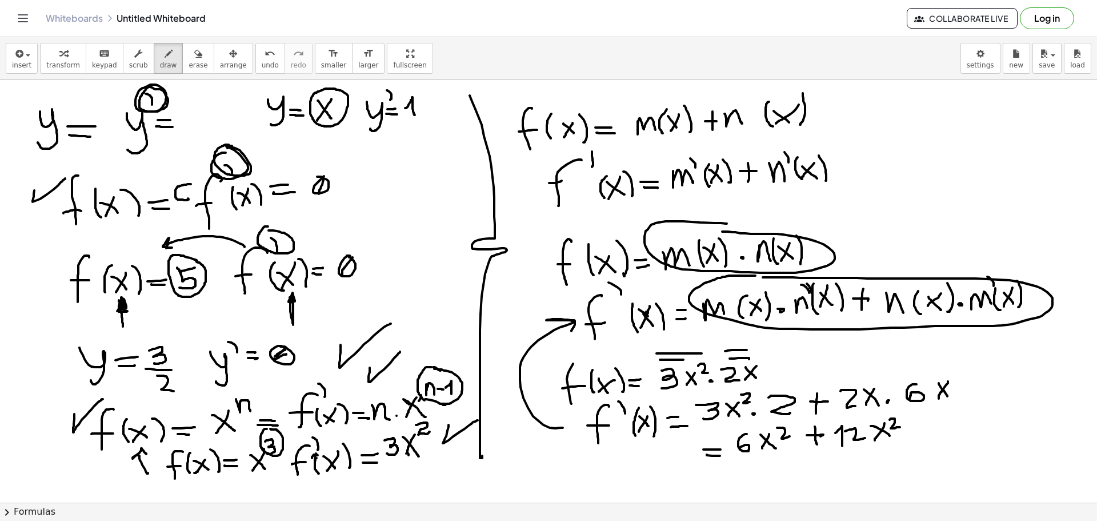
drag, startPoint x: 918, startPoint y: 438, endPoint x: 924, endPoint y: 438, distance: 6.3
drag, startPoint x: 945, startPoint y: 437, endPoint x: 951, endPoint y: 446, distance: 10.8
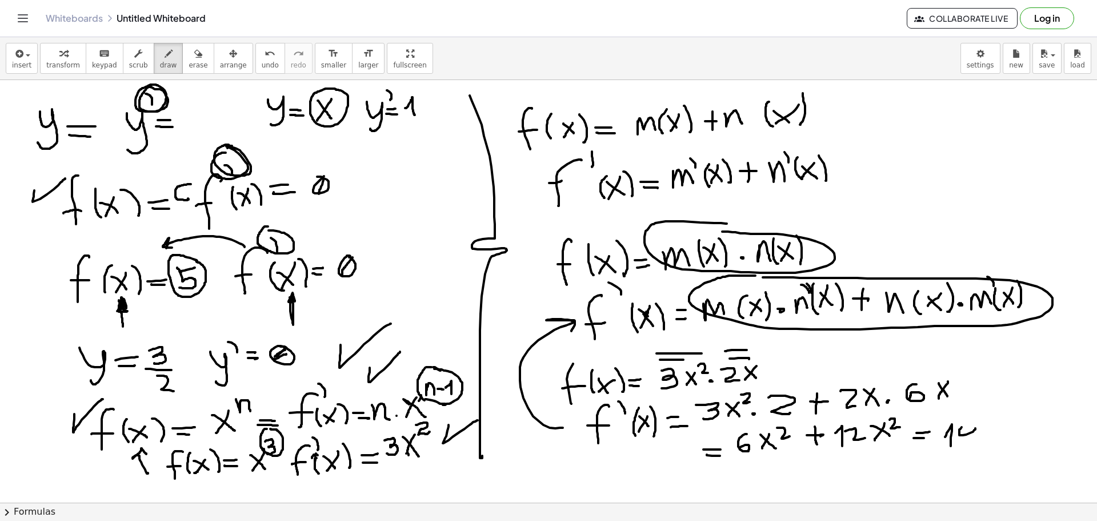
drag, startPoint x: 962, startPoint y: 427, endPoint x: 952, endPoint y: 431, distance: 10.7
drag, startPoint x: 961, startPoint y: 440, endPoint x: 969, endPoint y: 435, distance: 9.0
drag, startPoint x: 997, startPoint y: 422, endPoint x: 989, endPoint y: 438, distance: 18.2
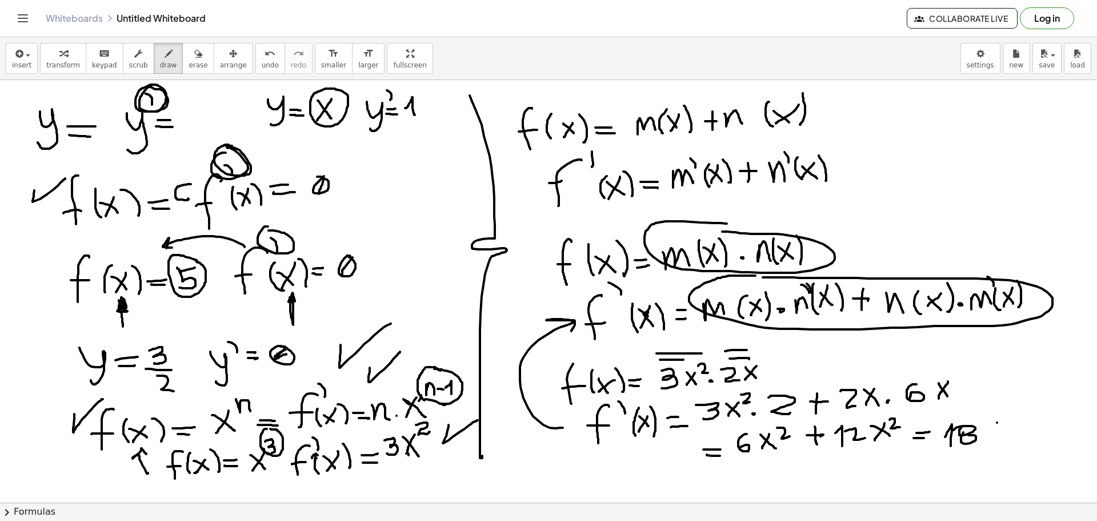
drag, startPoint x: 986, startPoint y: 426, endPoint x: 1001, endPoint y: 438, distance: 19.1
click at [194, 56] on icon "button" at bounding box center [198, 54] width 8 height 14
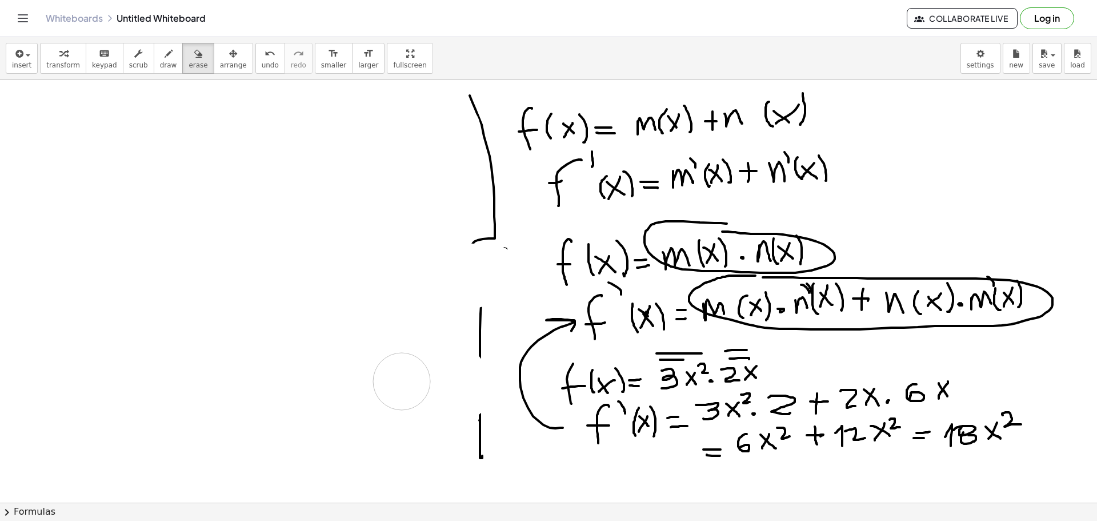
drag, startPoint x: 19, startPoint y: 117, endPoint x: 618, endPoint y: 173, distance: 601.5
click at [194, 58] on icon "button" at bounding box center [198, 54] width 8 height 14
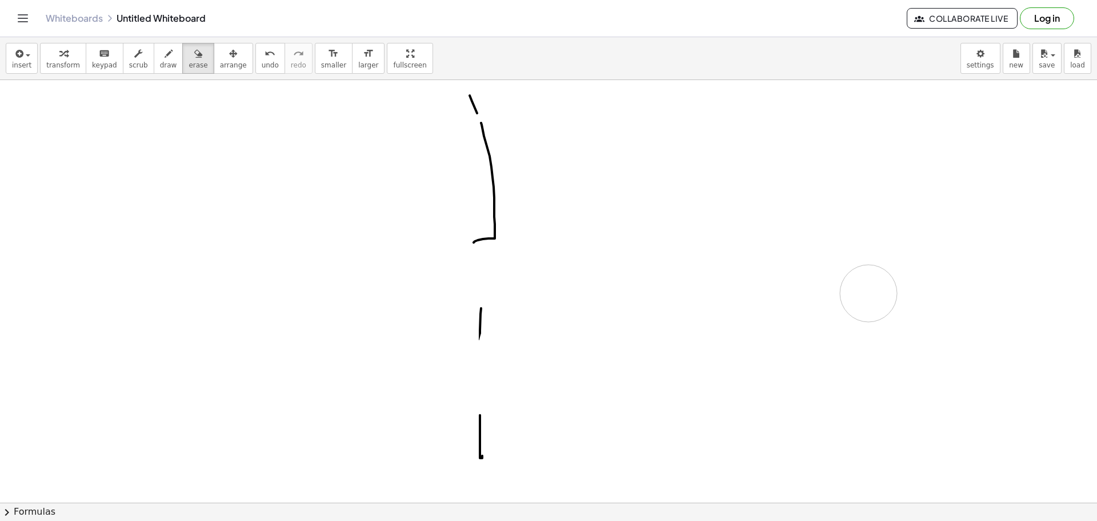
drag, startPoint x: 591, startPoint y: 122, endPoint x: 831, endPoint y: 291, distance: 293.6
click at [154, 60] on button "draw" at bounding box center [169, 58] width 30 height 31
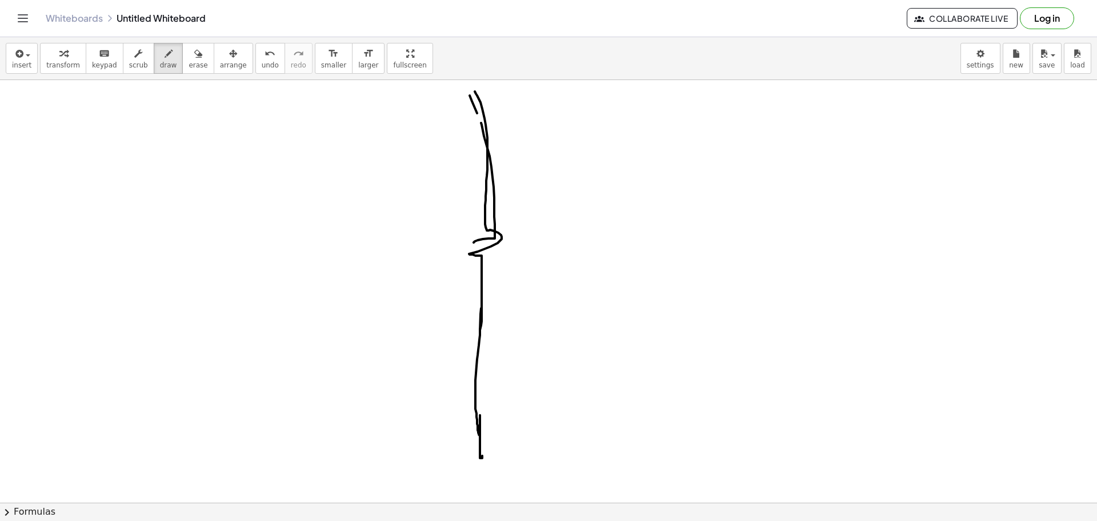
drag, startPoint x: 475, startPoint y: 91, endPoint x: 481, endPoint y: 437, distance: 345.8
drag, startPoint x: 74, startPoint y: 115, endPoint x: 55, endPoint y: 164, distance: 52.3
drag, startPoint x: 39, startPoint y: 143, endPoint x: 59, endPoint y: 143, distance: 20.0
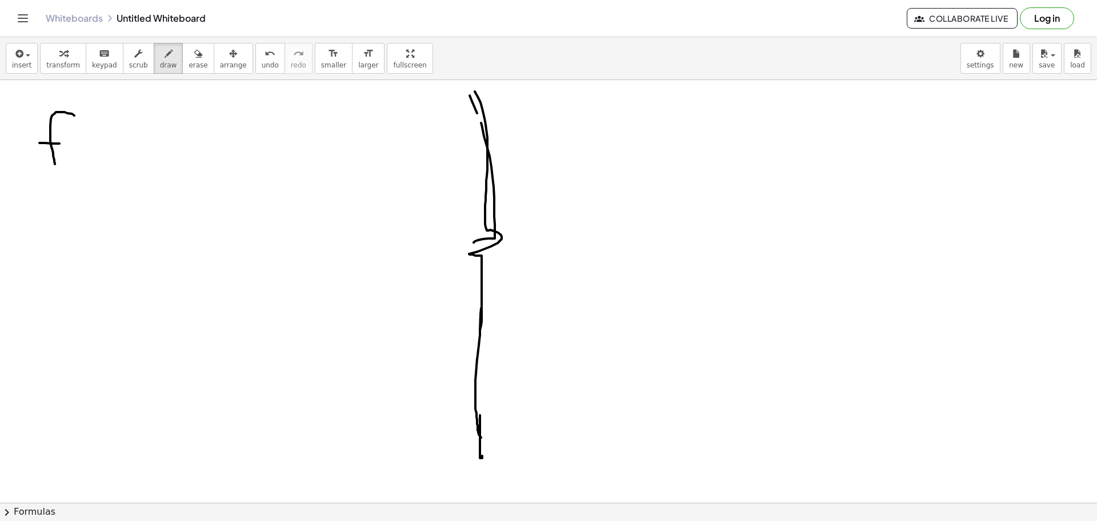
drag, startPoint x: 108, startPoint y: 137, endPoint x: 99, endPoint y: 157, distance: 21.5
drag, startPoint x: 99, startPoint y: 144, endPoint x: 111, endPoint y: 154, distance: 15.4
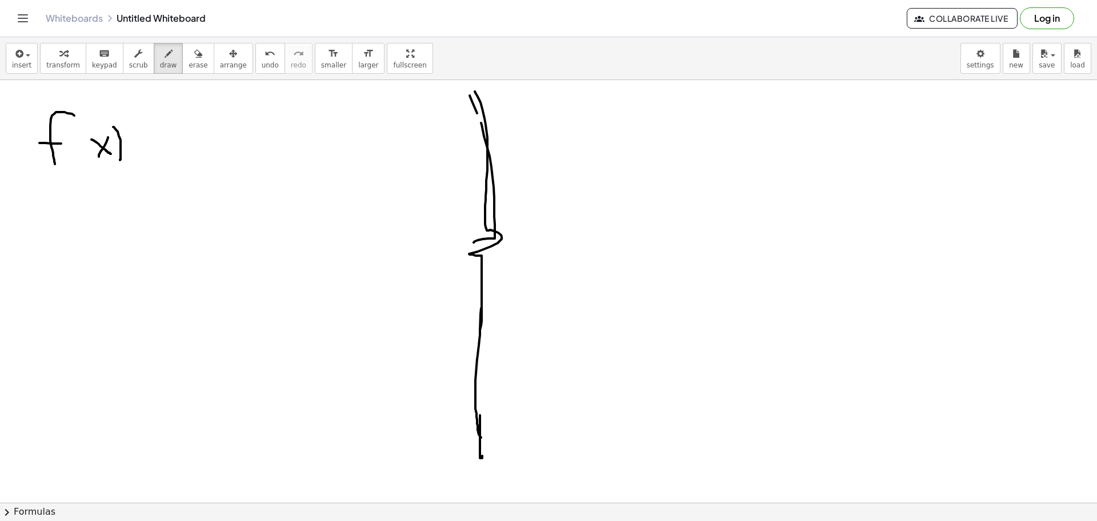
drag, startPoint x: 116, startPoint y: 130, endPoint x: 120, endPoint y: 160, distance: 30.5
drag, startPoint x: 89, startPoint y: 130, endPoint x: 90, endPoint y: 161, distance: 31.4
drag, startPoint x: 127, startPoint y: 143, endPoint x: 142, endPoint y: 143, distance: 14.3
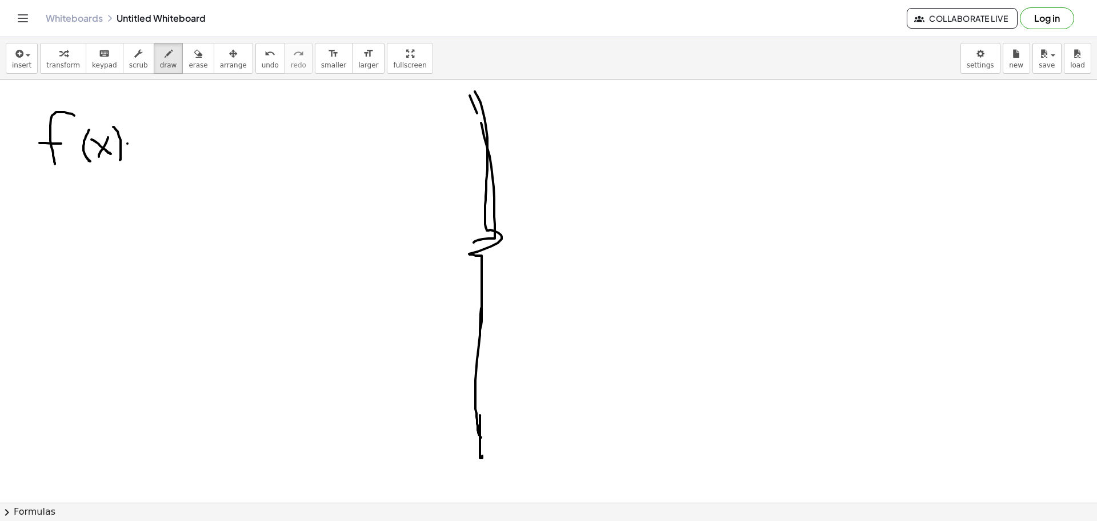
drag, startPoint x: 132, startPoint y: 150, endPoint x: 145, endPoint y: 153, distance: 12.9
drag, startPoint x: 166, startPoint y: 130, endPoint x: 180, endPoint y: 132, distance: 13.9
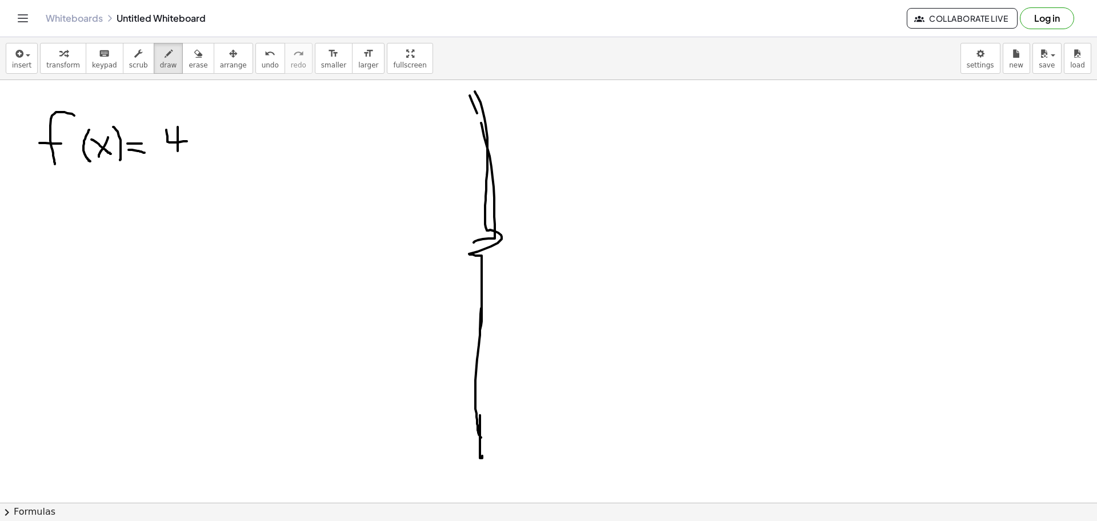
drag, startPoint x: 178, startPoint y: 127, endPoint x: 178, endPoint y: 152, distance: 25.1
drag, startPoint x: 207, startPoint y: 135, endPoint x: 202, endPoint y: 146, distance: 12.3
drag, startPoint x: 199, startPoint y: 133, endPoint x: 211, endPoint y: 150, distance: 20.9
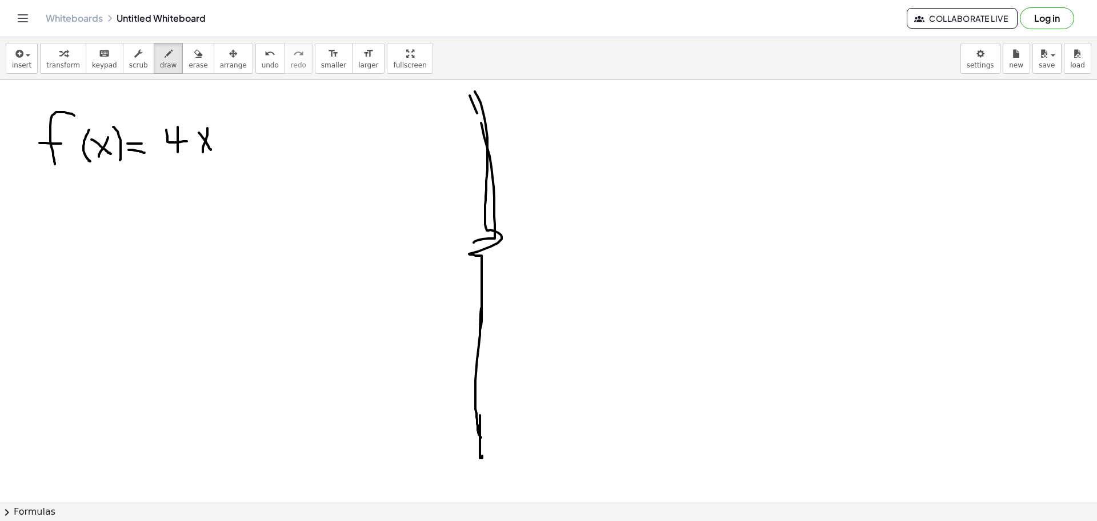
drag, startPoint x: 210, startPoint y: 115, endPoint x: 213, endPoint y: 129, distance: 14.1
click at [194, 58] on icon "button" at bounding box center [198, 54] width 8 height 14
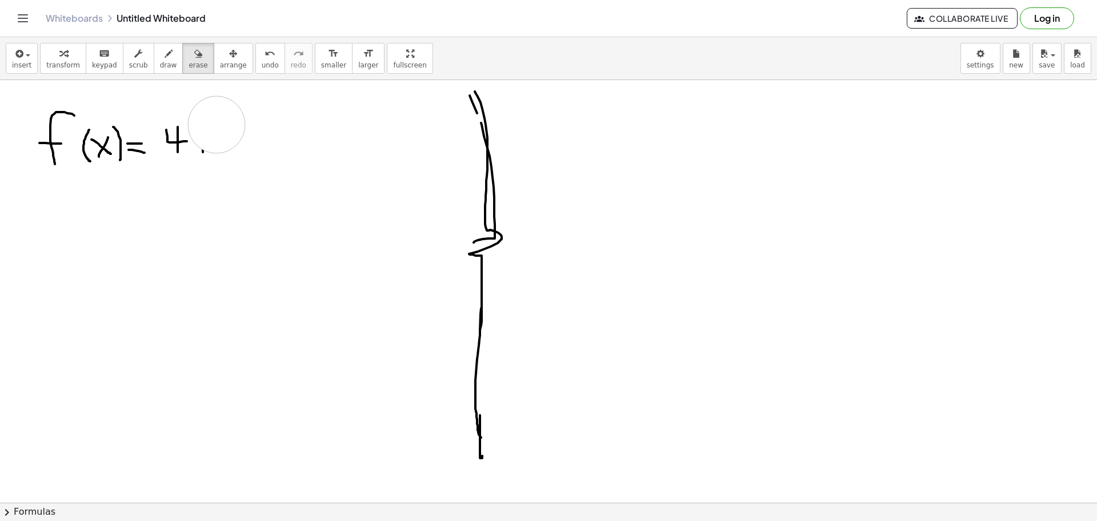
drag, startPoint x: 217, startPoint y: 120, endPoint x: 217, endPoint y: 126, distance: 6.3
click at [165, 60] on icon "button" at bounding box center [169, 54] width 8 height 14
drag, startPoint x: 208, startPoint y: 130, endPoint x: 201, endPoint y: 151, distance: 22.4
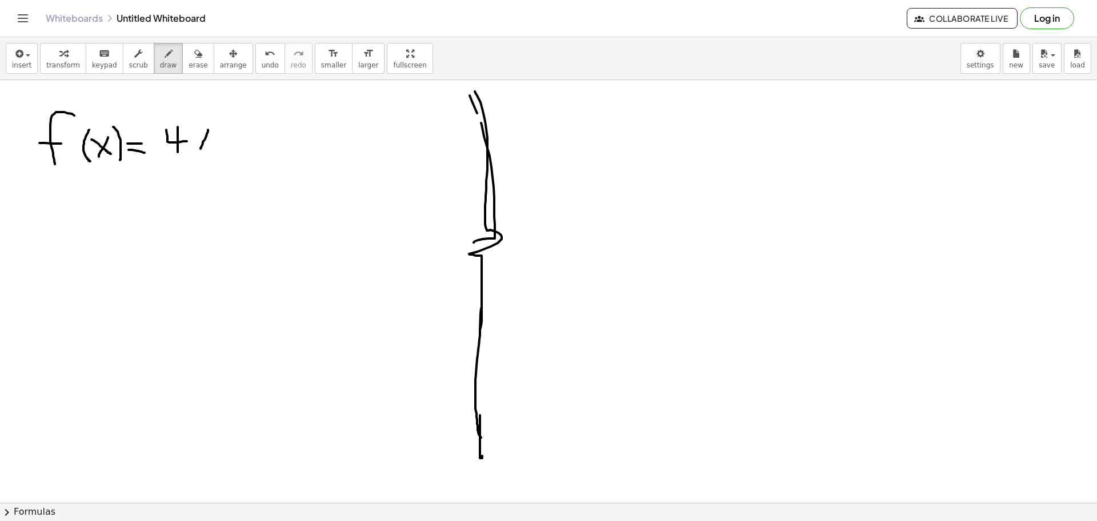
drag, startPoint x: 201, startPoint y: 137, endPoint x: 212, endPoint y: 151, distance: 18.3
drag, startPoint x: 213, startPoint y: 122, endPoint x: 226, endPoint y: 137, distance: 20.3
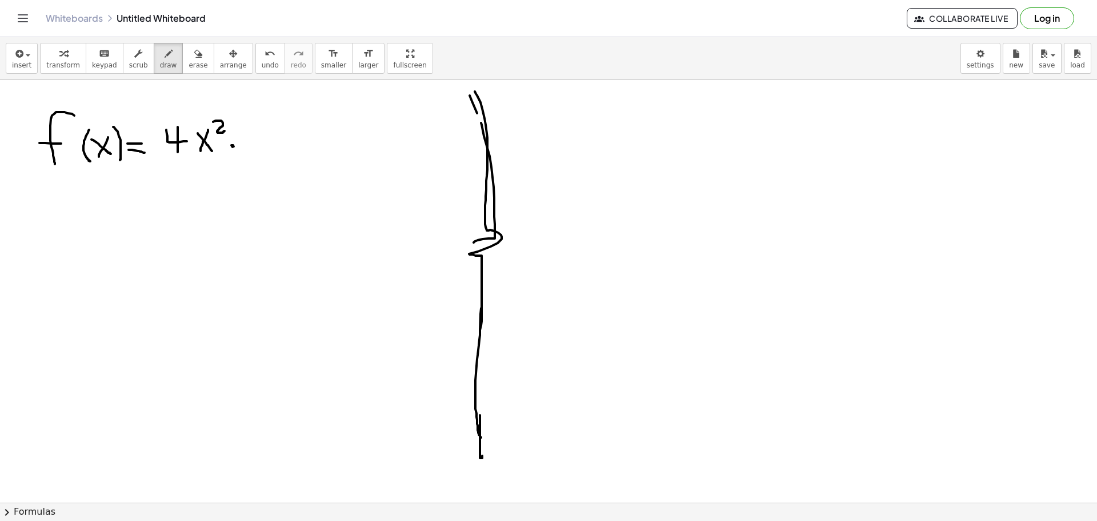
drag, startPoint x: 233, startPoint y: 146, endPoint x: 237, endPoint y: 139, distance: 7.9
drag, startPoint x: 163, startPoint y: 58, endPoint x: 198, endPoint y: 82, distance: 42.3
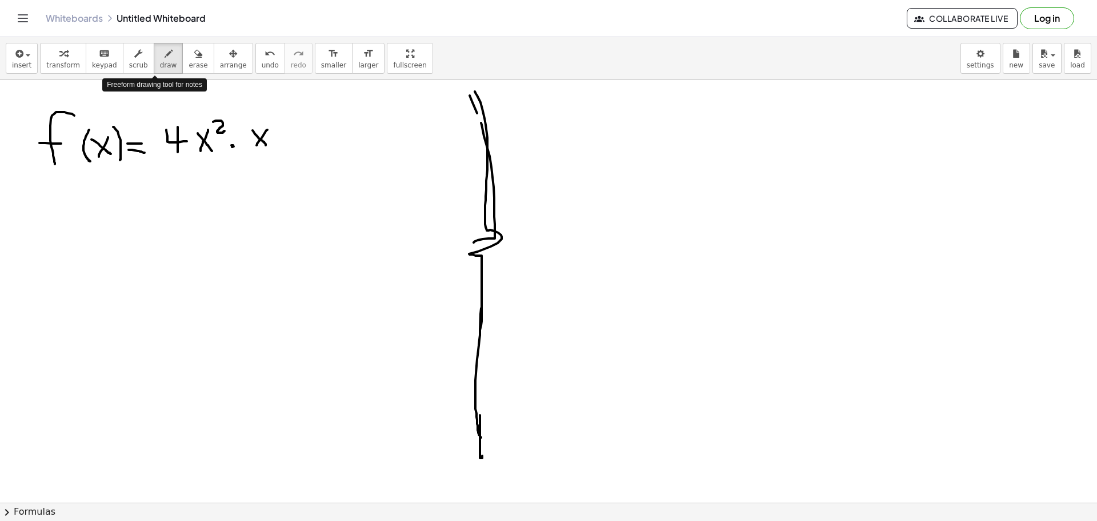
click at [166, 59] on button "draw" at bounding box center [169, 58] width 30 height 31
drag, startPoint x: 245, startPoint y: 131, endPoint x: 262, endPoint y: 147, distance: 23.4
drag, startPoint x: 269, startPoint y: 117, endPoint x: 272, endPoint y: 156, distance: 39.6
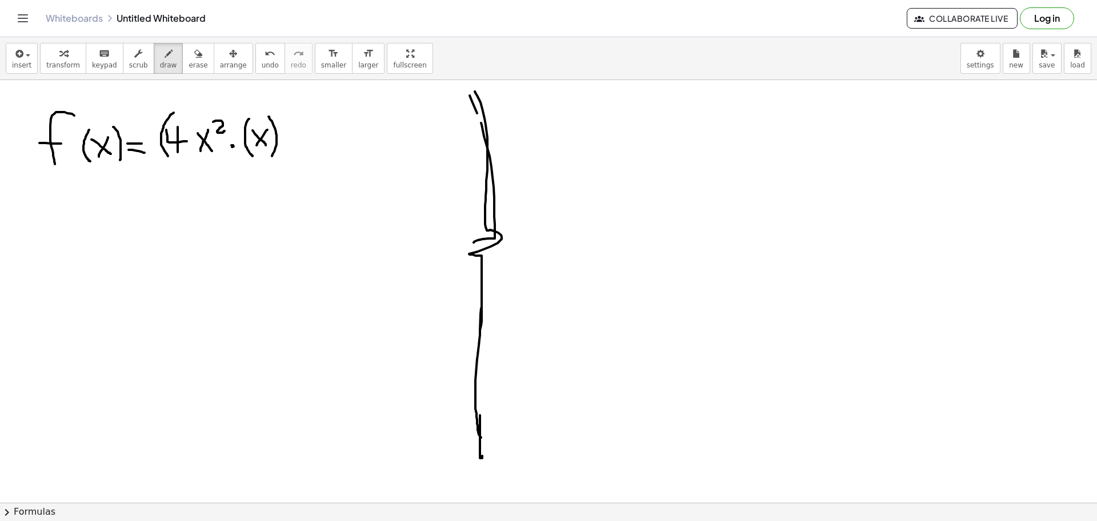
drag, startPoint x: 172, startPoint y: 114, endPoint x: 169, endPoint y: 156, distance: 42.4
drag, startPoint x: 222, startPoint y: 111, endPoint x: 218, endPoint y: 153, distance: 41.9
click at [194, 55] on icon "button" at bounding box center [198, 54] width 8 height 14
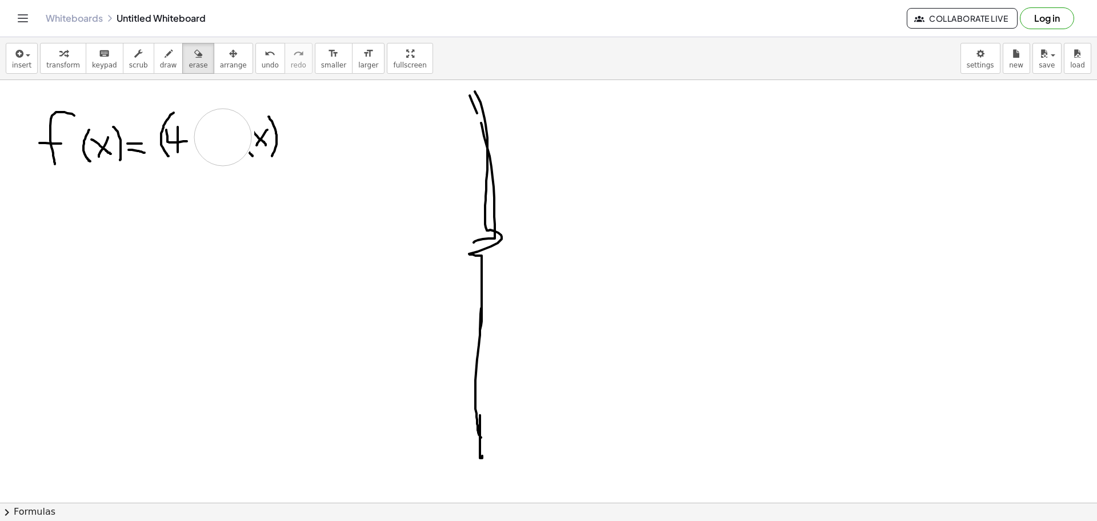
drag, startPoint x: 223, startPoint y: 124, endPoint x: 223, endPoint y: 137, distance: 13.2
drag, startPoint x: 150, startPoint y: 60, endPoint x: 153, endPoint y: 70, distance: 10.3
click at [154, 61] on button "draw" at bounding box center [169, 58] width 30 height 31
drag, startPoint x: 202, startPoint y: 122, endPoint x: 191, endPoint y: 139, distance: 20.8
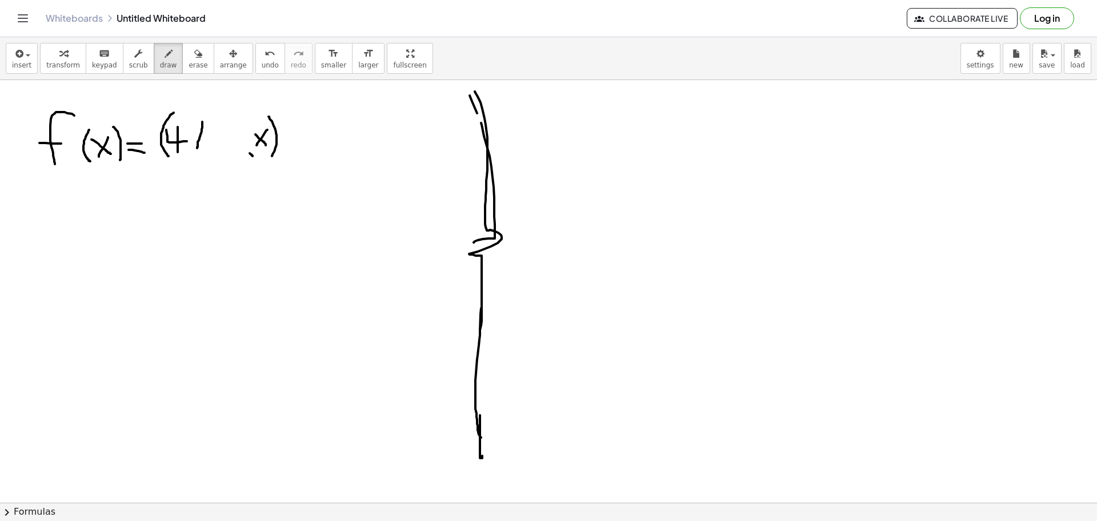
drag, startPoint x: 207, startPoint y: 142, endPoint x: 202, endPoint y: 126, distance: 16.1
drag, startPoint x: 213, startPoint y: 116, endPoint x: 210, endPoint y: 131, distance: 15.7
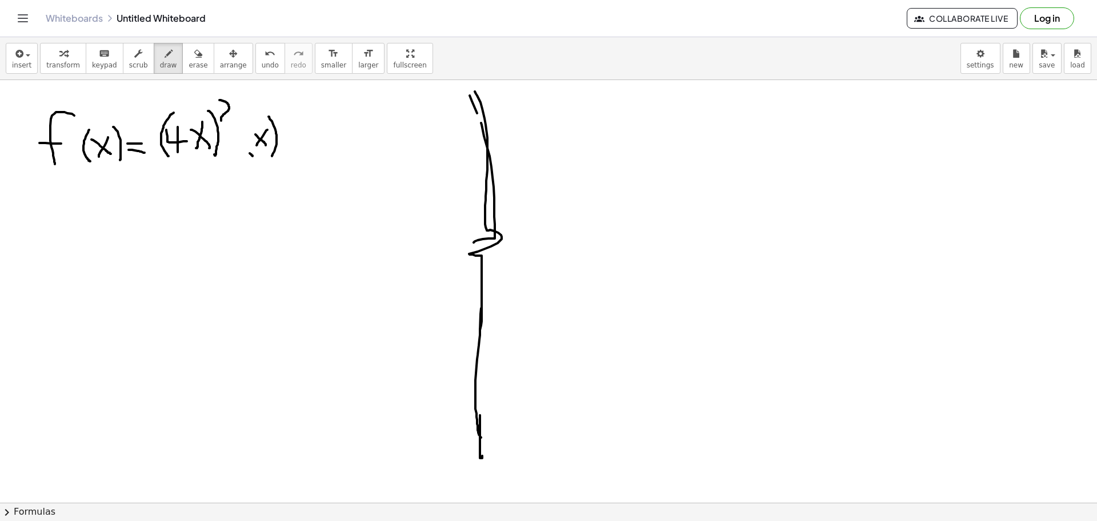
drag, startPoint x: 219, startPoint y: 100, endPoint x: 226, endPoint y: 121, distance: 21.7
drag, startPoint x: 254, startPoint y: 119, endPoint x: 252, endPoint y: 155, distance: 35.5
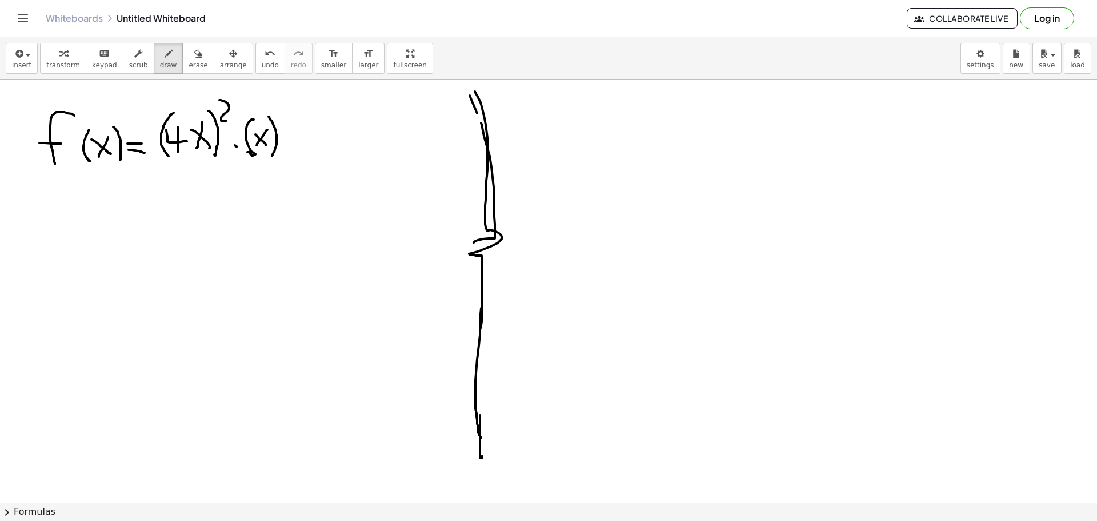
drag, startPoint x: 194, startPoint y: 109, endPoint x: 183, endPoint y: 101, distance: 14.3
drag, startPoint x: 241, startPoint y: 98, endPoint x: 262, endPoint y: 90, distance: 22.4
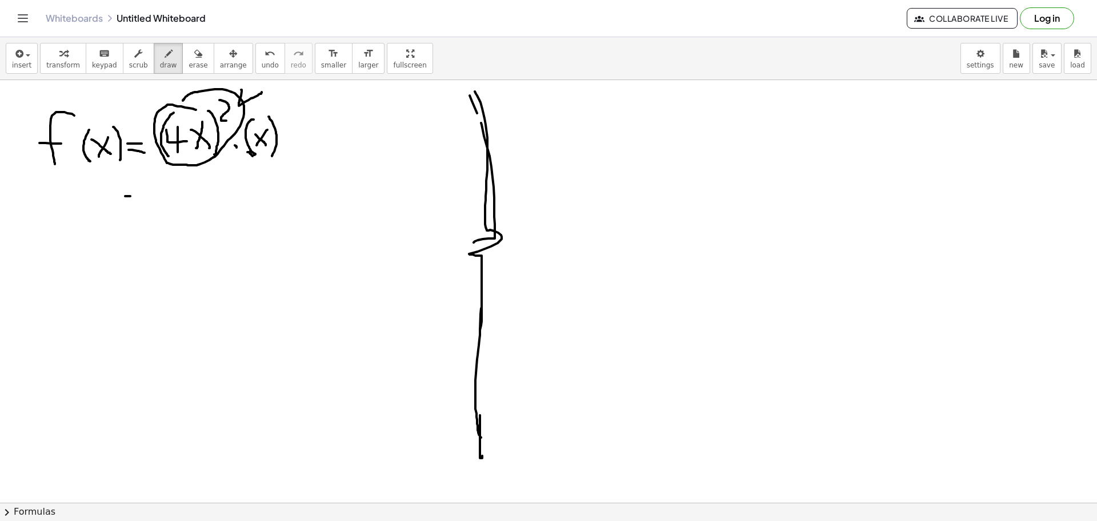
drag, startPoint x: 125, startPoint y: 196, endPoint x: 142, endPoint y: 194, distance: 16.7
drag, startPoint x: 131, startPoint y: 205, endPoint x: 137, endPoint y: 205, distance: 6.3
drag, startPoint x: 289, startPoint y: 113, endPoint x: 277, endPoint y: 113, distance: 12.0
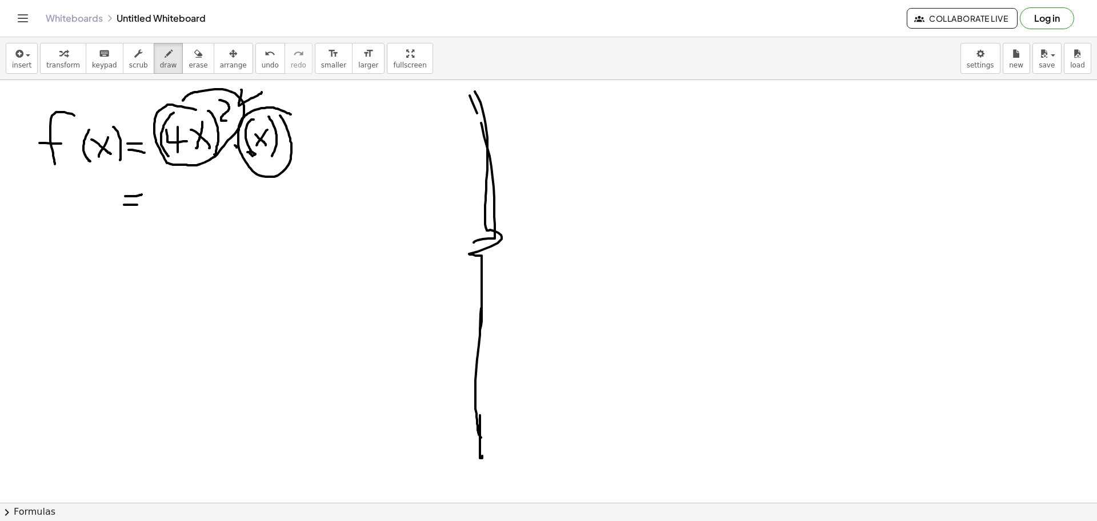
drag, startPoint x: 277, startPoint y: 159, endPoint x: 205, endPoint y: 155, distance: 72.6
click at [194, 57] on icon "button" at bounding box center [198, 54] width 8 height 14
click at [194, 55] on icon "button" at bounding box center [198, 54] width 8 height 14
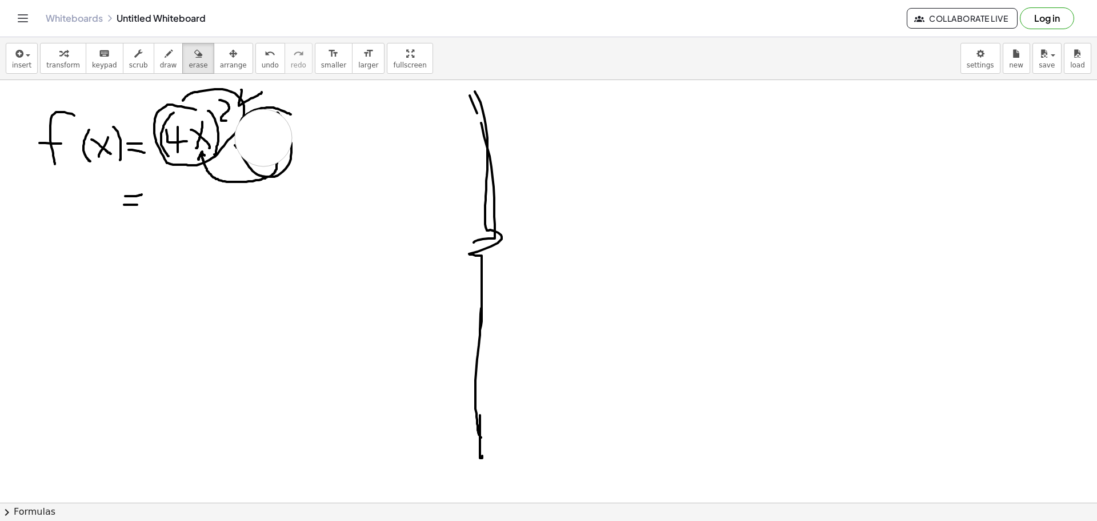
click at [189, 54] on div "button" at bounding box center [198, 53] width 19 height 14
click at [165, 54] on icon "button" at bounding box center [169, 54] width 8 height 14
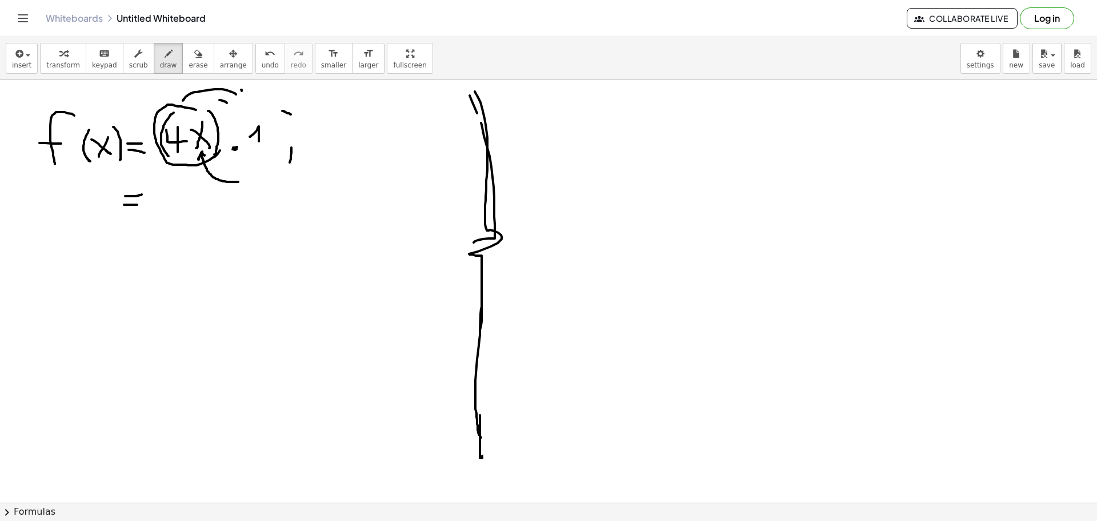
drag, startPoint x: 254, startPoint y: 133, endPoint x: 258, endPoint y: 145, distance: 12.6
drag, startPoint x: 269, startPoint y: 124, endPoint x: 270, endPoint y: 148, distance: 24.0
drag, startPoint x: 248, startPoint y: 128, endPoint x: 253, endPoint y: 149, distance: 21.2
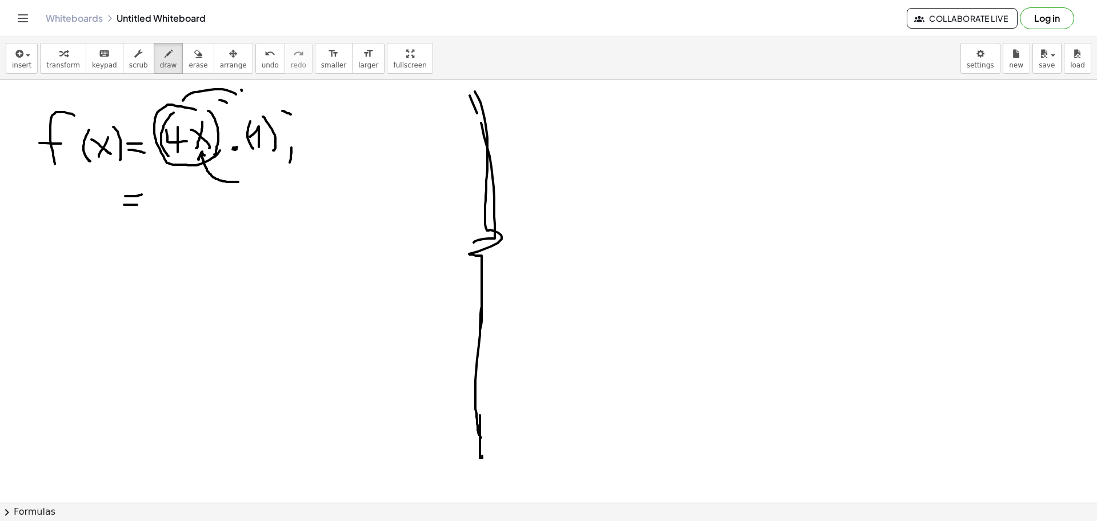
drag, startPoint x: 221, startPoint y: 100, endPoint x: 238, endPoint y: 113, distance: 21.6
drag, startPoint x: 235, startPoint y: 179, endPoint x: 270, endPoint y: 157, distance: 41.4
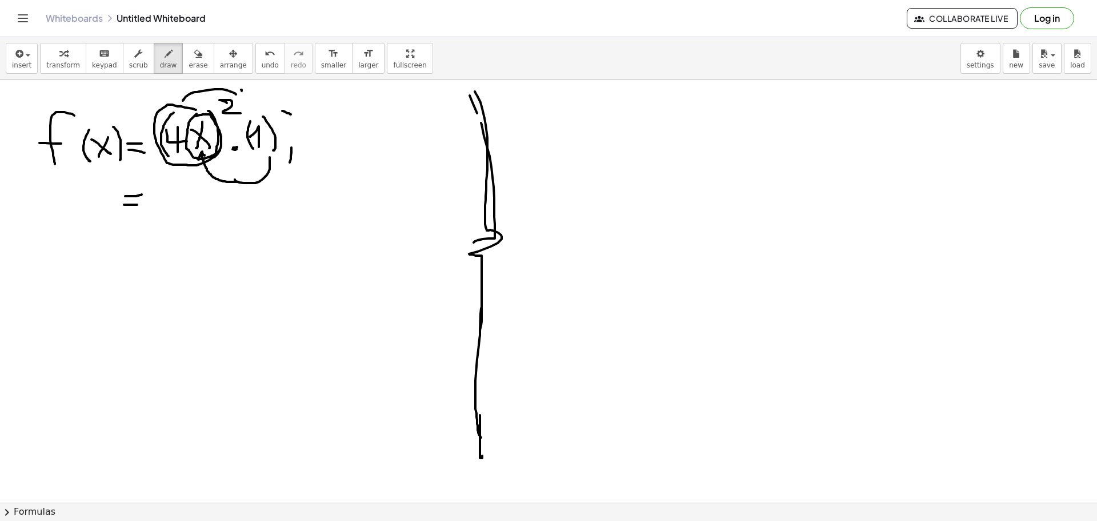
drag, startPoint x: 197, startPoint y: 114, endPoint x: 193, endPoint y: 118, distance: 6.1
drag, startPoint x: 179, startPoint y: 157, endPoint x: 189, endPoint y: 166, distance: 13.3
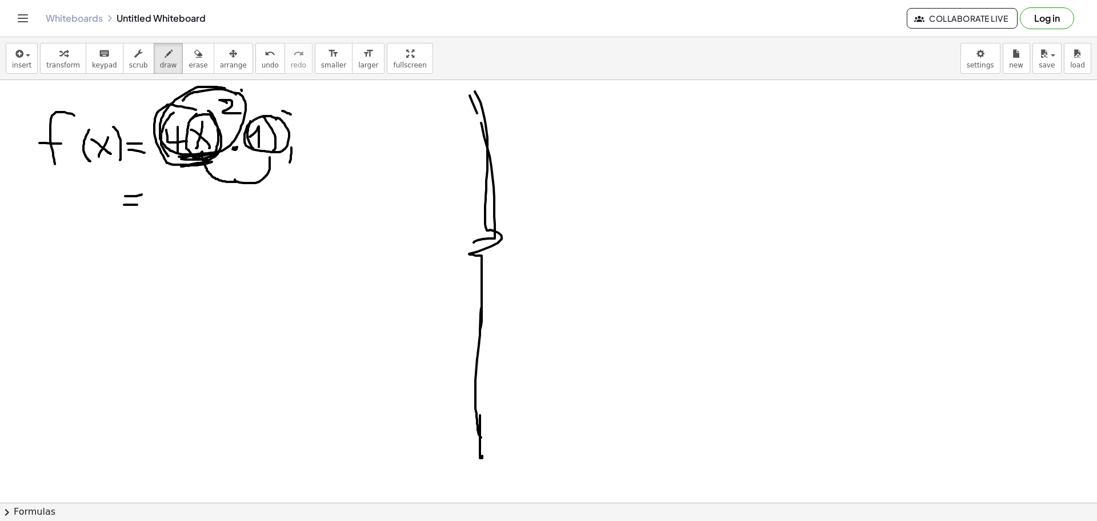
drag, startPoint x: 164, startPoint y: 195, endPoint x: 178, endPoint y: 215, distance: 24.2
drag, startPoint x: 195, startPoint y: 185, endPoint x: 195, endPoint y: 222, distance: 37.7
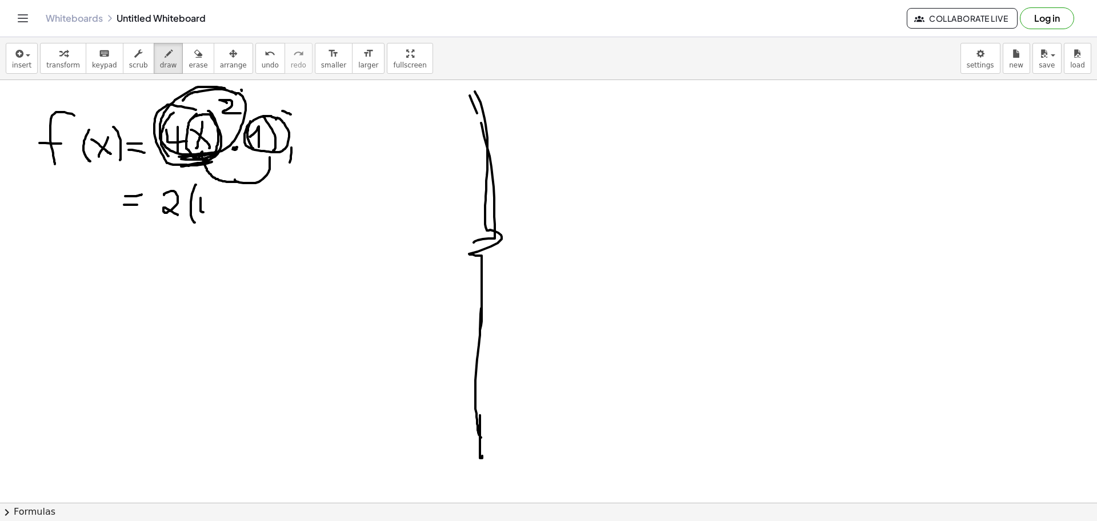
drag, startPoint x: 201, startPoint y: 198, endPoint x: 210, endPoint y: 212, distance: 17.3
drag, startPoint x: 209, startPoint y: 195, endPoint x: 214, endPoint y: 203, distance: 9.5
drag, startPoint x: 229, startPoint y: 192, endPoint x: 223, endPoint y: 214, distance: 22.5
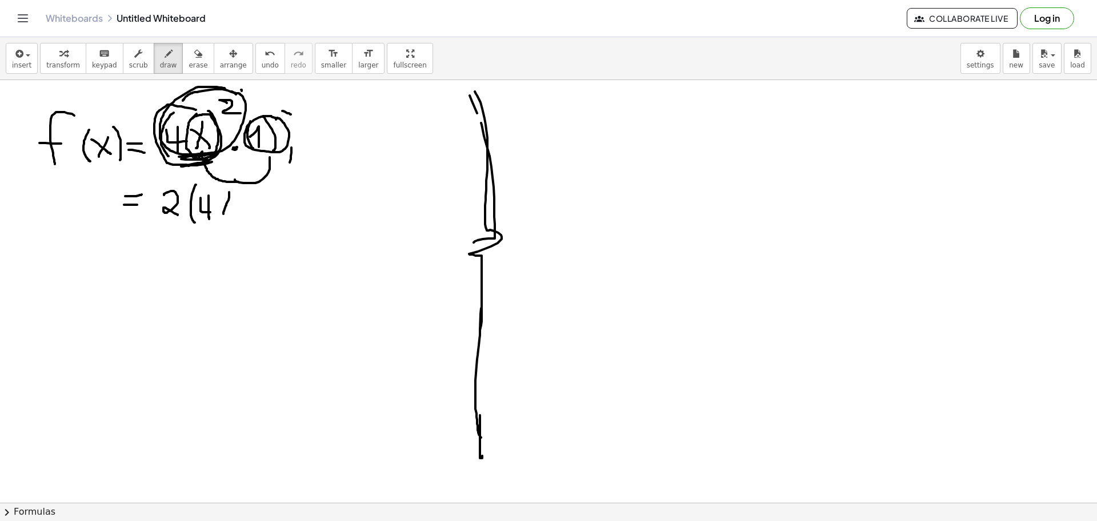
drag, startPoint x: 220, startPoint y: 196, endPoint x: 234, endPoint y: 205, distance: 17.0
drag, startPoint x: 234, startPoint y: 183, endPoint x: 241, endPoint y: 219, distance: 36.1
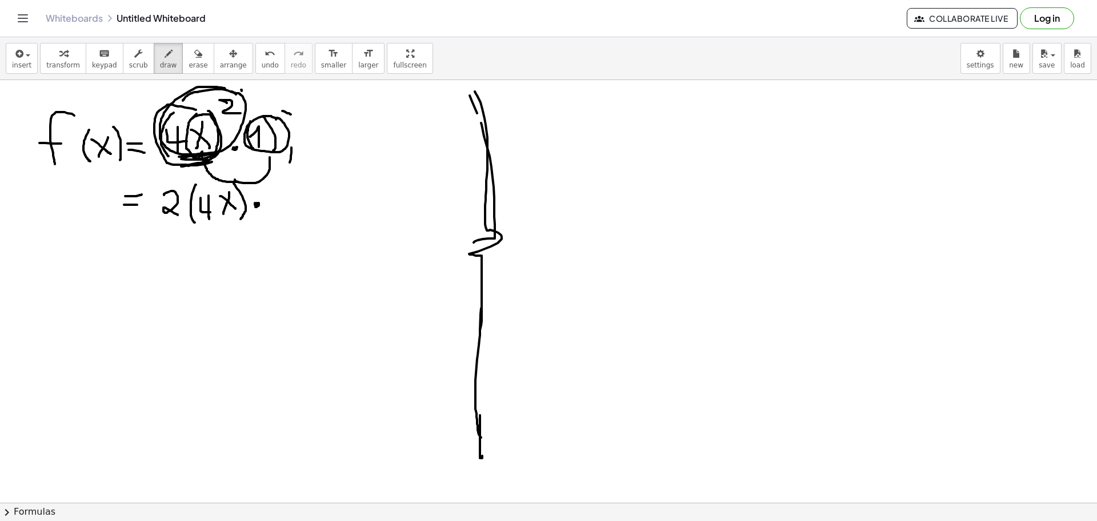
drag, startPoint x: 285, startPoint y: 117, endPoint x: 265, endPoint y: 114, distance: 20.2
drag, startPoint x: 202, startPoint y: 112, endPoint x: 211, endPoint y: 135, distance: 24.4
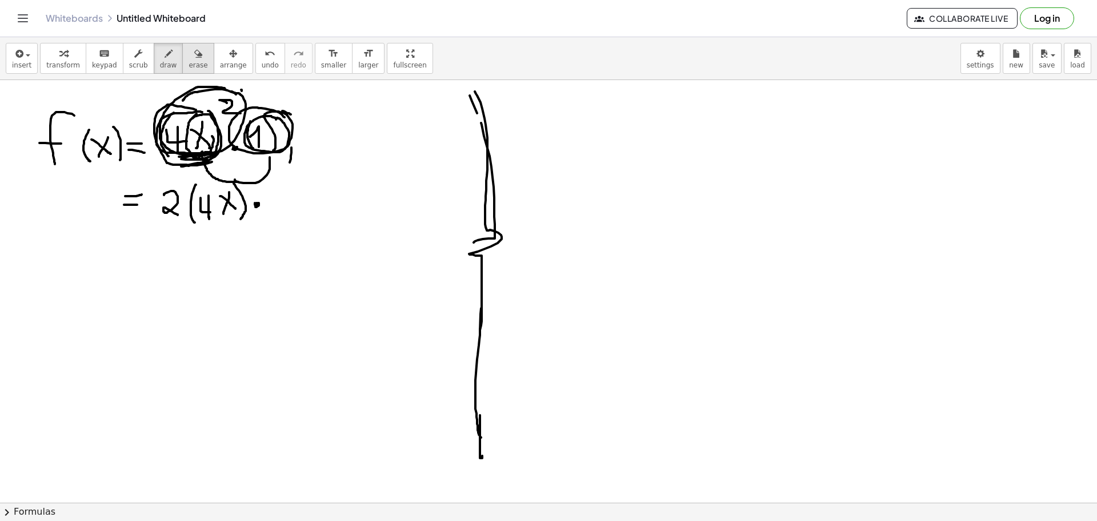
click at [189, 55] on div "button" at bounding box center [198, 53] width 19 height 14
drag, startPoint x: 279, startPoint y: 121, endPoint x: 275, endPoint y: 130, distance: 10.7
click at [165, 58] on icon "button" at bounding box center [169, 54] width 8 height 14
drag, startPoint x: 265, startPoint y: 122, endPoint x: 273, endPoint y: 131, distance: 12.6
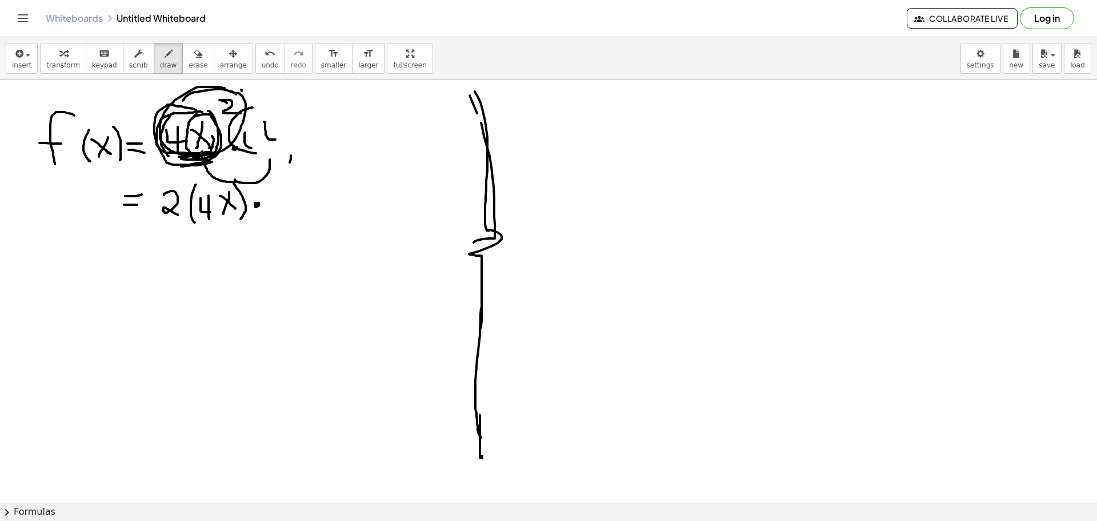
drag, startPoint x: 271, startPoint y: 128, endPoint x: 272, endPoint y: 143, distance: 14.9
drag, startPoint x: 287, startPoint y: 126, endPoint x: 280, endPoint y: 129, distance: 7.4
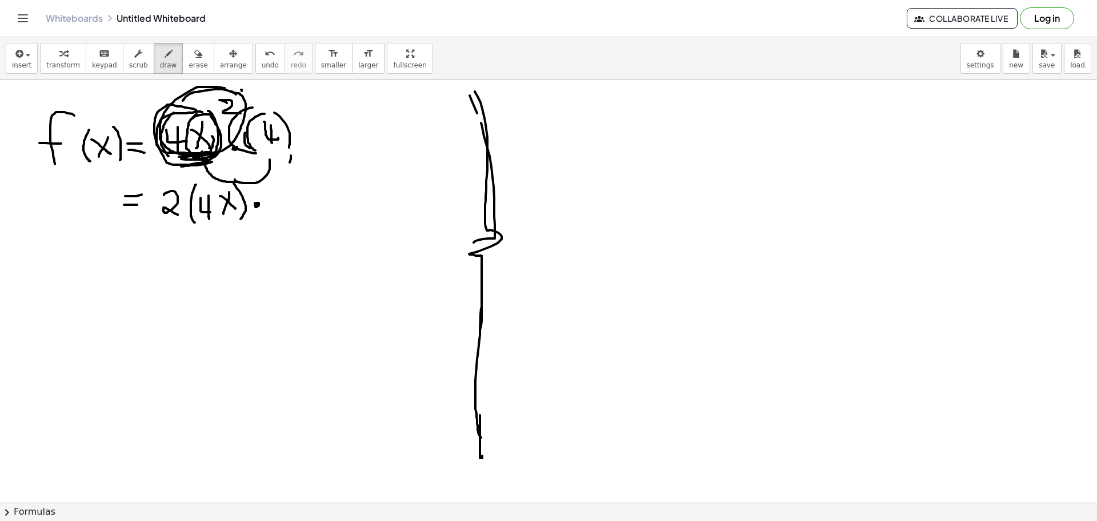
drag, startPoint x: 265, startPoint y: 114, endPoint x: 255, endPoint y: 150, distance: 37.7
drag, startPoint x: 245, startPoint y: 152, endPoint x: 295, endPoint y: 153, distance: 49.7
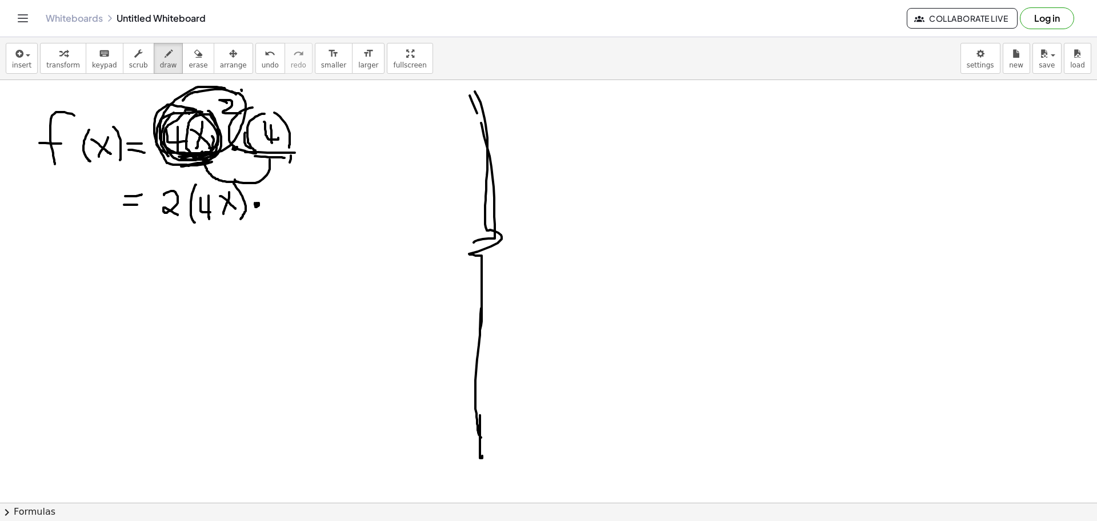
drag, startPoint x: 255, startPoint y: 156, endPoint x: 288, endPoint y: 158, distance: 33.2
drag, startPoint x: 305, startPoint y: 117, endPoint x: 356, endPoint y: 114, distance: 51.0
drag, startPoint x: 191, startPoint y: 111, endPoint x: 182, endPoint y: 112, distance: 9.2
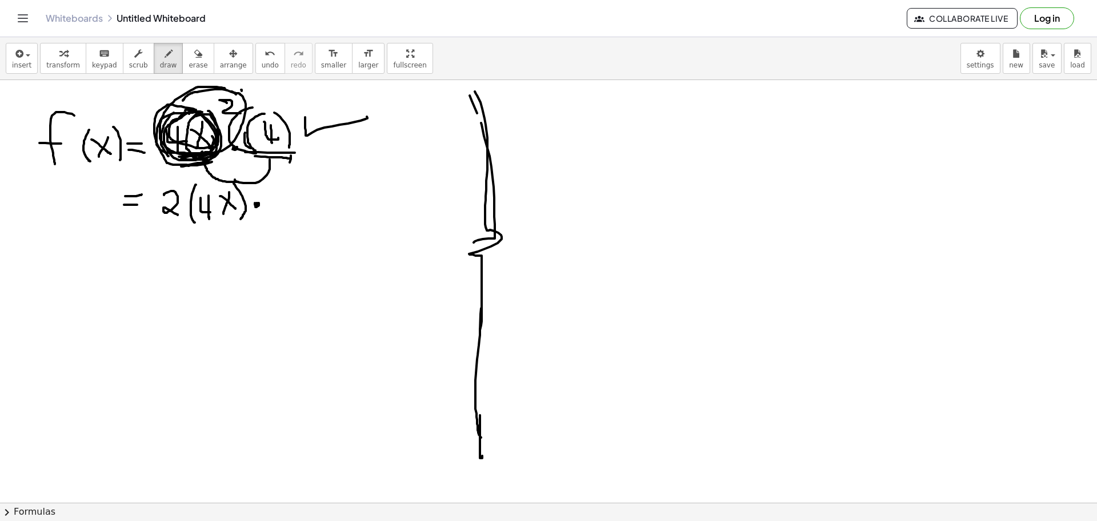
drag, startPoint x: 203, startPoint y: 83, endPoint x: 249, endPoint y: 80, distance: 45.8
drag, startPoint x: 178, startPoint y: 264, endPoint x: 182, endPoint y: 258, distance: 7.5
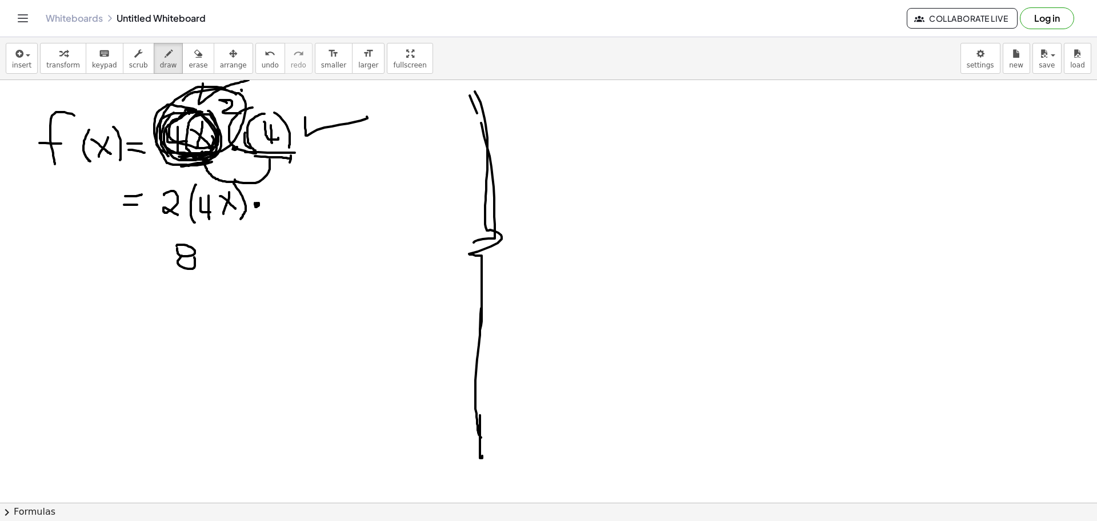
drag, startPoint x: 226, startPoint y: 251, endPoint x: 218, endPoint y: 264, distance: 15.7
drag, startPoint x: 234, startPoint y: 261, endPoint x: 229, endPoint y: 257, distance: 6.7
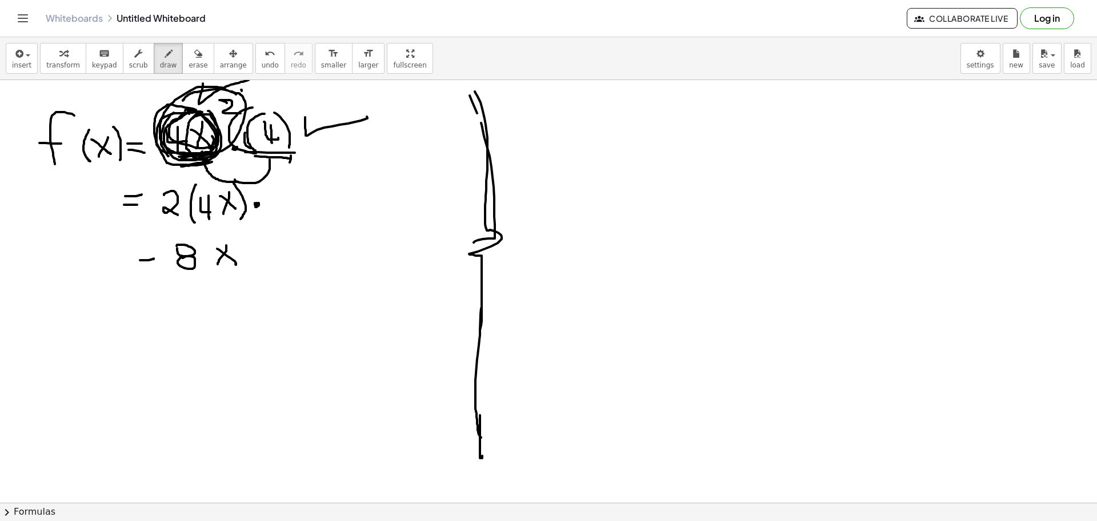
drag, startPoint x: 140, startPoint y: 260, endPoint x: 154, endPoint y: 258, distance: 13.8
drag, startPoint x: 394, startPoint y: 110, endPoint x: 437, endPoint y: 102, distance: 44.3
